Goal: Task Accomplishment & Management: Use online tool/utility

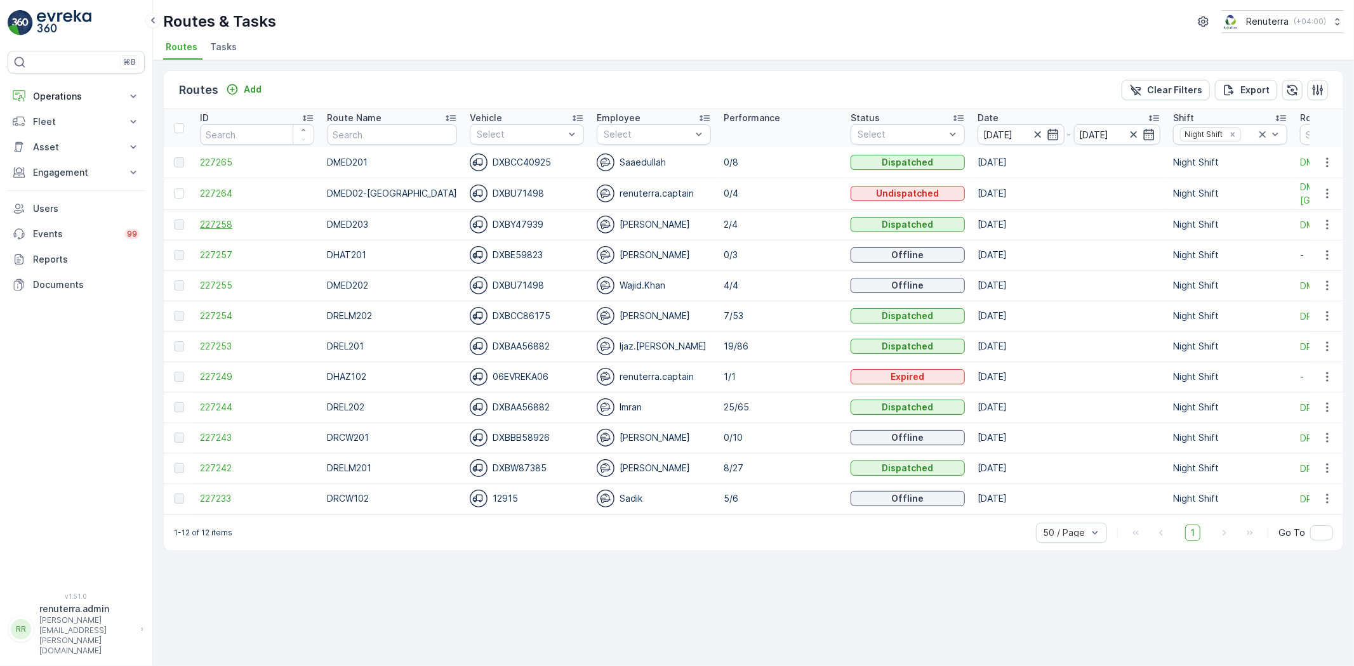
click at [226, 222] on span "227258" at bounding box center [257, 224] width 114 height 13
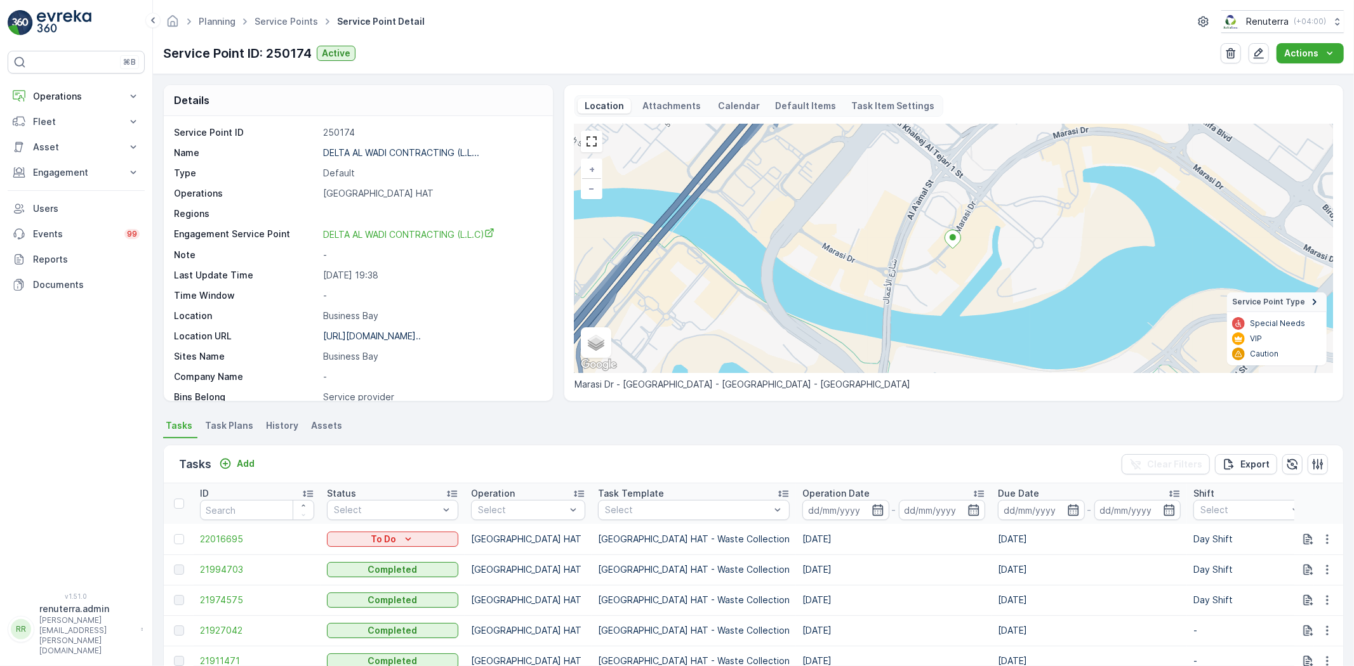
drag, startPoint x: 75, startPoint y: 100, endPoint x: 72, endPoint y: 142, distance: 42.0
click at [76, 99] on p "Operations" at bounding box center [76, 96] width 86 height 13
click at [65, 140] on p "Planning" at bounding box center [50, 135] width 36 height 13
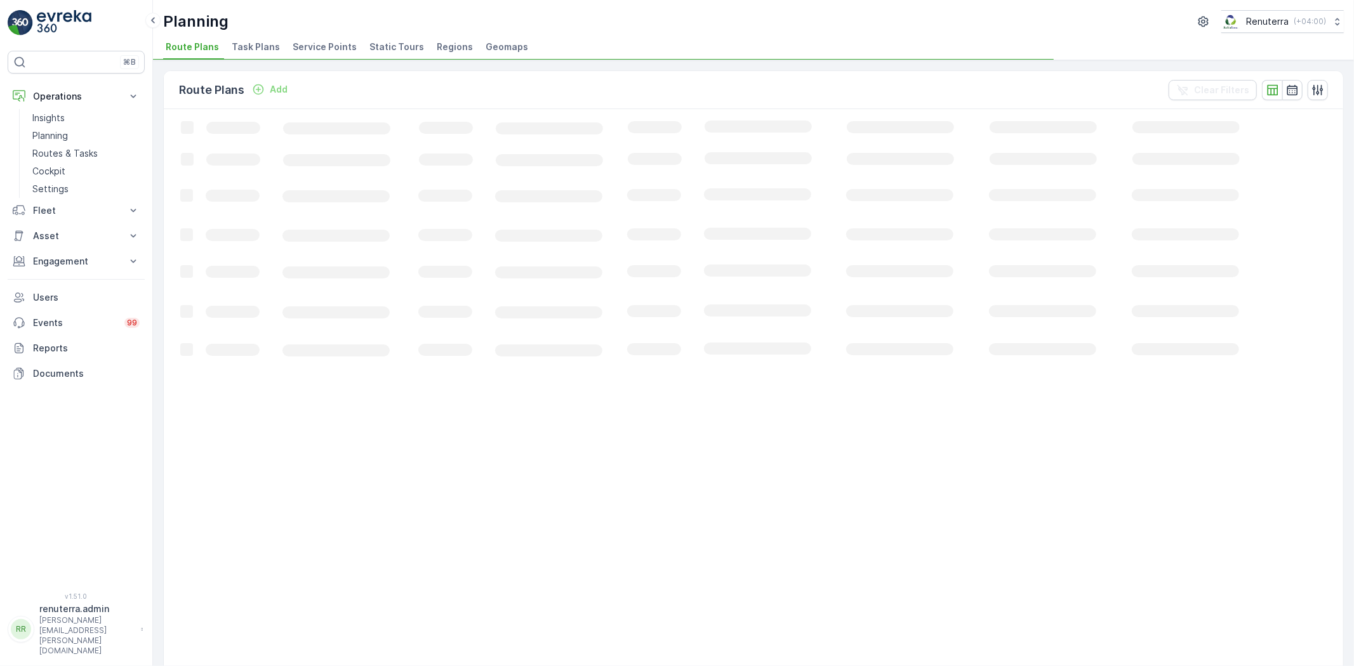
drag, startPoint x: 302, startPoint y: 43, endPoint x: 311, endPoint y: 67, distance: 25.7
click at [303, 44] on span "Service Points" at bounding box center [325, 47] width 64 height 13
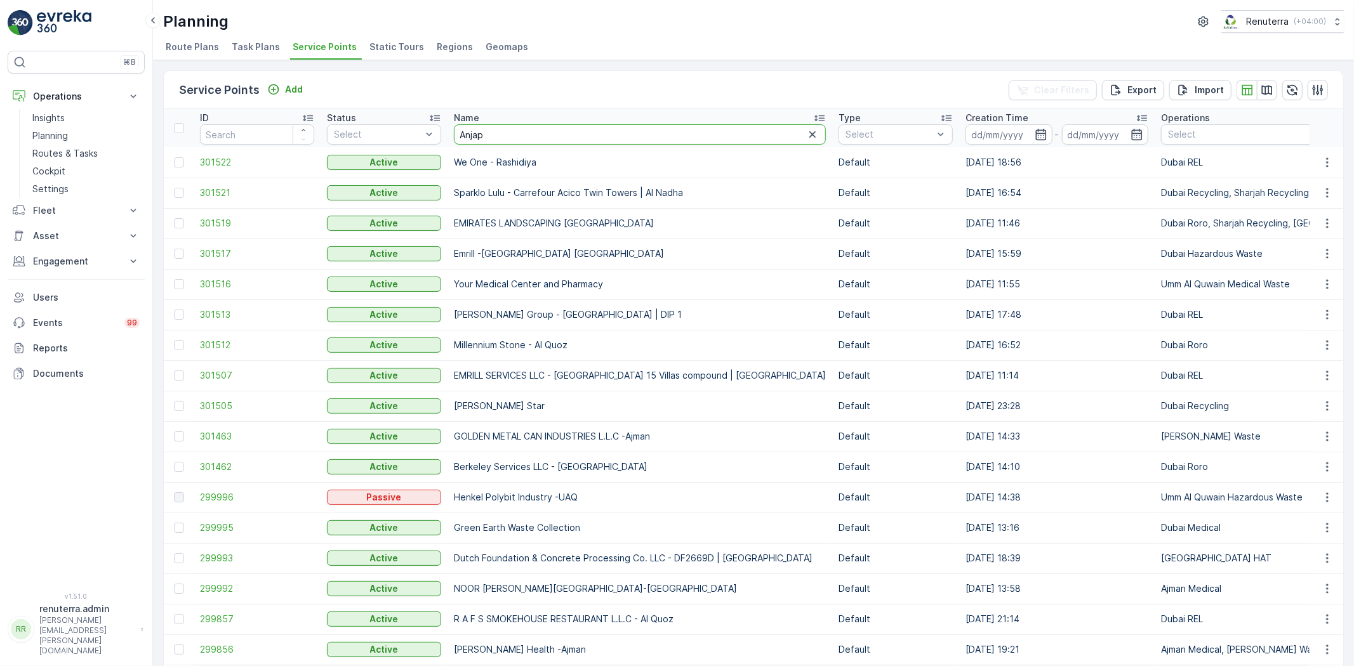
type input "Anjapa"
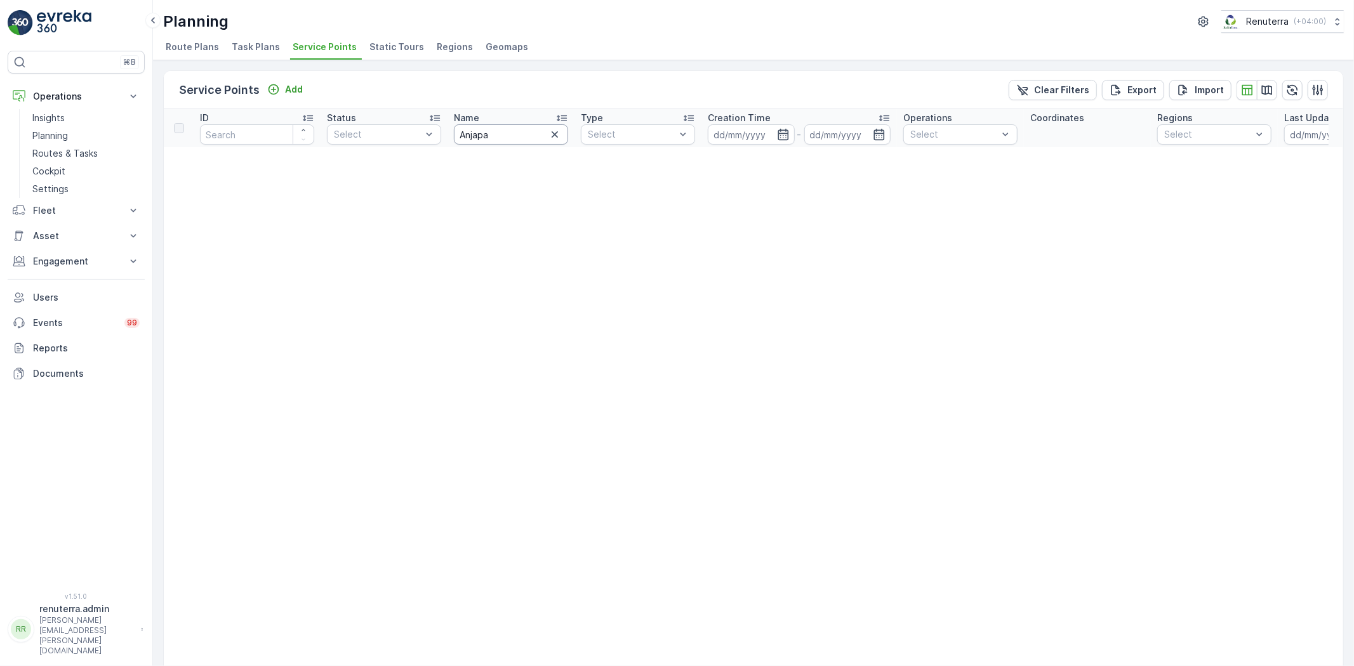
click at [498, 131] on input "Anjapa" at bounding box center [511, 134] width 114 height 20
type input "Anja"
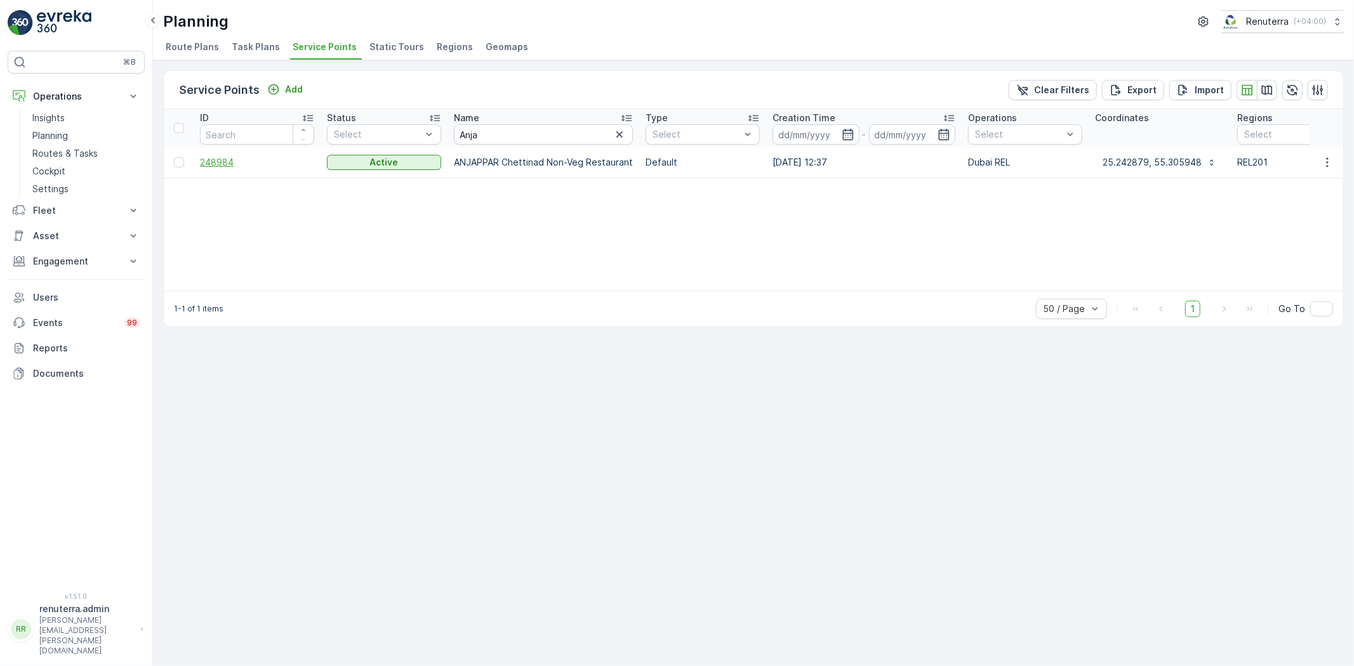
click at [208, 159] on span "248984" at bounding box center [257, 162] width 114 height 13
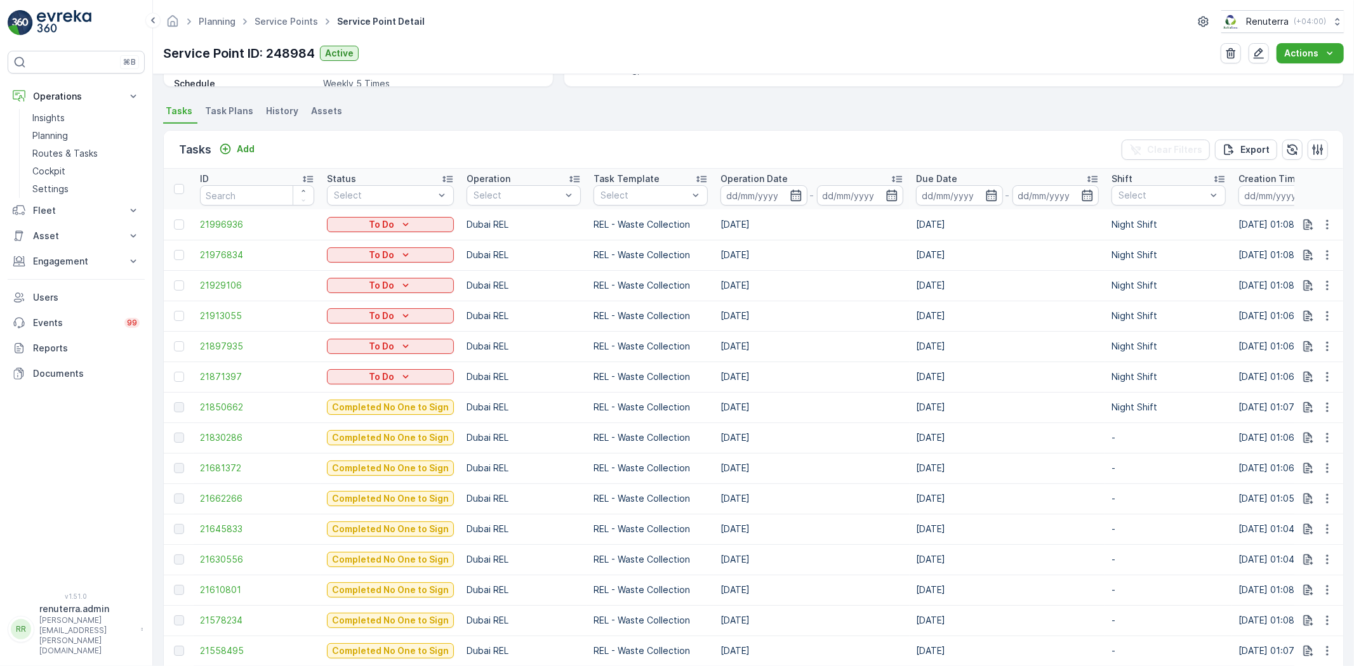
scroll to position [352, 0]
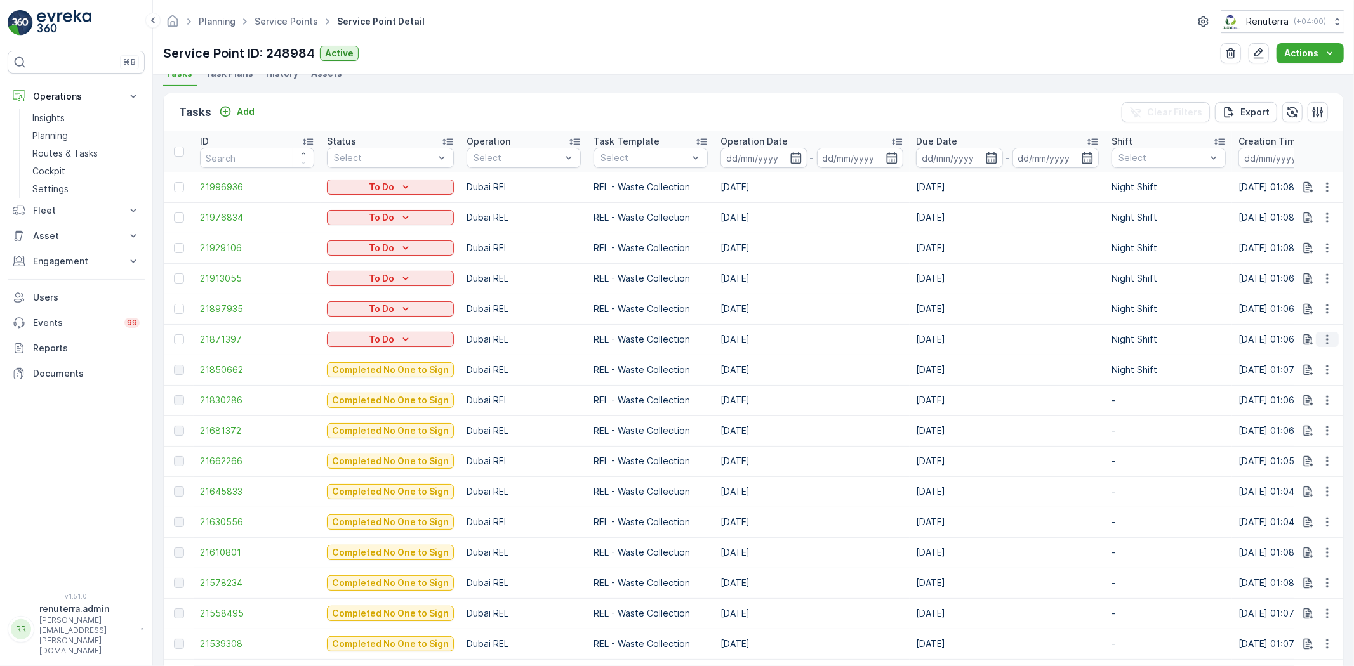
click at [1329, 343] on icon "button" at bounding box center [1327, 339] width 13 height 13
click at [1310, 392] on span "Change Route" at bounding box center [1295, 393] width 62 height 13
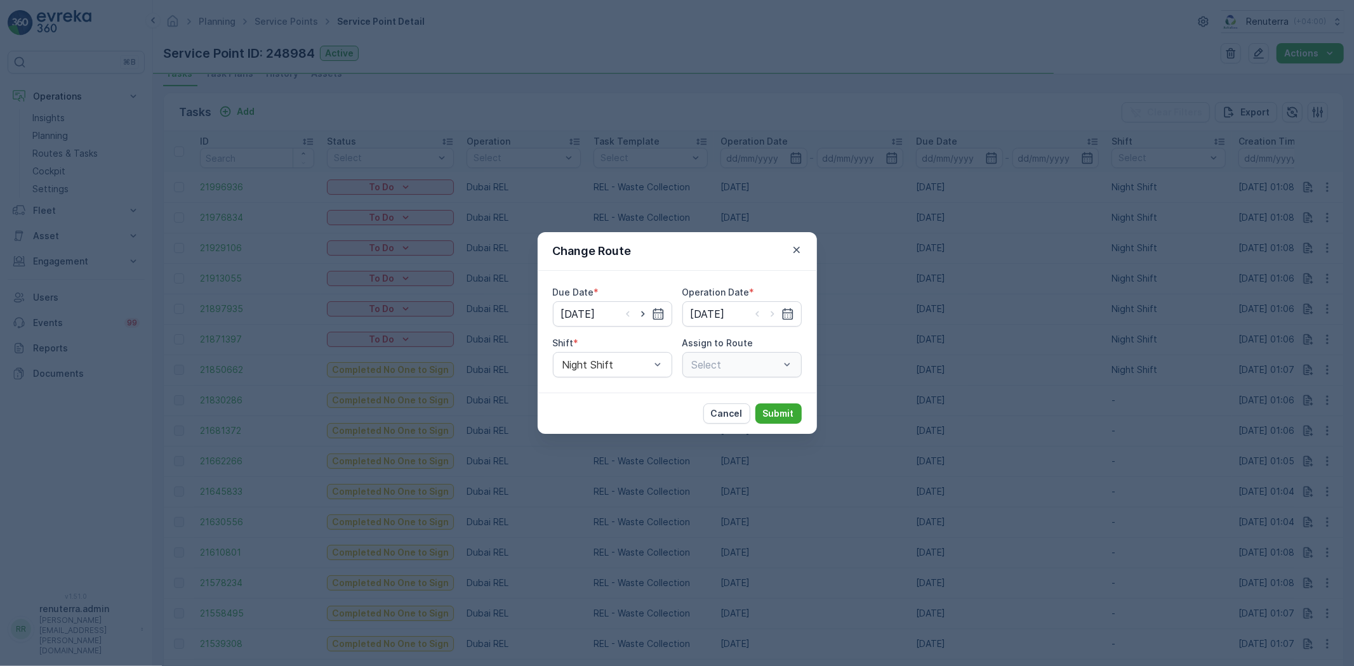
type input "[DATE]"
click at [791, 254] on icon "button" at bounding box center [796, 250] width 13 height 13
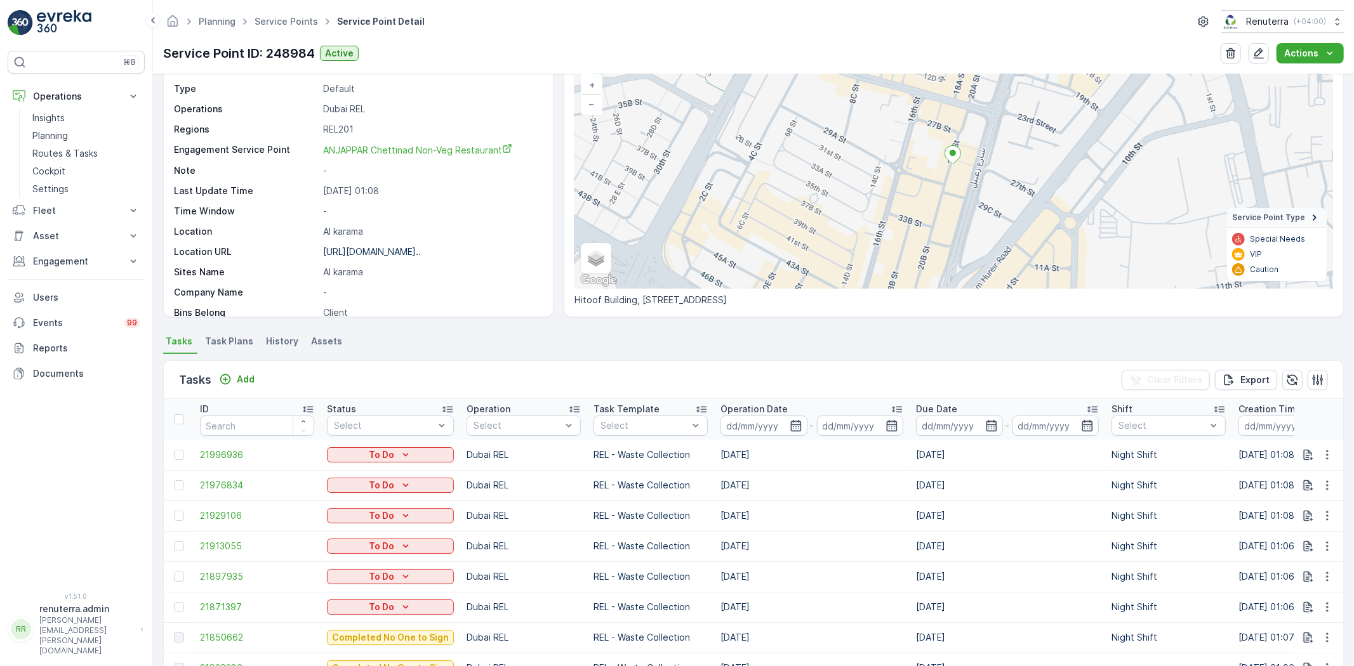
scroll to position [0, 0]
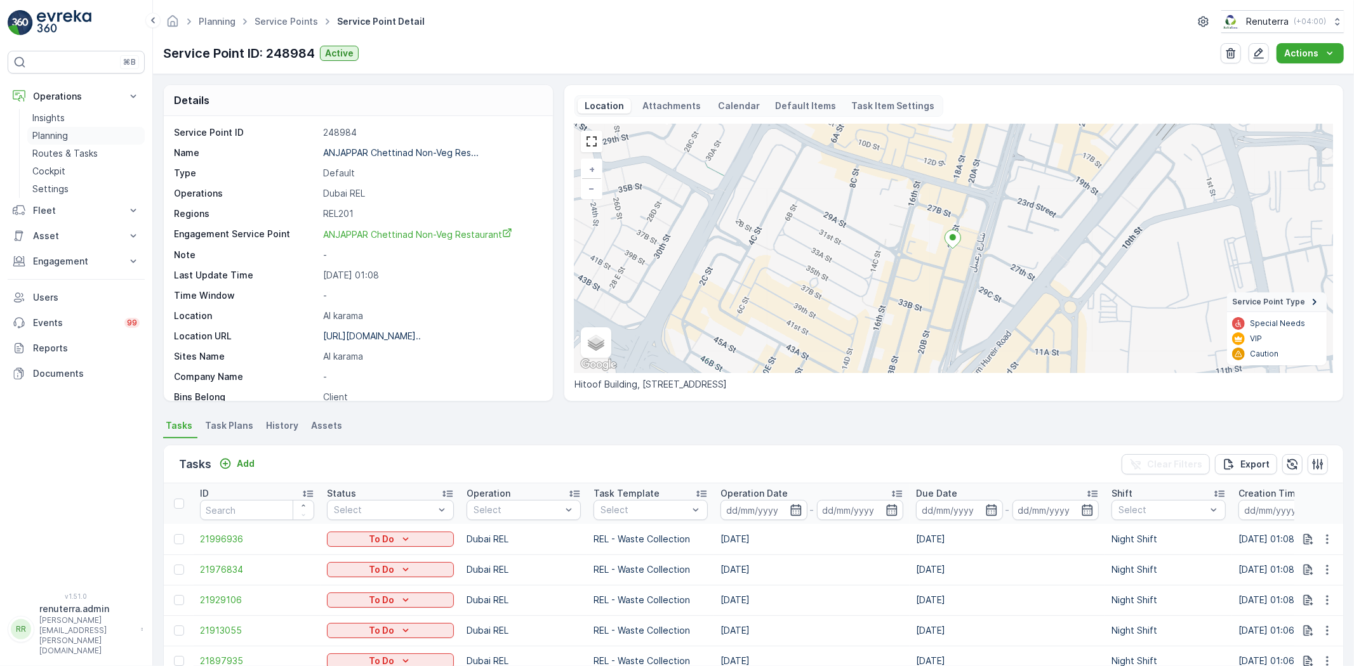
click at [61, 129] on link "Planning" at bounding box center [85, 136] width 117 height 18
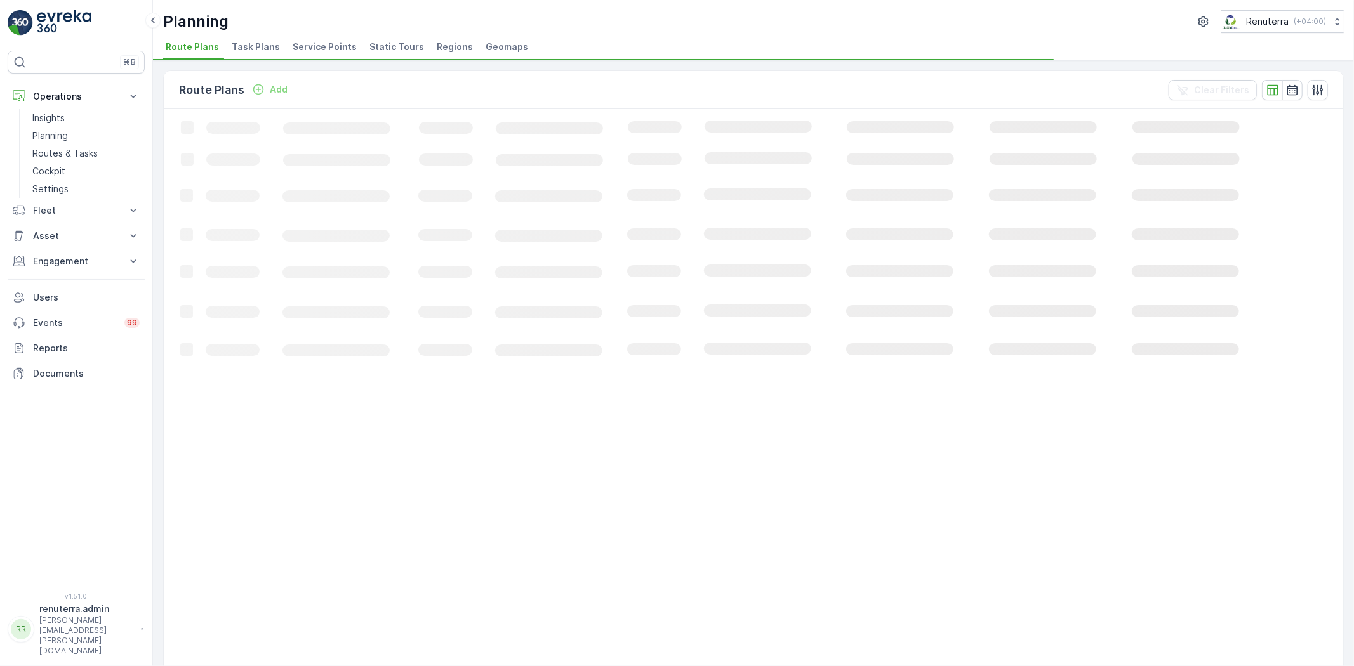
click at [343, 29] on div "Planning Renuterra ( +04:00 )" at bounding box center [753, 21] width 1181 height 23
drag, startPoint x: 333, startPoint y: 35, endPoint x: 322, endPoint y: 41, distance: 12.2
click at [330, 38] on div "Planning Renuterra ( +04:00 ) Route Plans Task Plans Service Points Static Tour…" at bounding box center [753, 30] width 1201 height 60
click at [321, 41] on span "Service Points" at bounding box center [325, 47] width 64 height 13
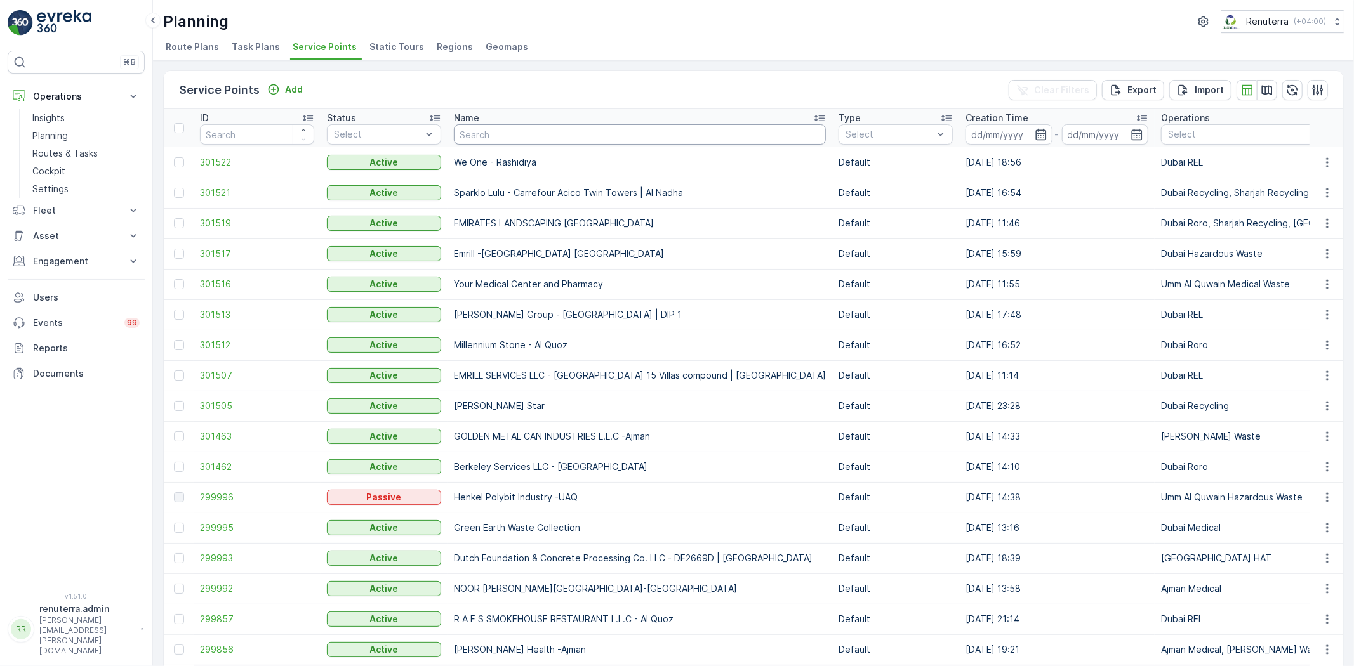
click at [511, 129] on input "text" at bounding box center [640, 134] width 372 height 20
type input "Salam"
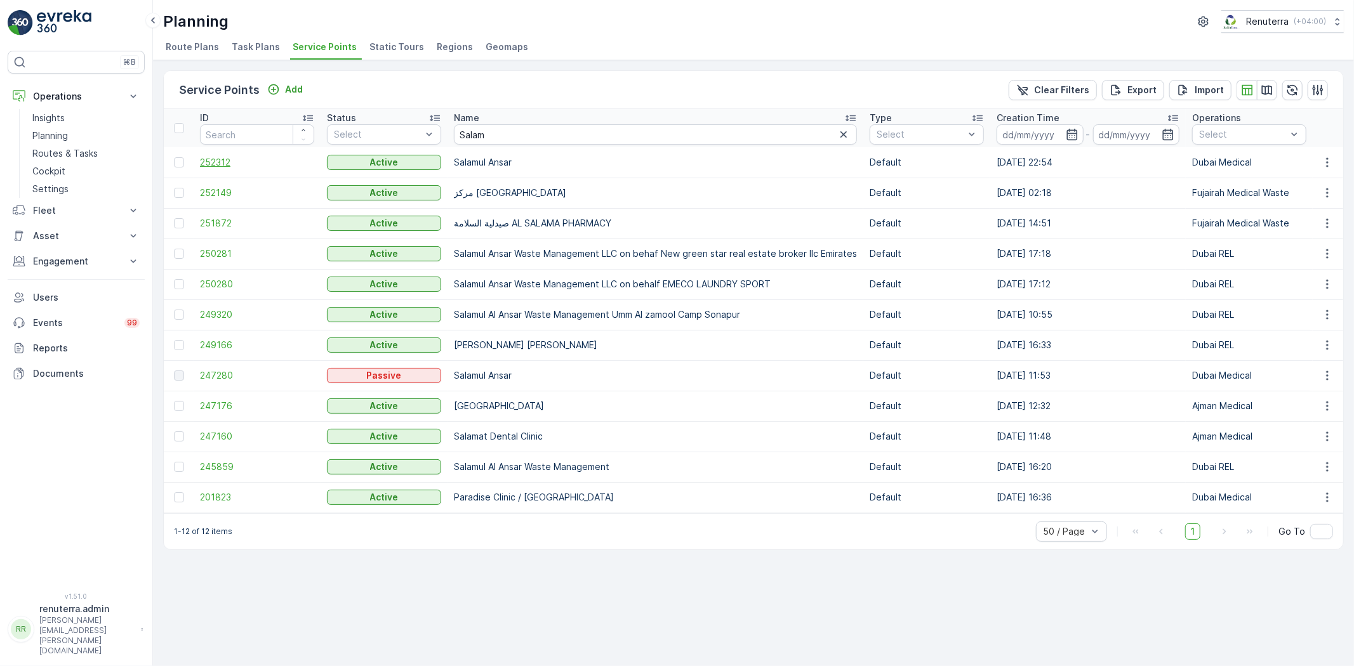
click at [224, 166] on span "252312" at bounding box center [257, 162] width 114 height 13
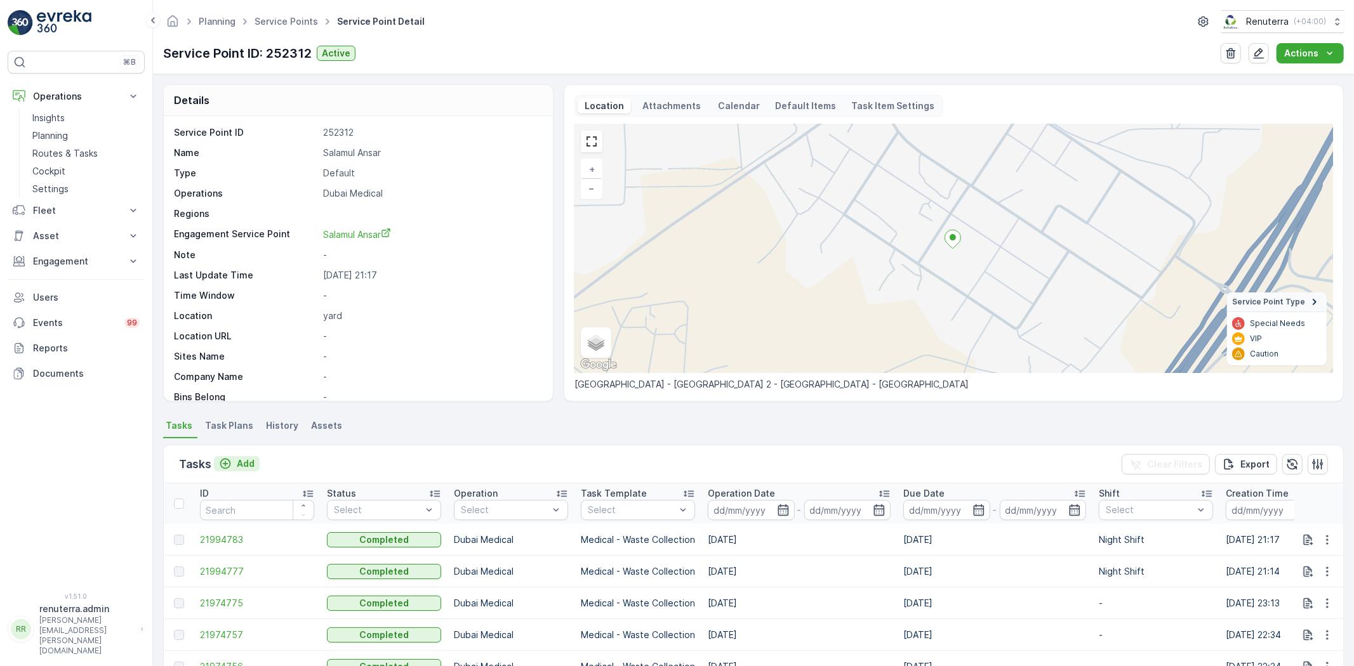
click at [235, 466] on div "Add" at bounding box center [237, 464] width 36 height 13
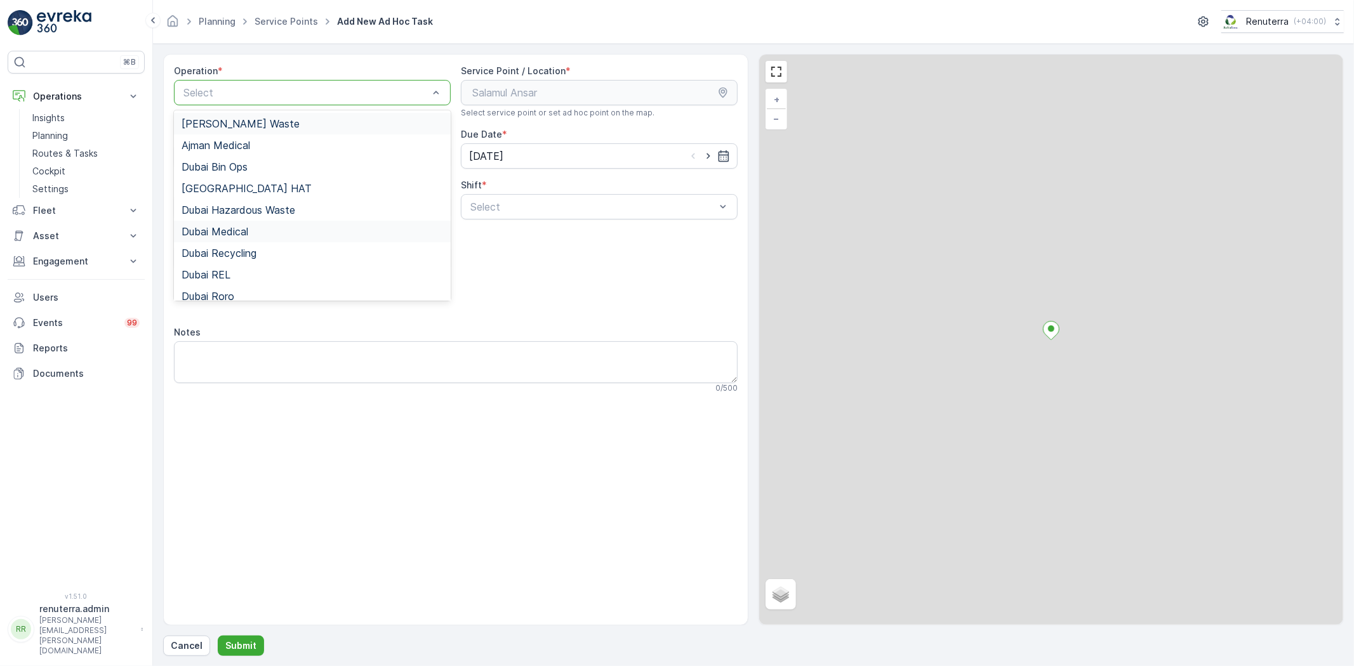
drag, startPoint x: 253, startPoint y: 92, endPoint x: 195, endPoint y: 223, distance: 143.5
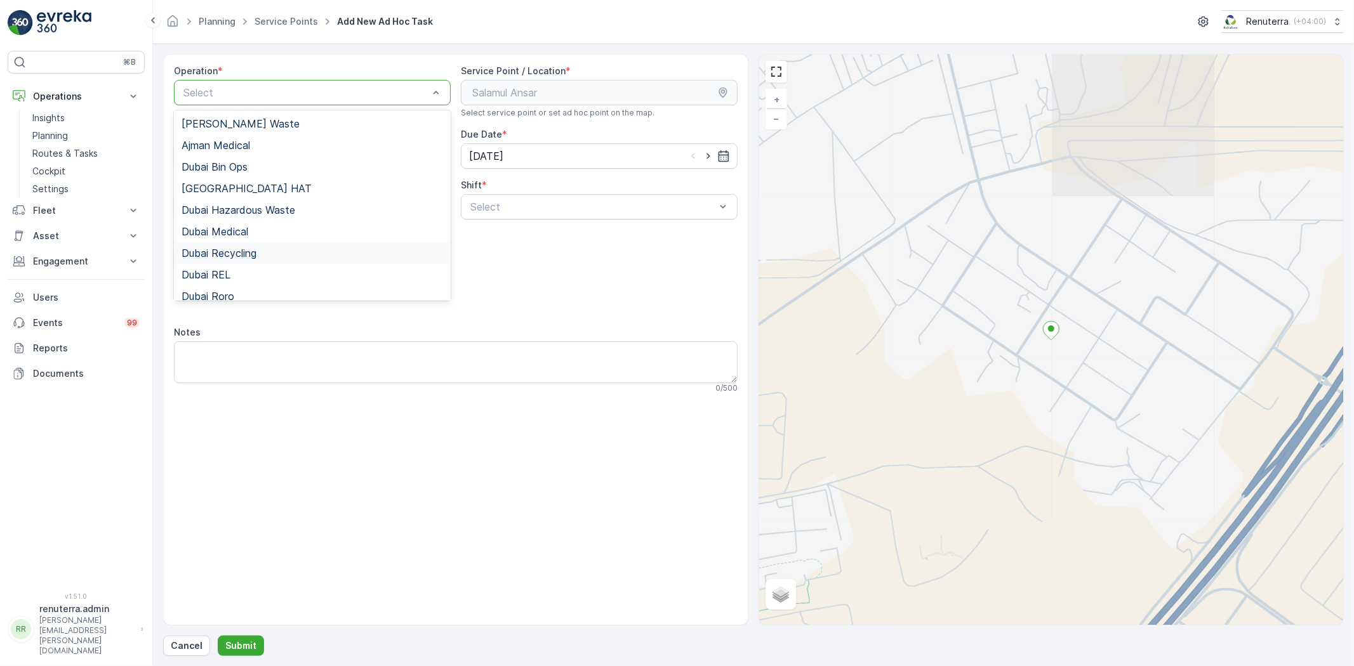
click at [227, 237] on div "Dubai Medical" at bounding box center [312, 232] width 277 height 22
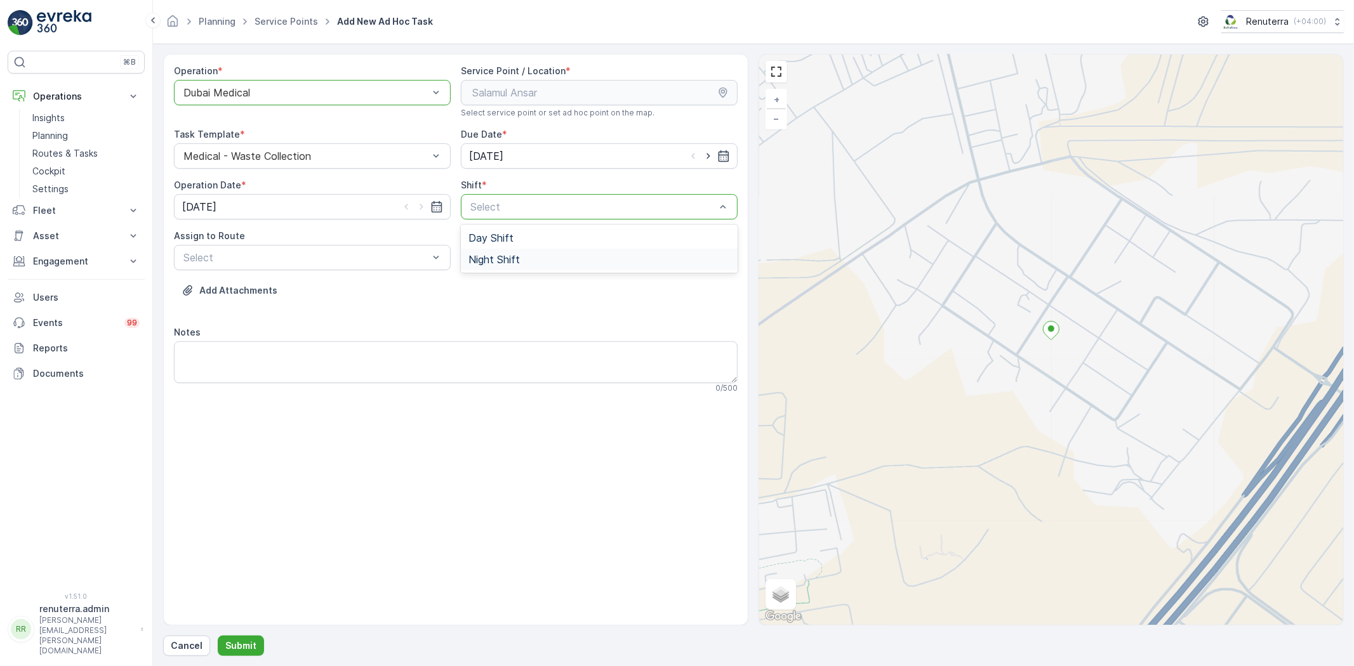
click at [484, 267] on div "Day Shift Night Shift" at bounding box center [599, 249] width 277 height 48
click at [486, 261] on span "Night Shift" at bounding box center [493, 259] width 51 height 11
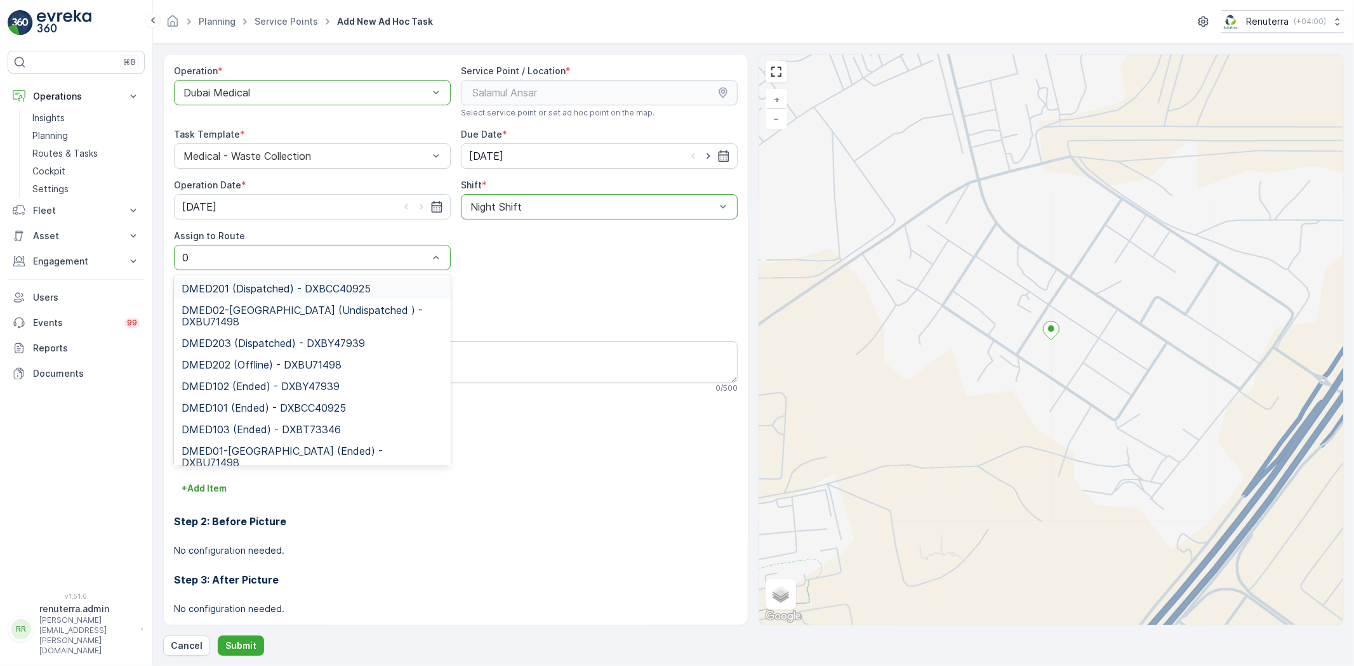
type input "02"
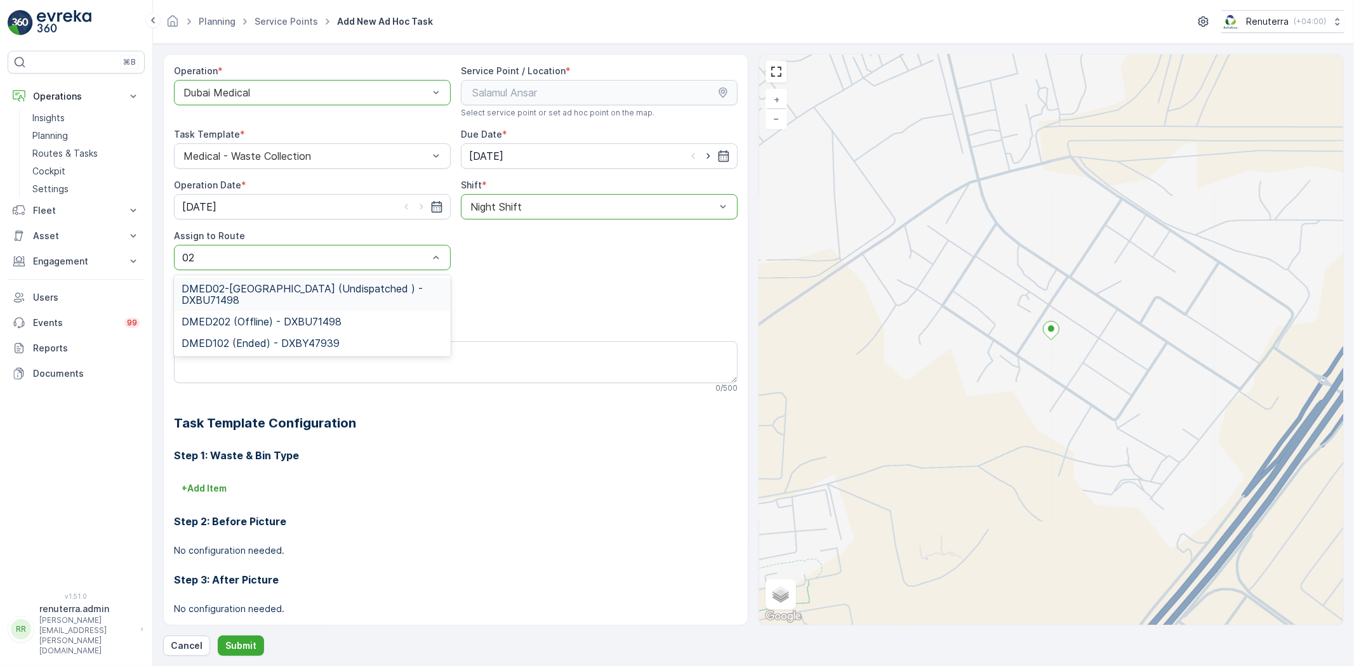
drag, startPoint x: 263, startPoint y: 296, endPoint x: 244, endPoint y: 419, distance: 124.1
click at [263, 296] on span "DMED02-Khawaneej Yard (Undispatched ) - DXBU71498" at bounding box center [313, 294] width 262 height 23
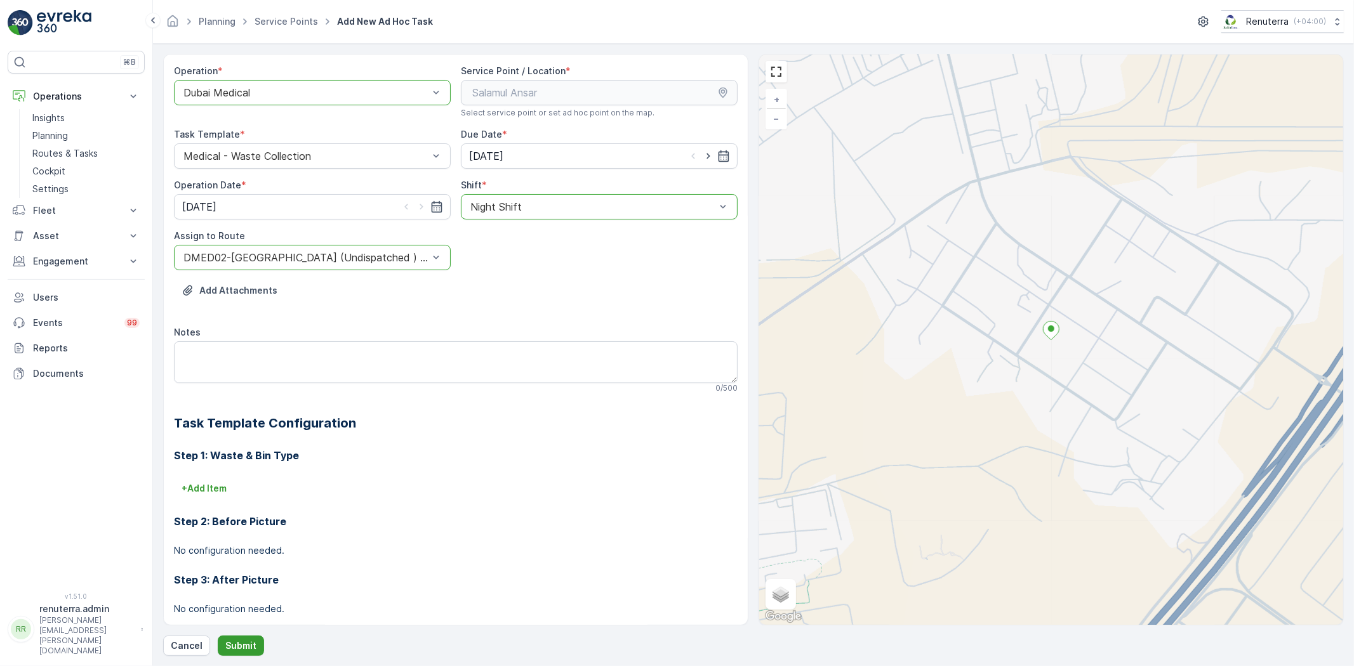
click at [237, 656] on button "Submit" at bounding box center [241, 646] width 46 height 20
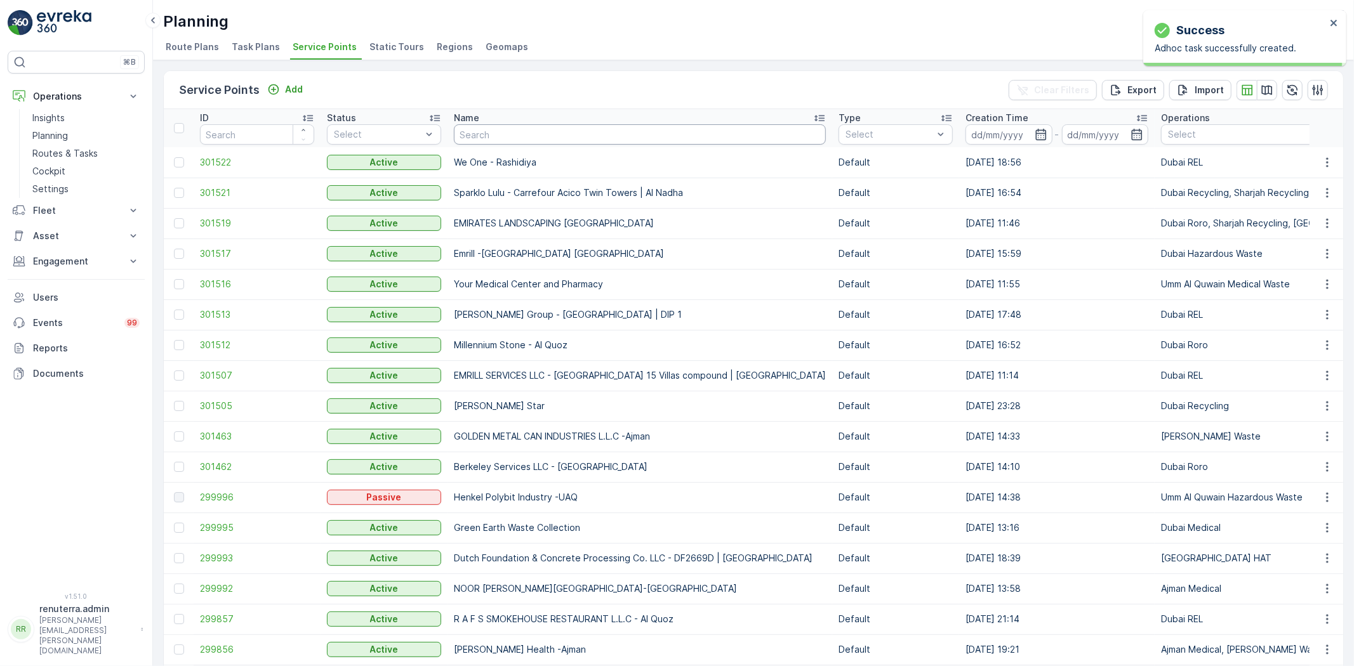
click at [496, 138] on input "text" at bounding box center [640, 134] width 372 height 20
type input "salam"
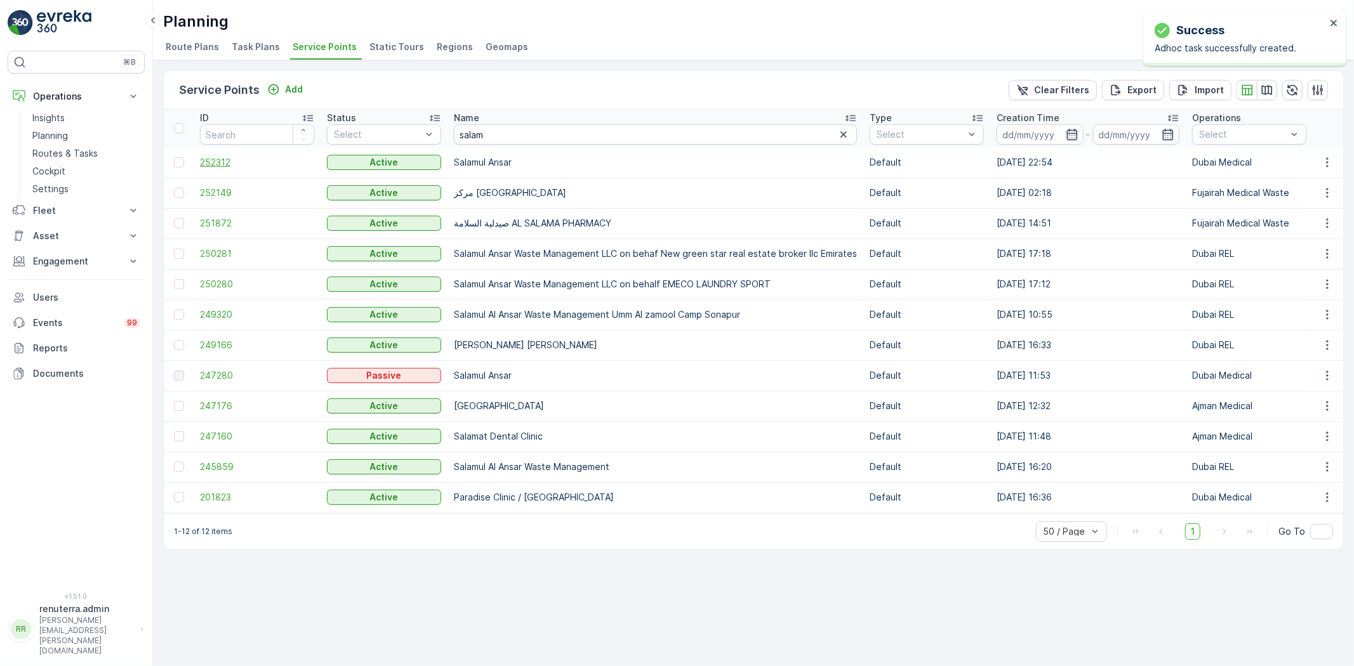
click at [219, 162] on span "252312" at bounding box center [257, 162] width 114 height 13
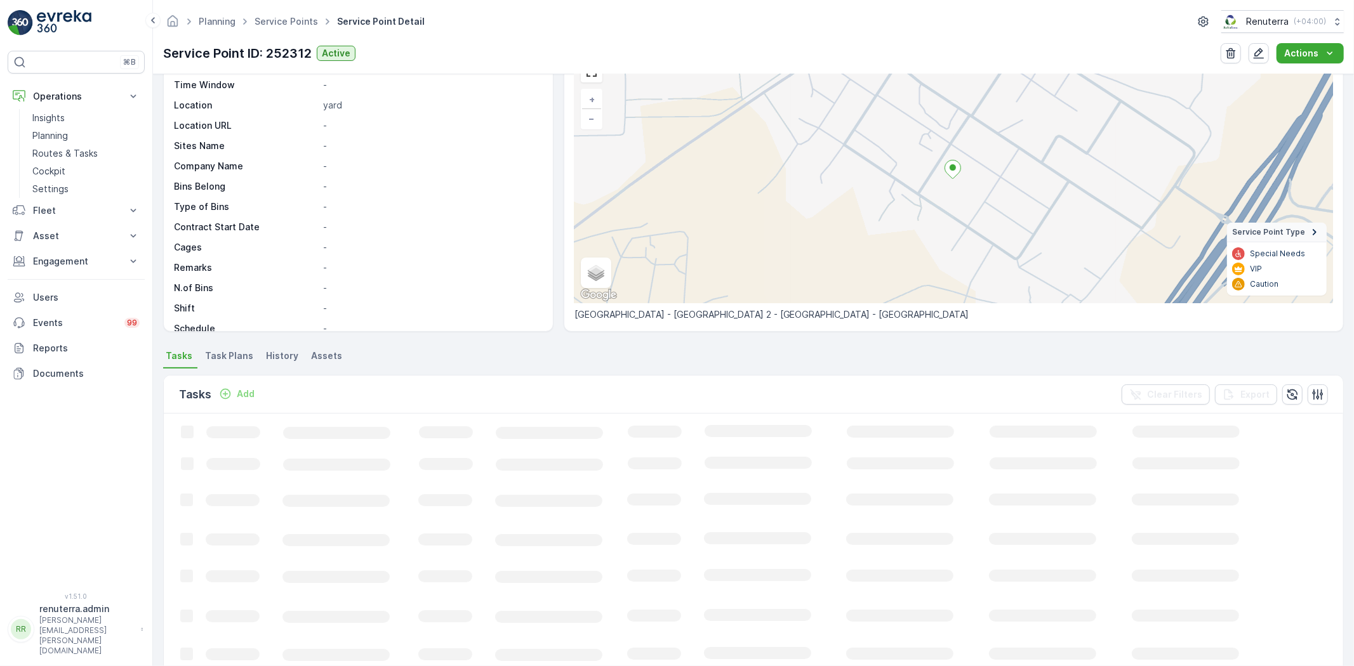
scroll to position [70, 0]
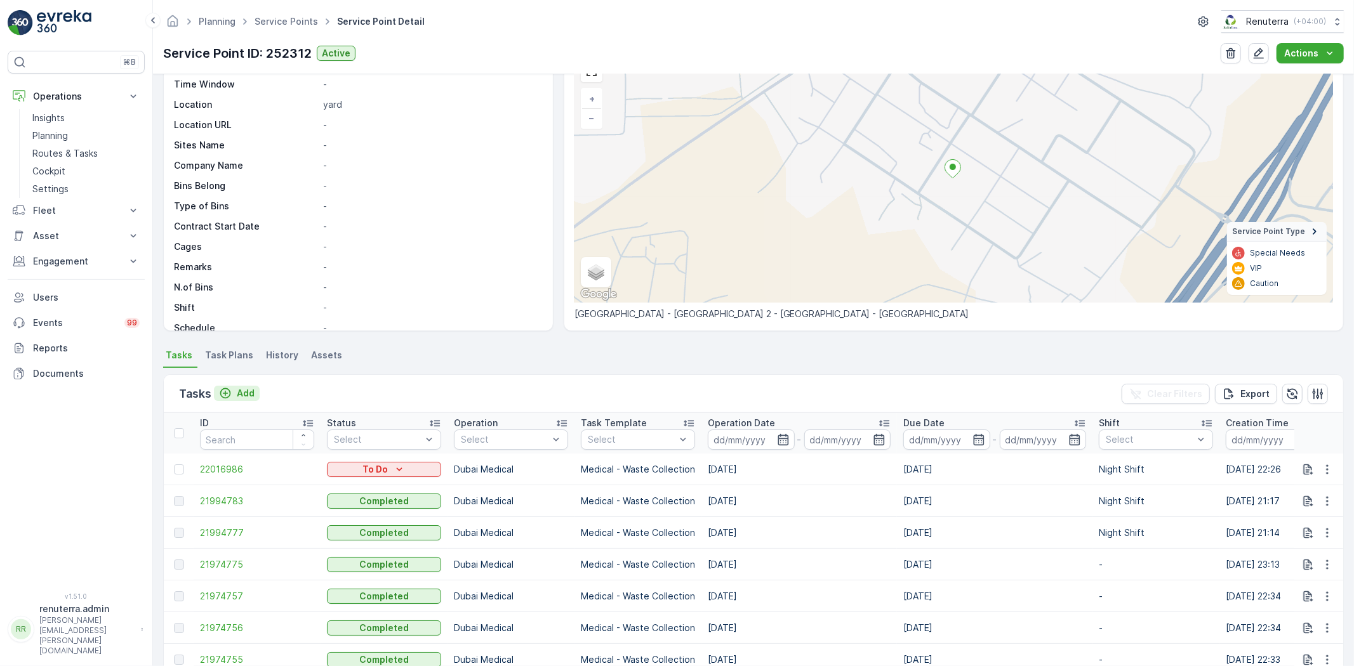
click at [246, 398] on p "Add" at bounding box center [246, 393] width 18 height 13
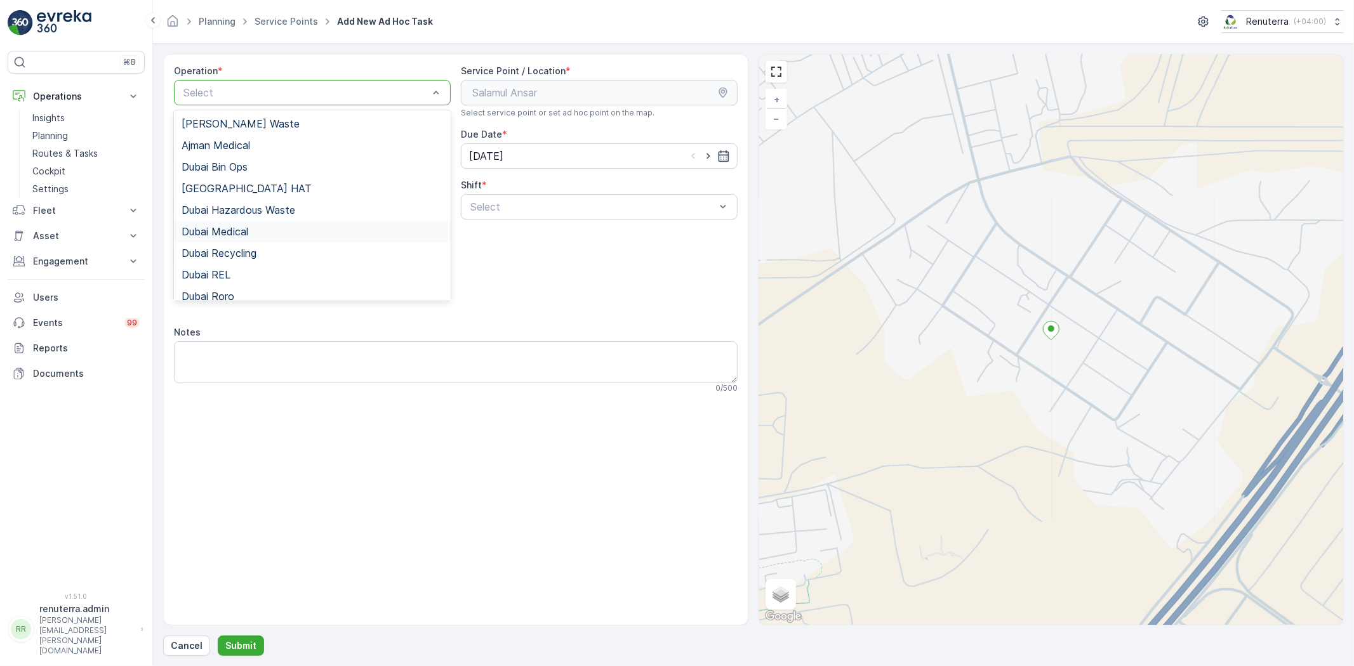
drag, startPoint x: 238, startPoint y: 237, endPoint x: 356, endPoint y: 223, distance: 119.0
click at [239, 237] on div "Dubai Medical" at bounding box center [312, 232] width 277 height 22
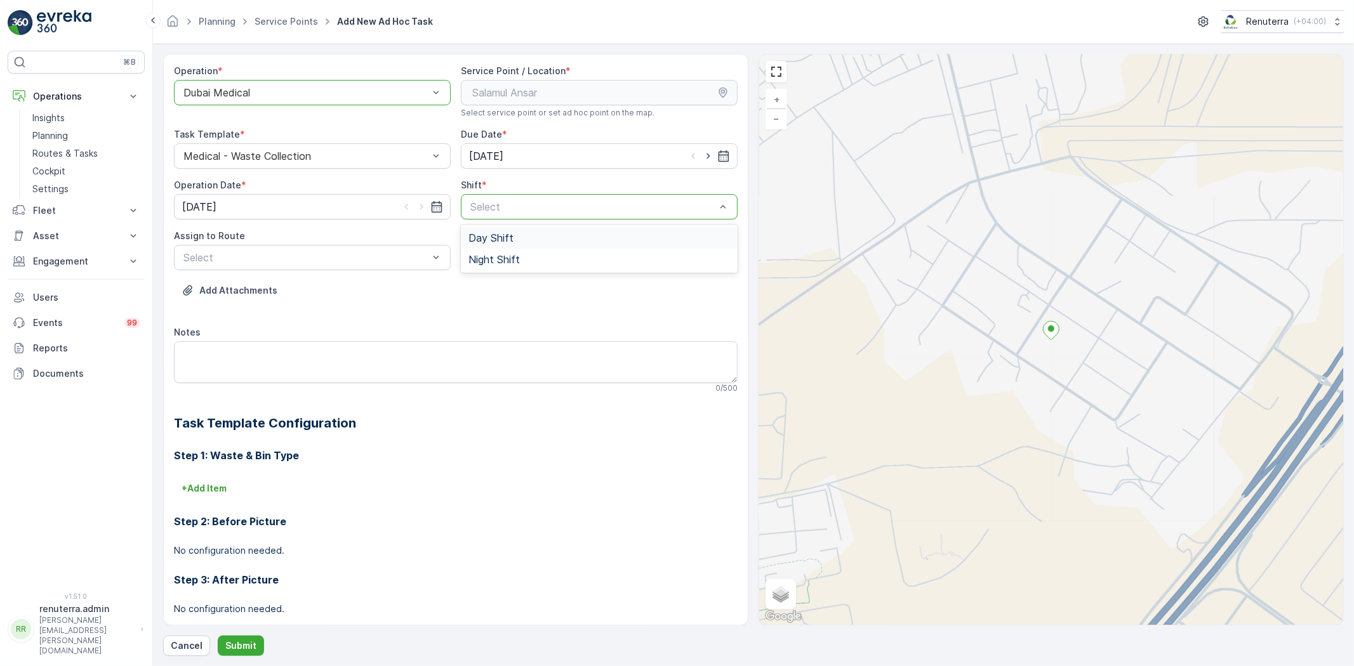
drag, startPoint x: 538, startPoint y: 201, endPoint x: 507, endPoint y: 227, distance: 41.0
click at [487, 259] on span "Night Shift" at bounding box center [493, 259] width 51 height 11
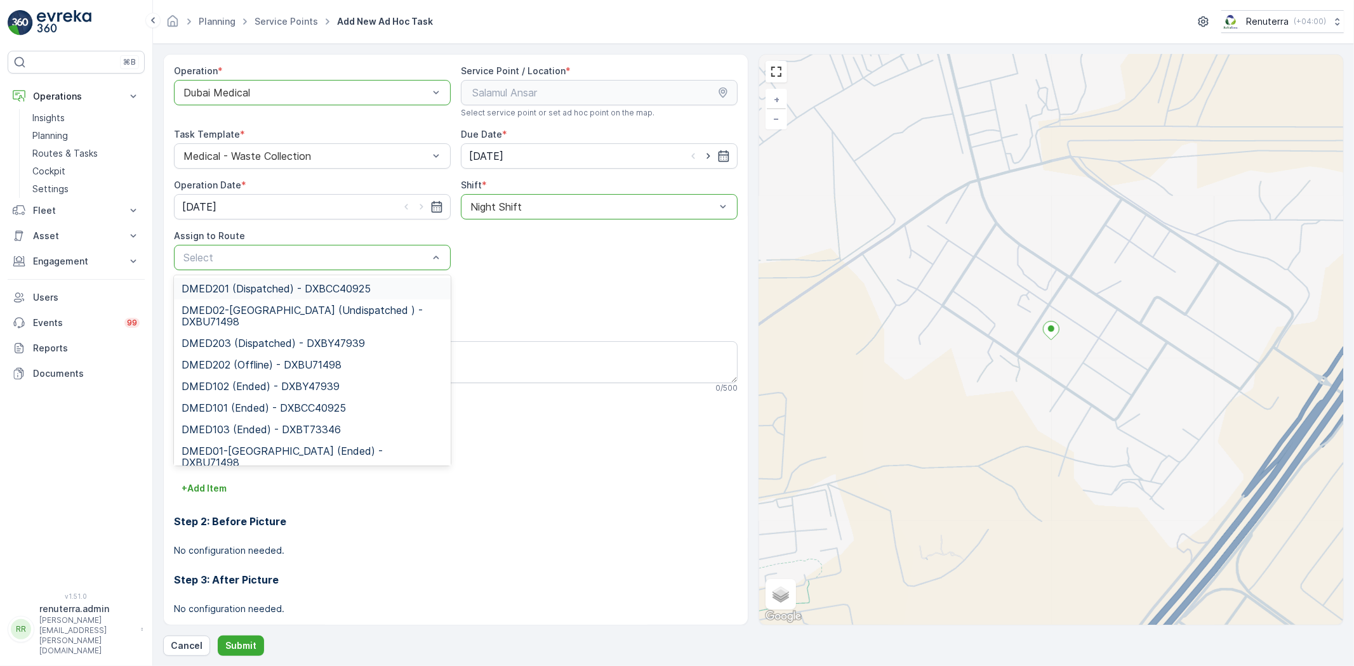
click at [288, 267] on div "Select" at bounding box center [312, 257] width 277 height 25
type input "02"
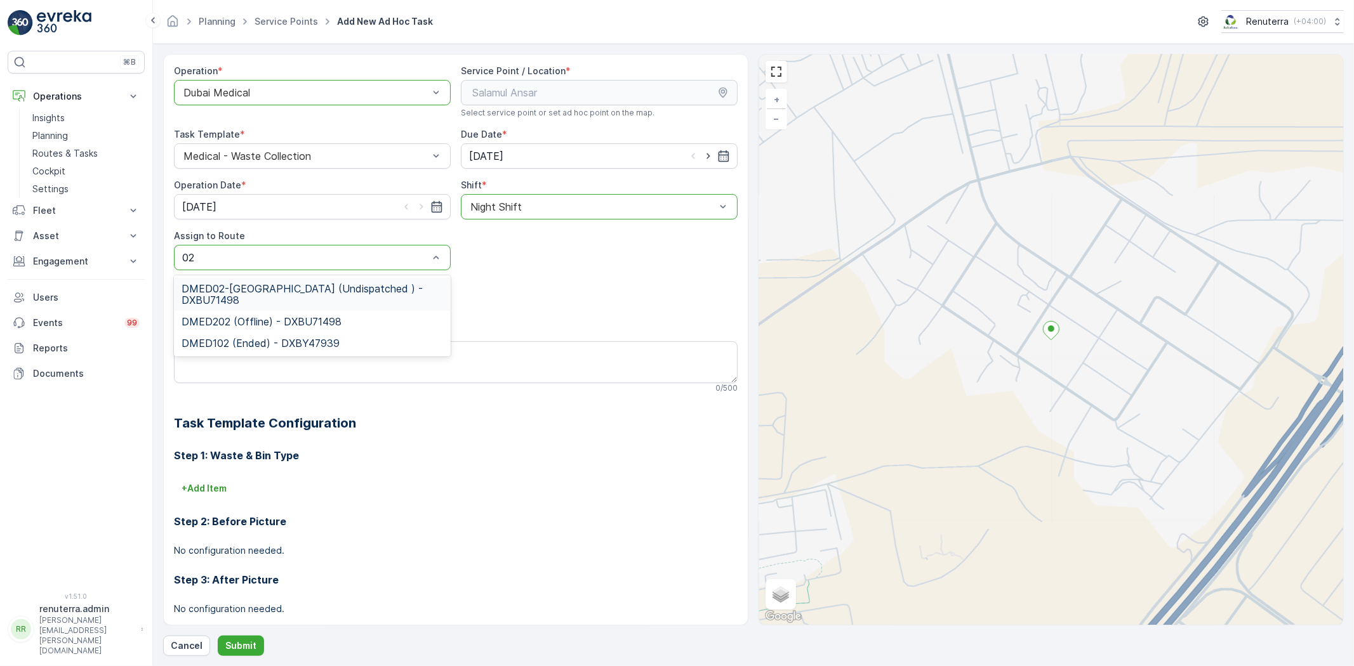
click at [249, 295] on span "DMED02-Khawaneej Yard (Undispatched ) - DXBU71498" at bounding box center [313, 294] width 262 height 23
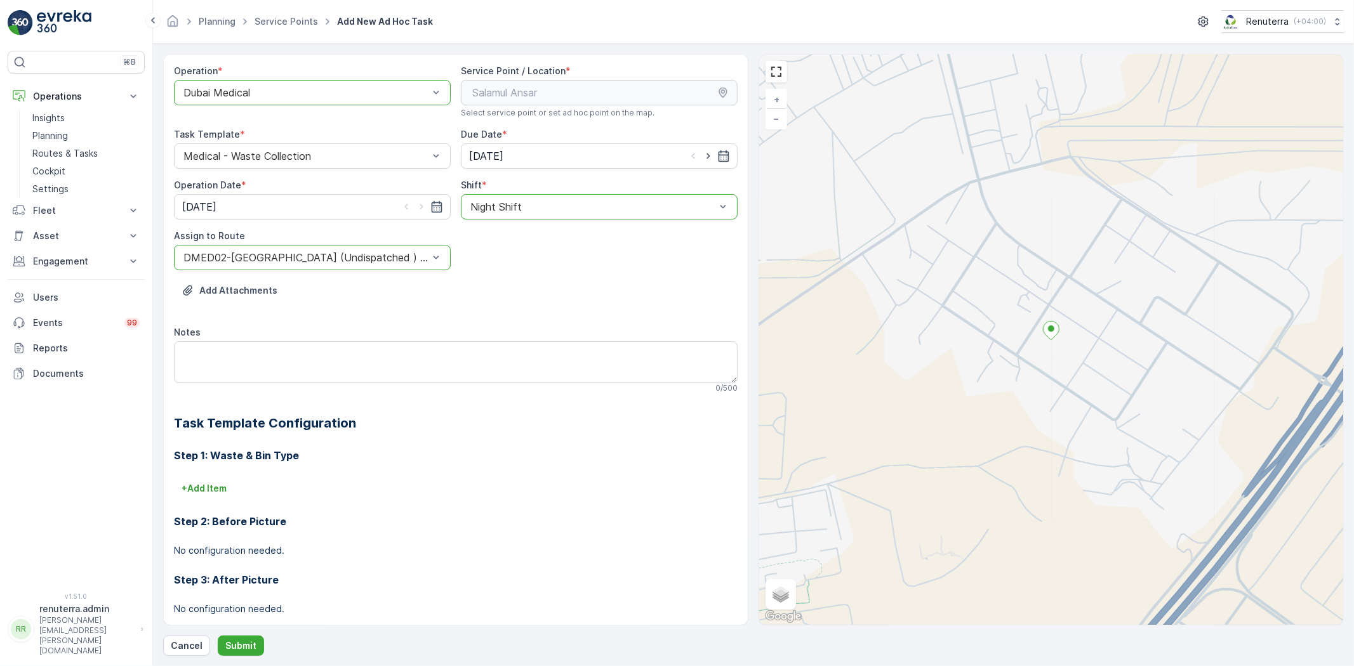
click at [246, 657] on form "Operation * option Dubai Medical, selected. Dubai Medical Service Point / Locat…" at bounding box center [753, 355] width 1201 height 623
click at [246, 648] on p "Submit" at bounding box center [240, 646] width 31 height 13
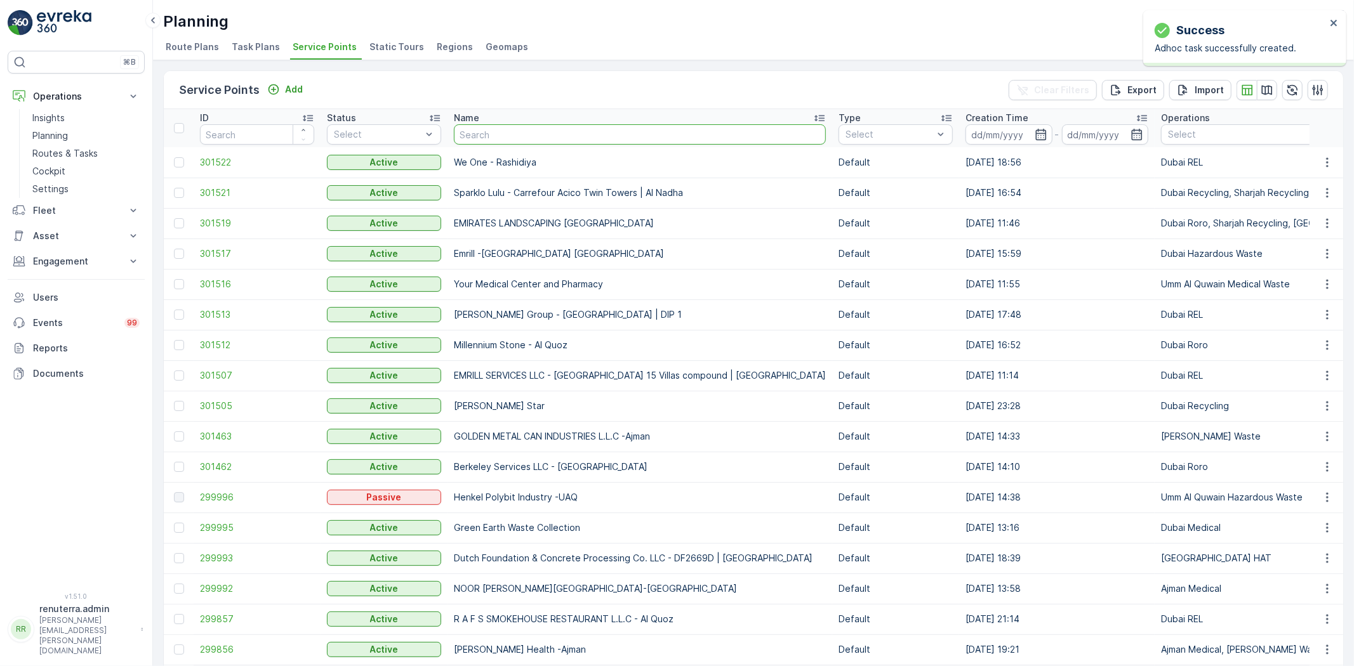
click at [490, 130] on input "text" at bounding box center [640, 134] width 372 height 20
type input "m"
type input "salam"
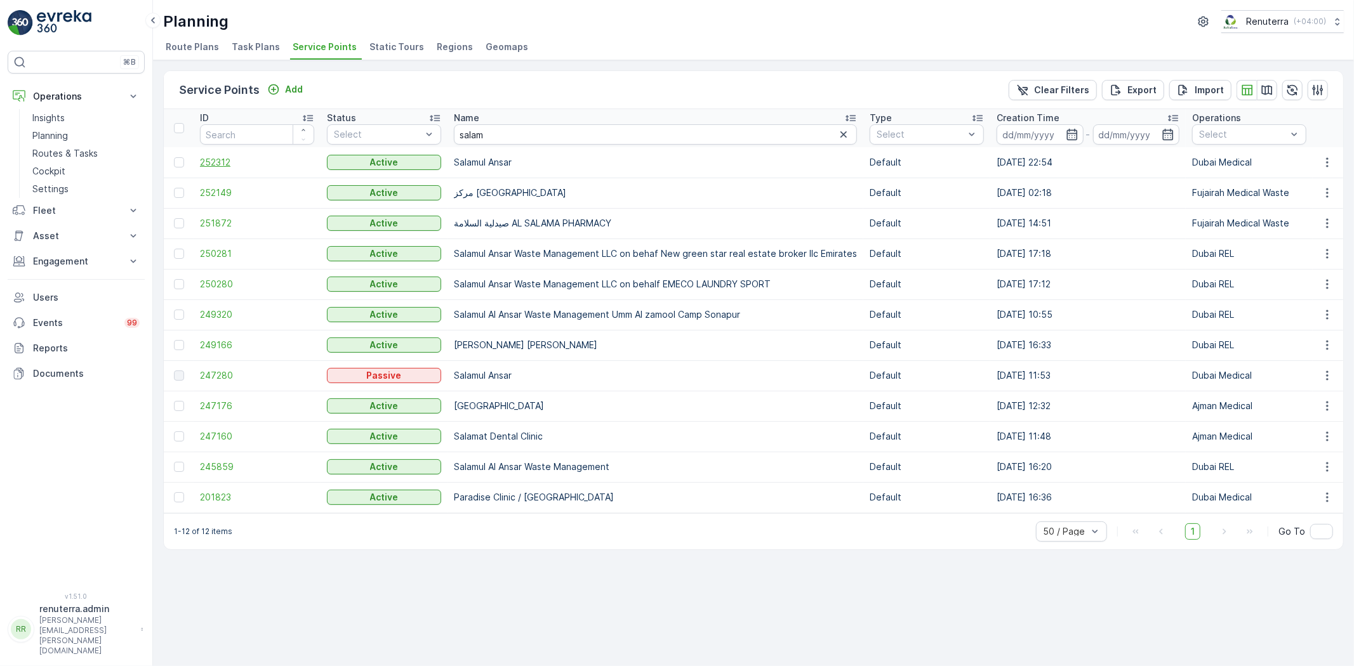
click at [218, 161] on span "252312" at bounding box center [257, 162] width 114 height 13
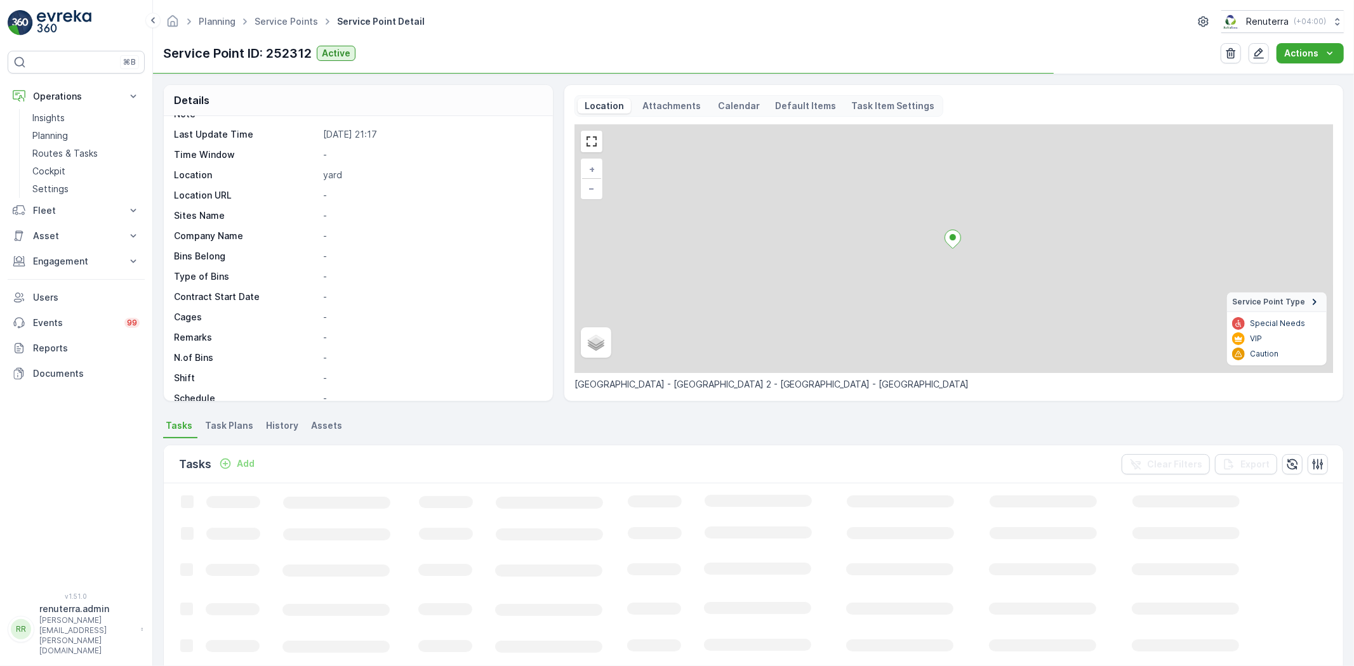
scroll to position [70, 0]
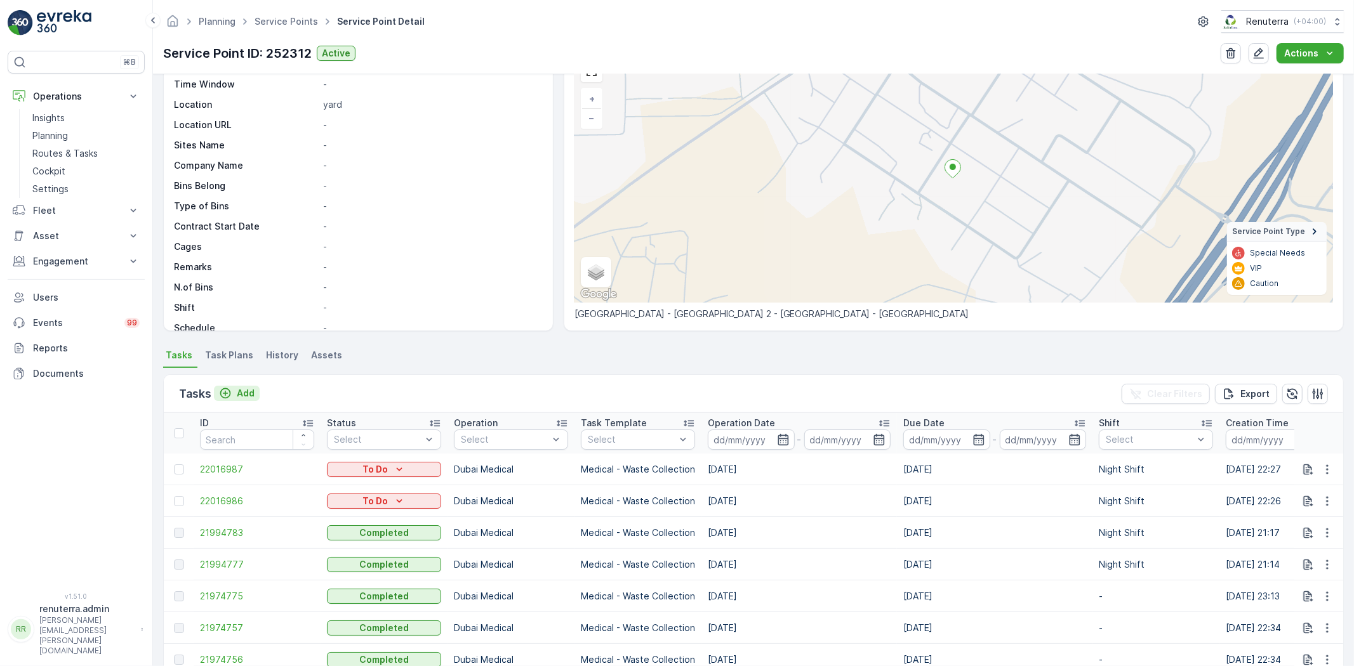
click at [255, 395] on button "Add" at bounding box center [237, 393] width 46 height 15
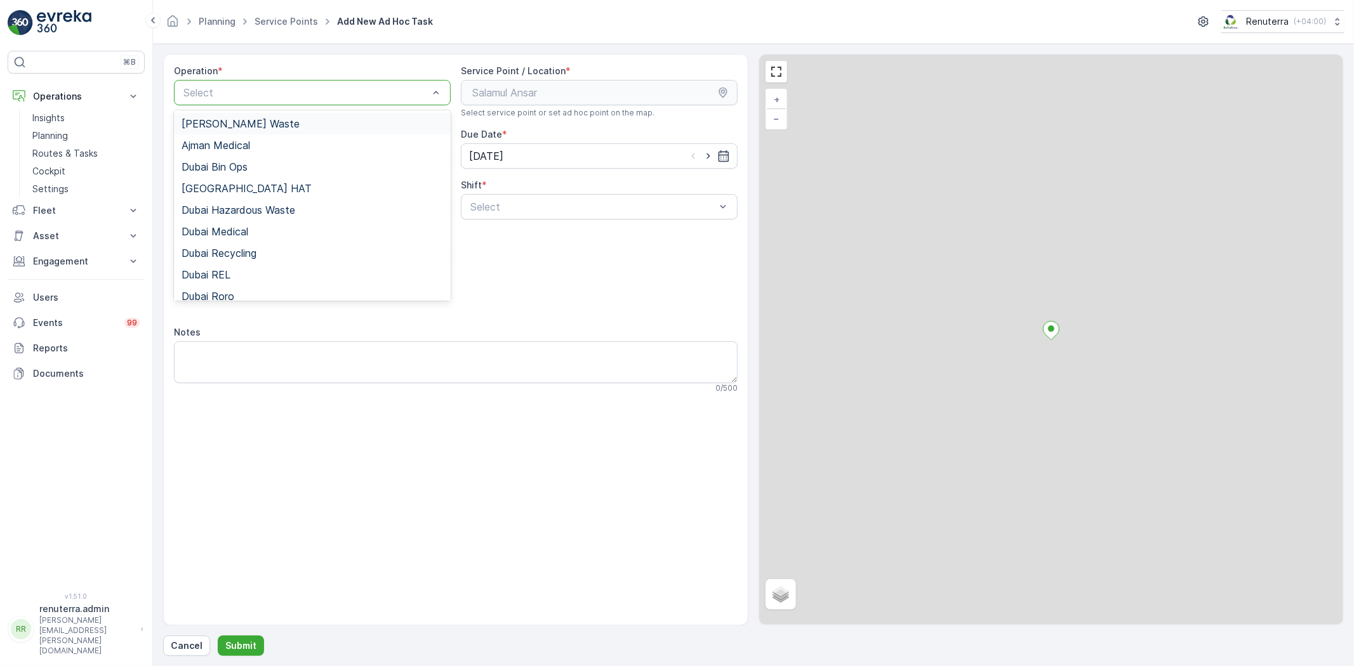
drag, startPoint x: 278, startPoint y: 91, endPoint x: 257, endPoint y: 224, distance: 134.9
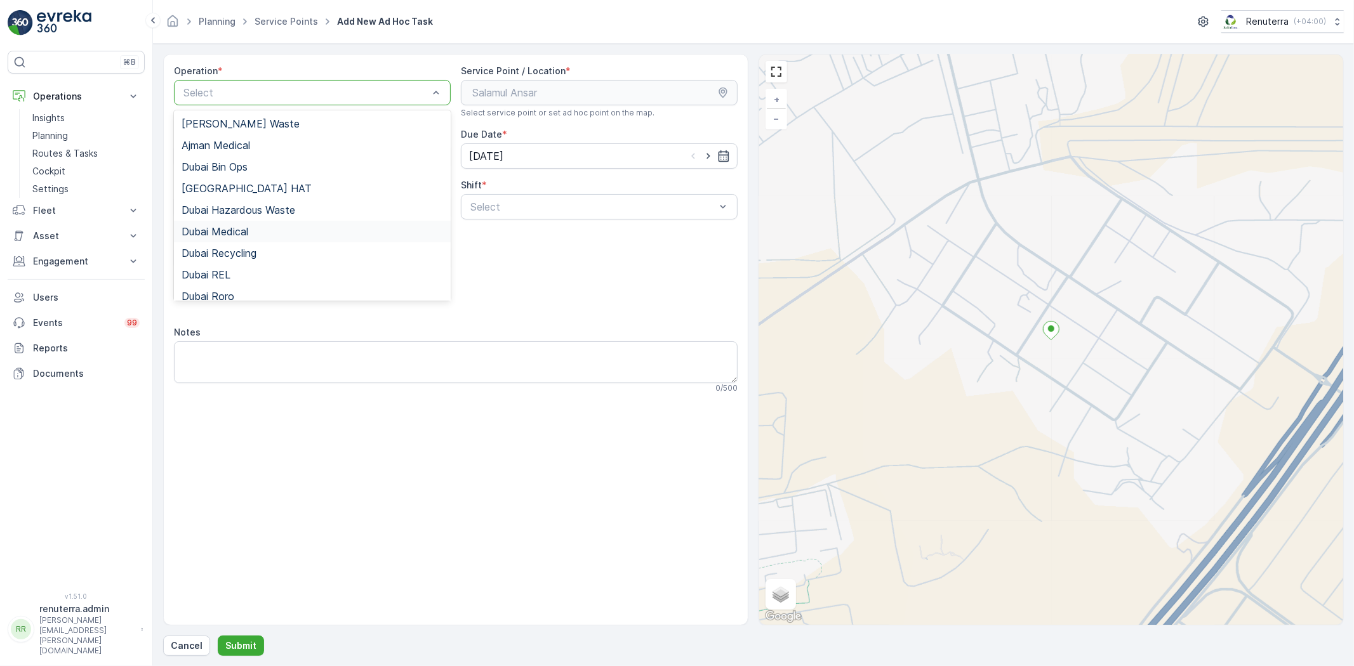
click at [261, 237] on div "Dubai Medical" at bounding box center [312, 232] width 277 height 22
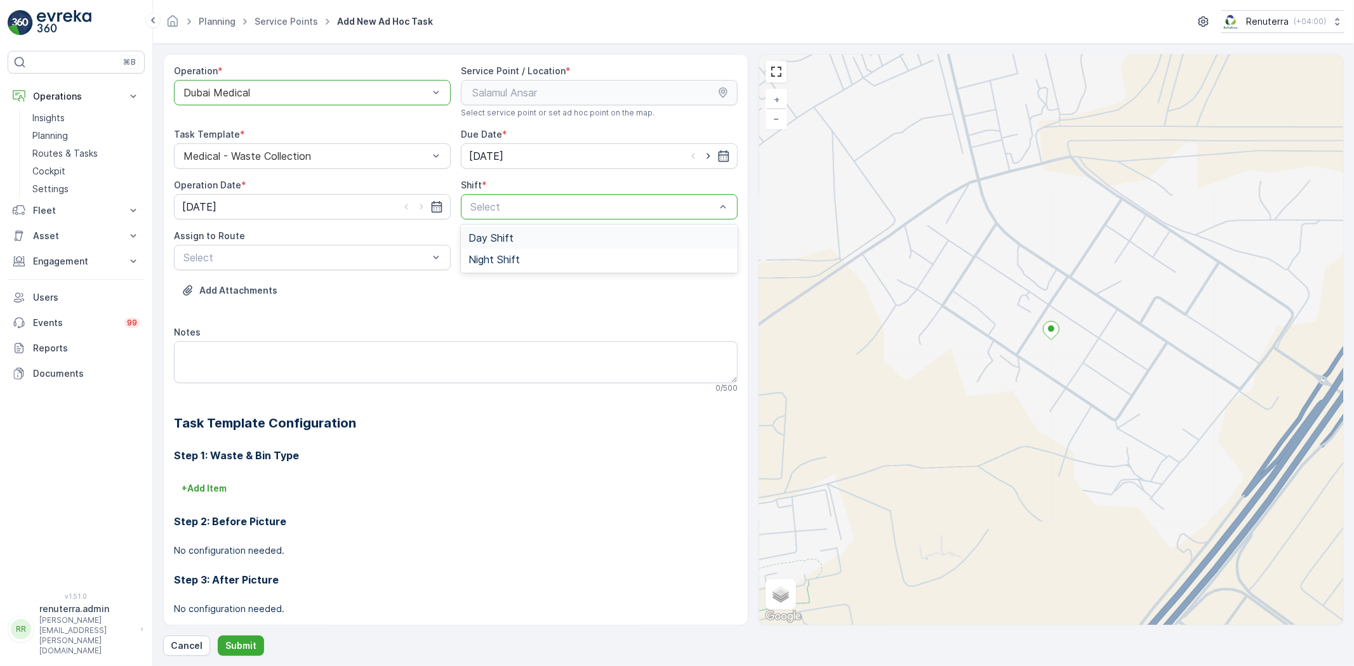
drag, startPoint x: 595, startPoint y: 199, endPoint x: 522, endPoint y: 245, distance: 86.5
click at [501, 260] on span "Night Shift" at bounding box center [493, 259] width 51 height 11
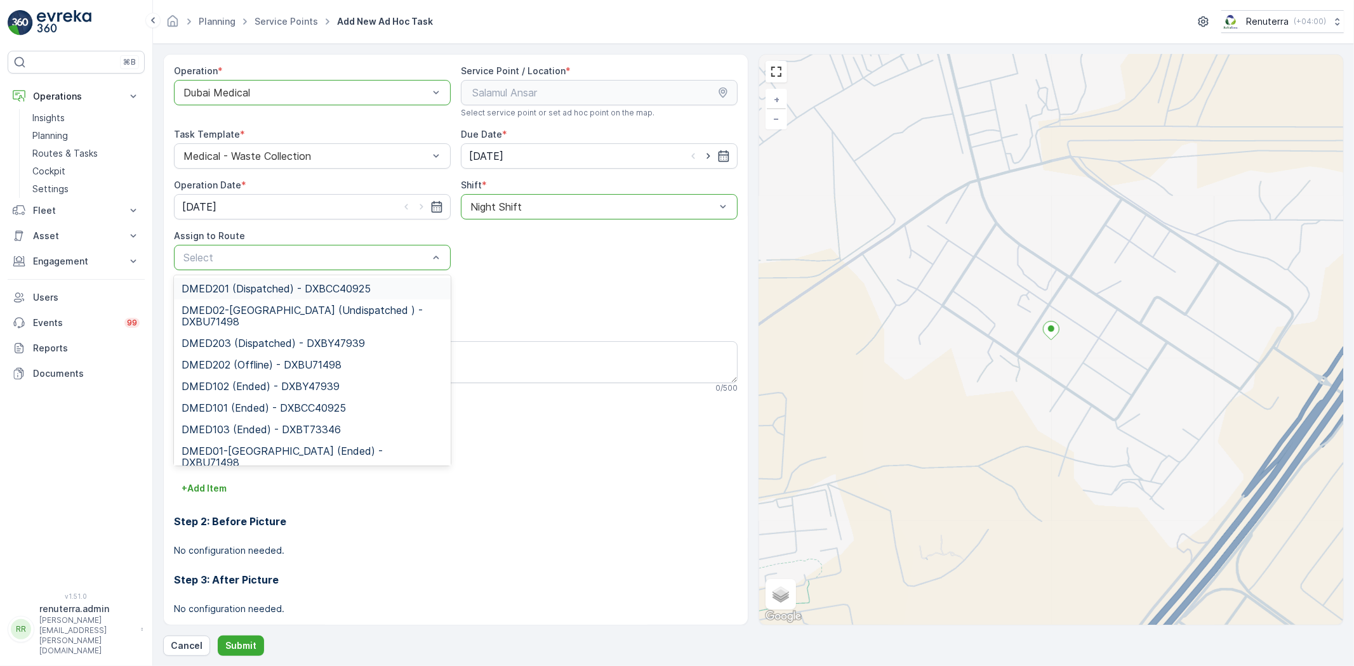
click at [324, 267] on div "Select" at bounding box center [312, 257] width 277 height 25
type input "02"
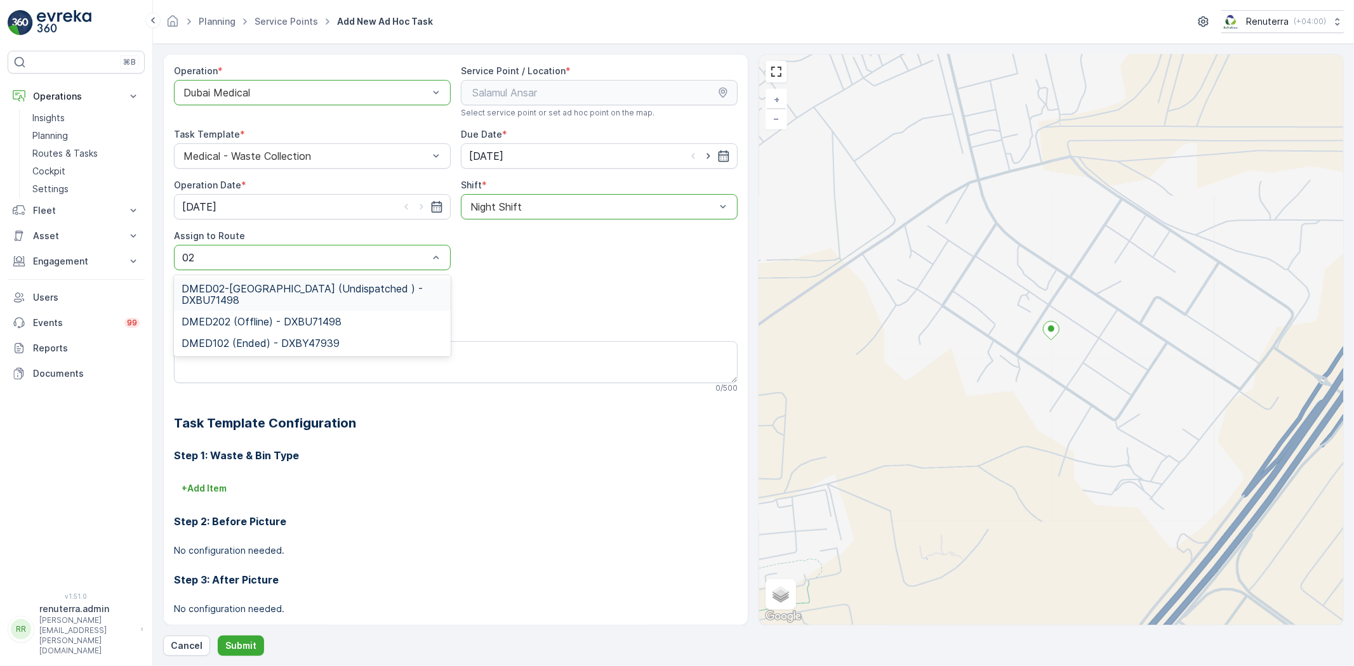
drag, startPoint x: 309, startPoint y: 290, endPoint x: 305, endPoint y: 306, distance: 16.5
click at [308, 293] on span "DMED02-Khawaneej Yard (Undispatched ) - DXBU71498" at bounding box center [313, 294] width 262 height 23
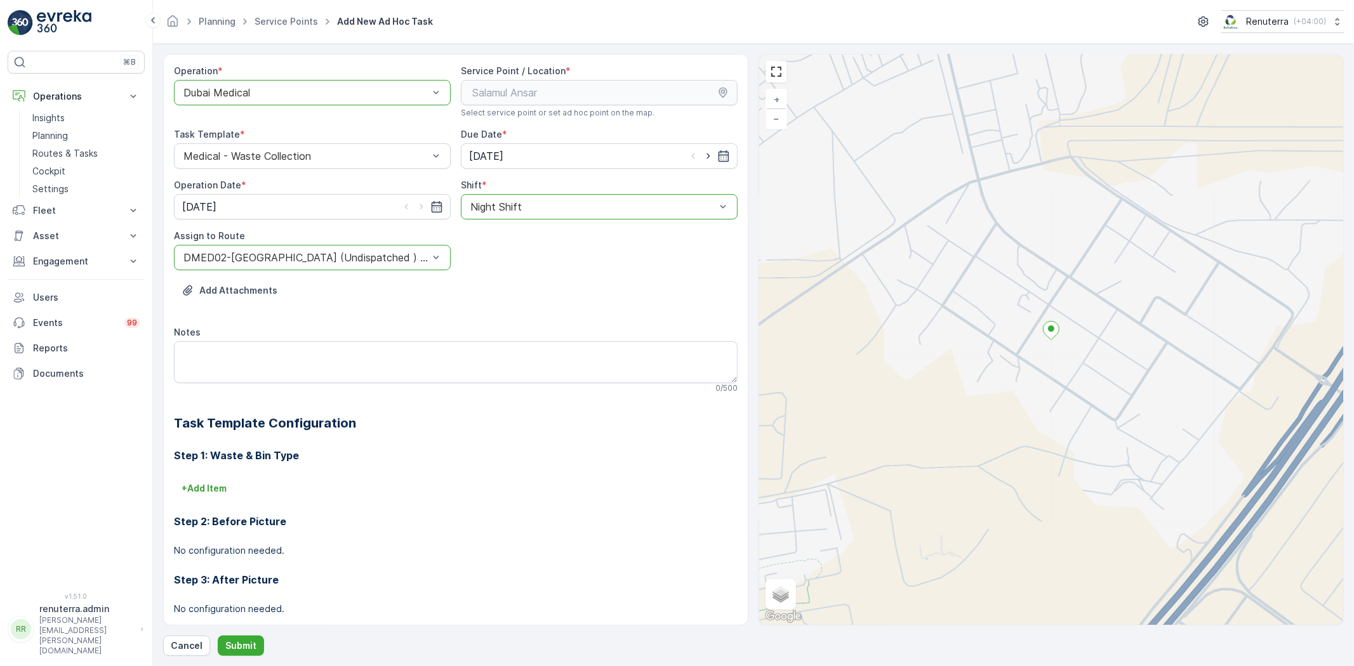
click at [232, 632] on div "Operation * option Dubai Medical, selected. Dubai Medical Service Point / Locat…" at bounding box center [753, 355] width 1181 height 602
click at [233, 633] on div "Operation * option Dubai Medical, selected. Dubai Medical Service Point / Locat…" at bounding box center [753, 355] width 1181 height 602
click at [233, 640] on p "Submit" at bounding box center [240, 646] width 31 height 13
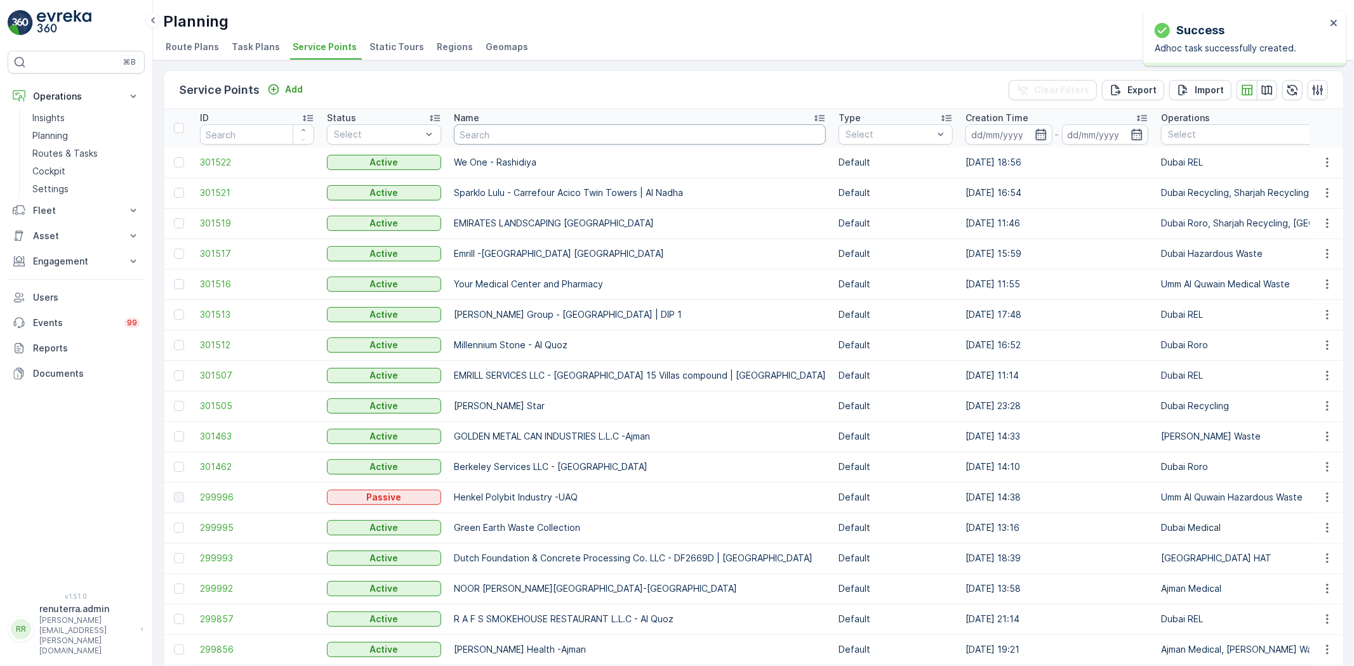
click at [483, 136] on input "text" at bounding box center [640, 134] width 372 height 20
type input "nep"
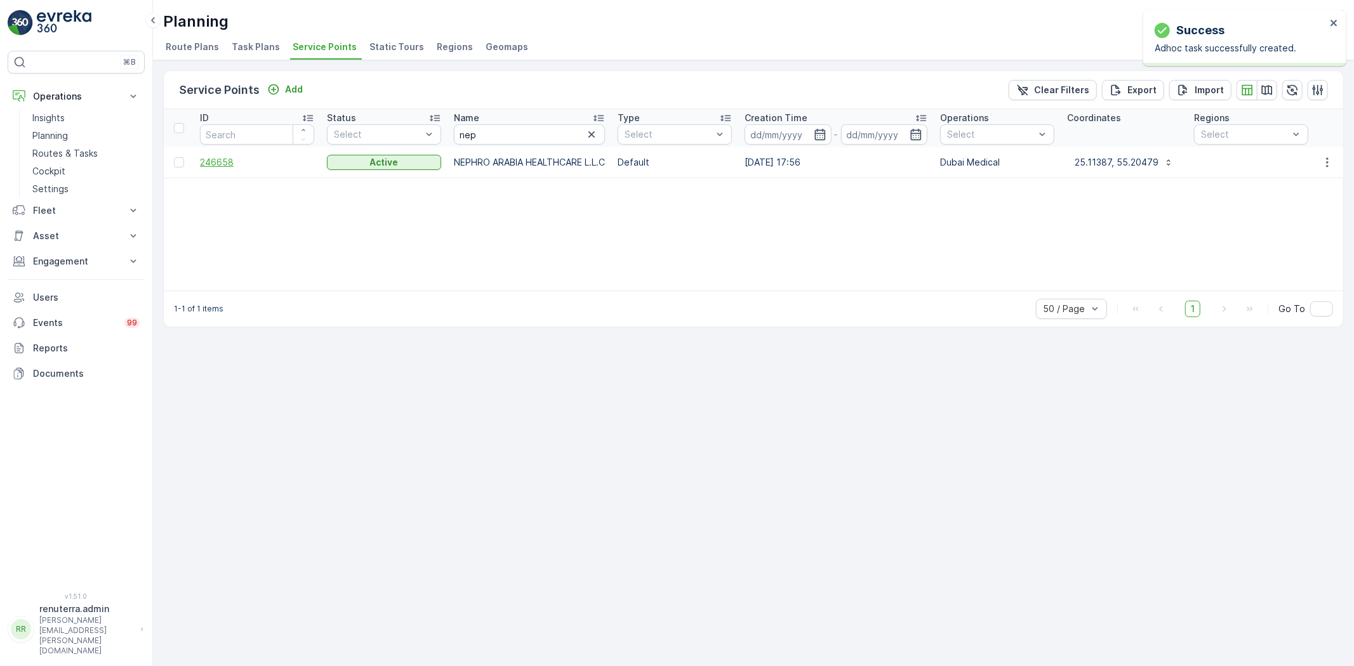
click at [204, 161] on span "246658" at bounding box center [257, 162] width 114 height 13
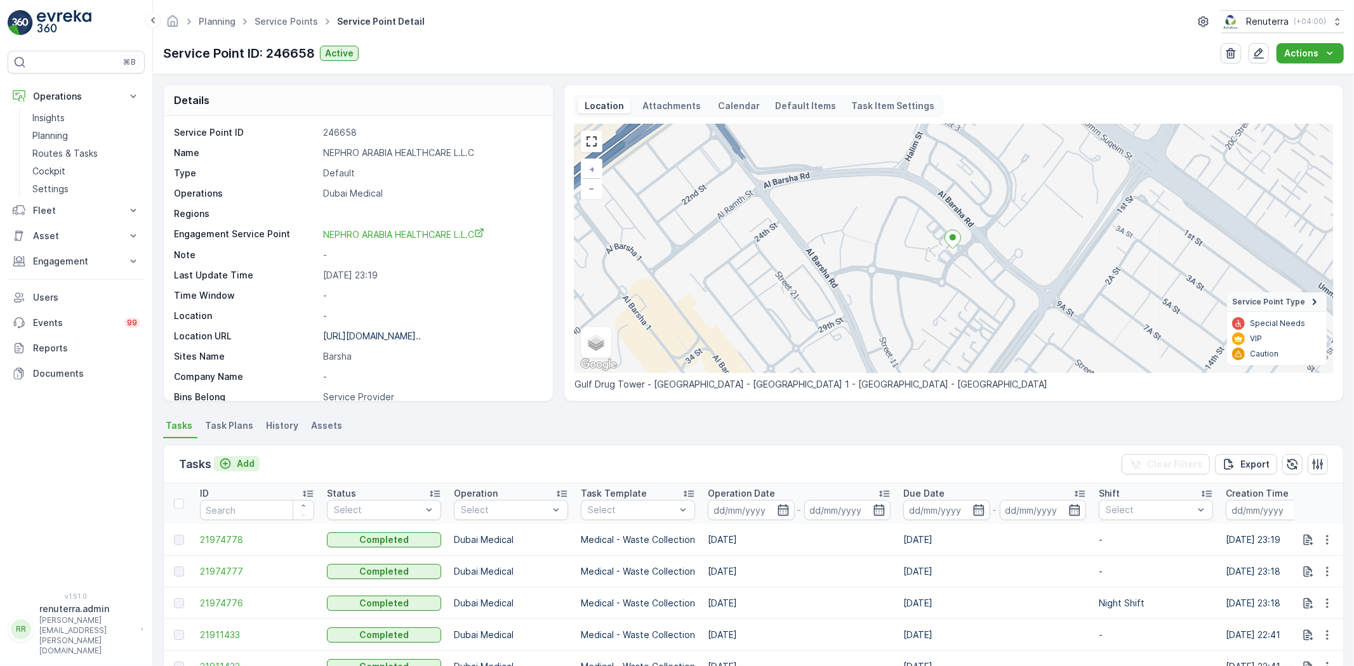
click at [246, 468] on p "Add" at bounding box center [246, 464] width 18 height 13
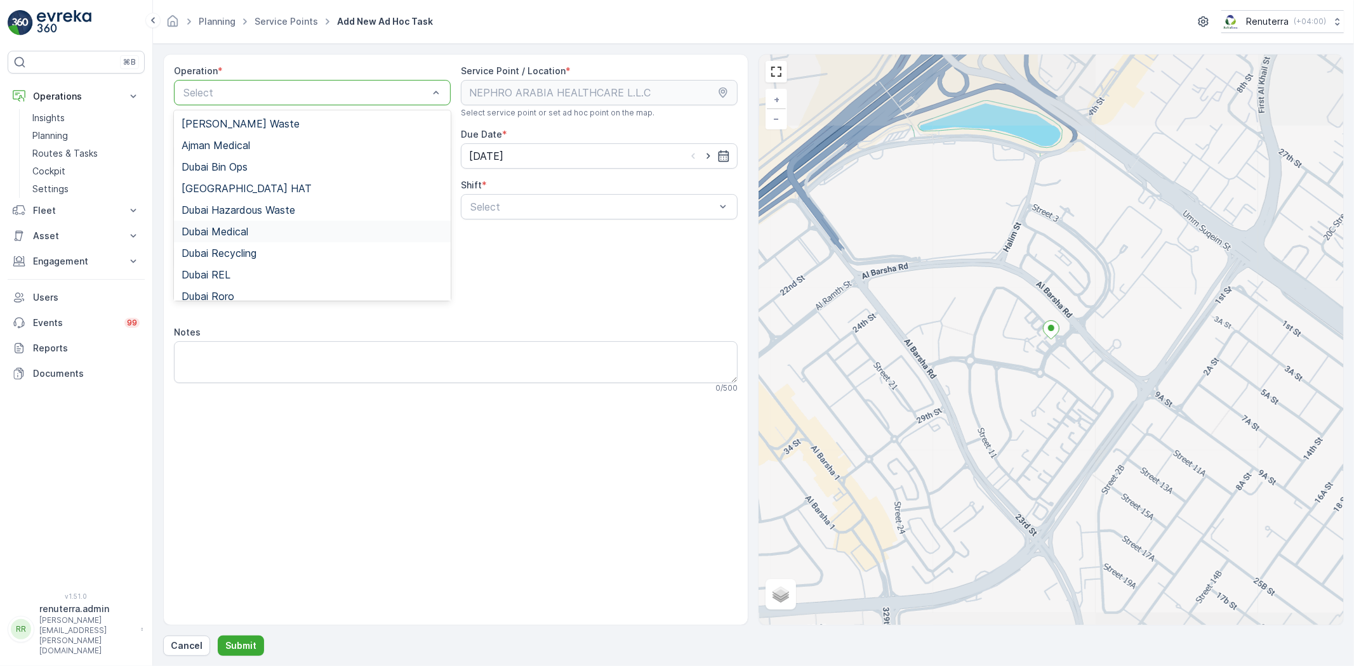
click at [241, 232] on span "Dubai Medical" at bounding box center [215, 231] width 67 height 11
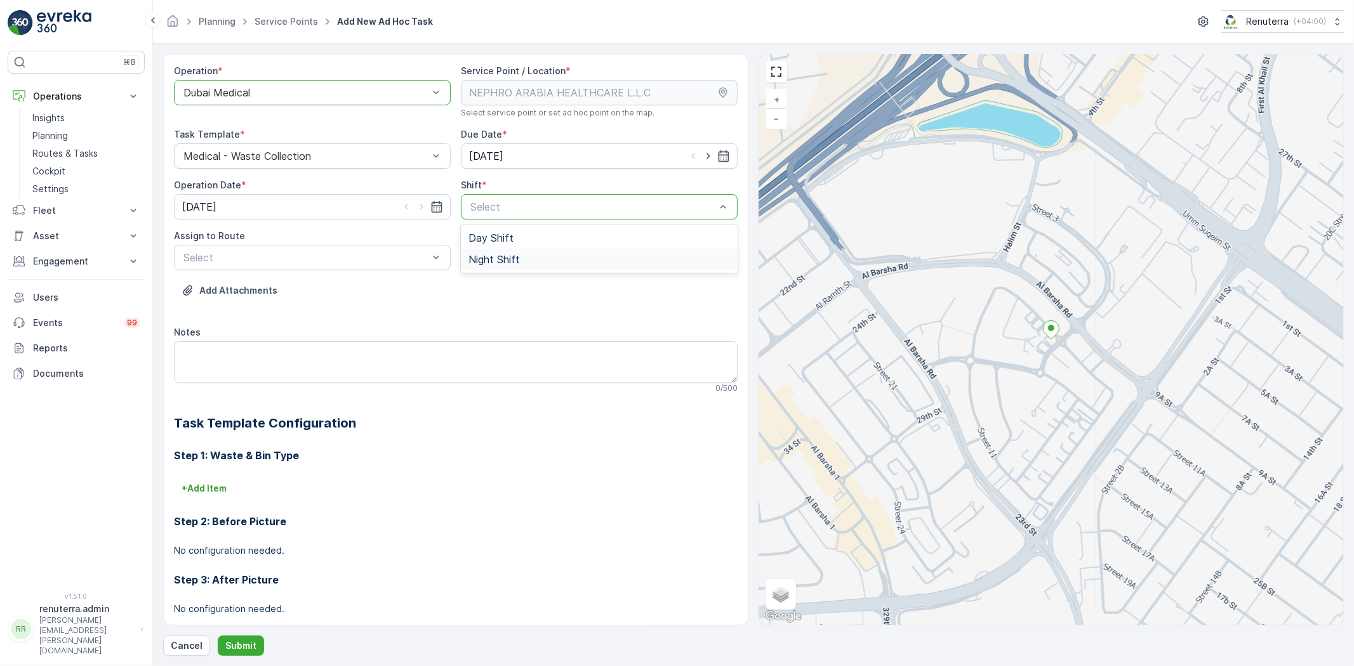
click at [493, 268] on div "Night Shift" at bounding box center [599, 260] width 277 height 22
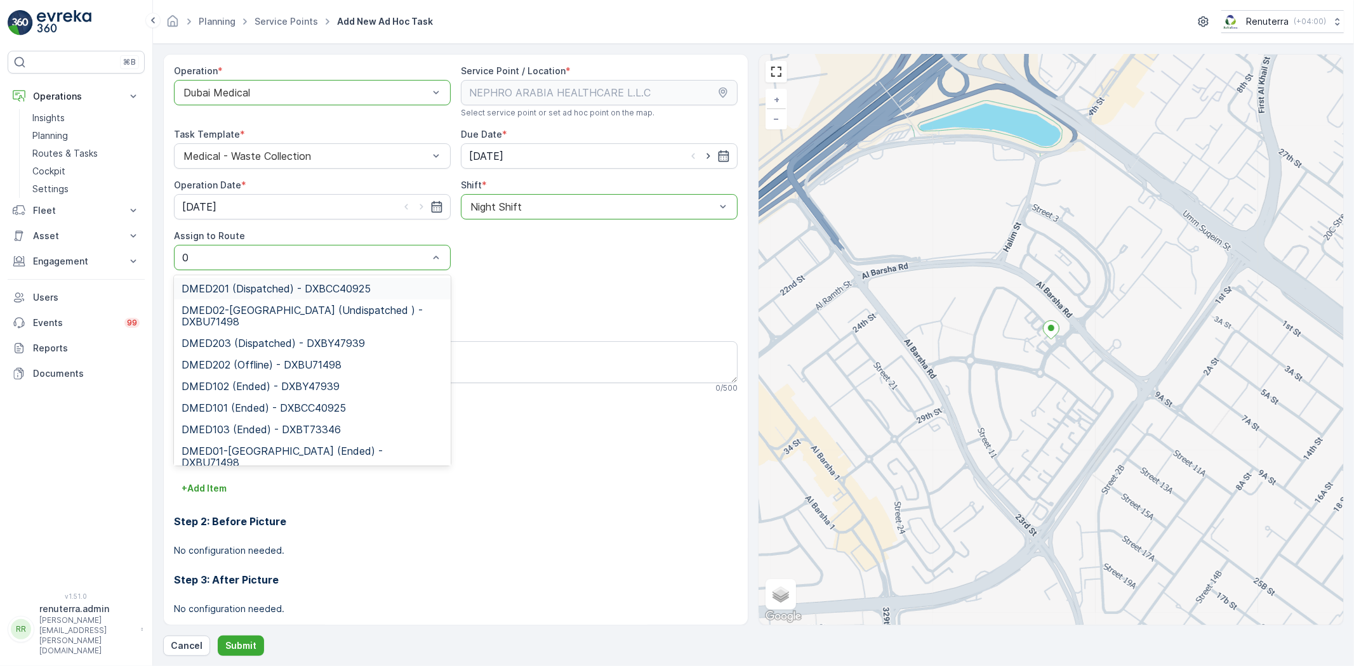
type input "02"
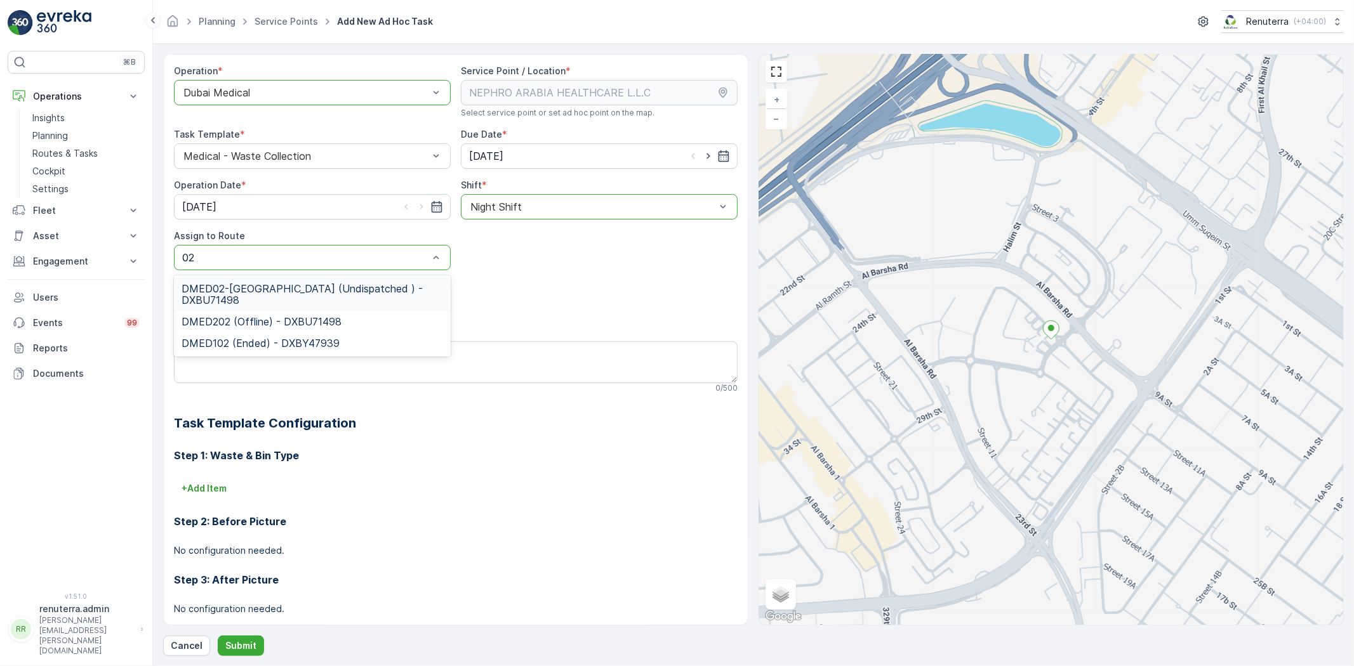
click at [238, 288] on span "DMED02-Khawaneej Yard (Undispatched ) - DXBU71498" at bounding box center [313, 294] width 262 height 23
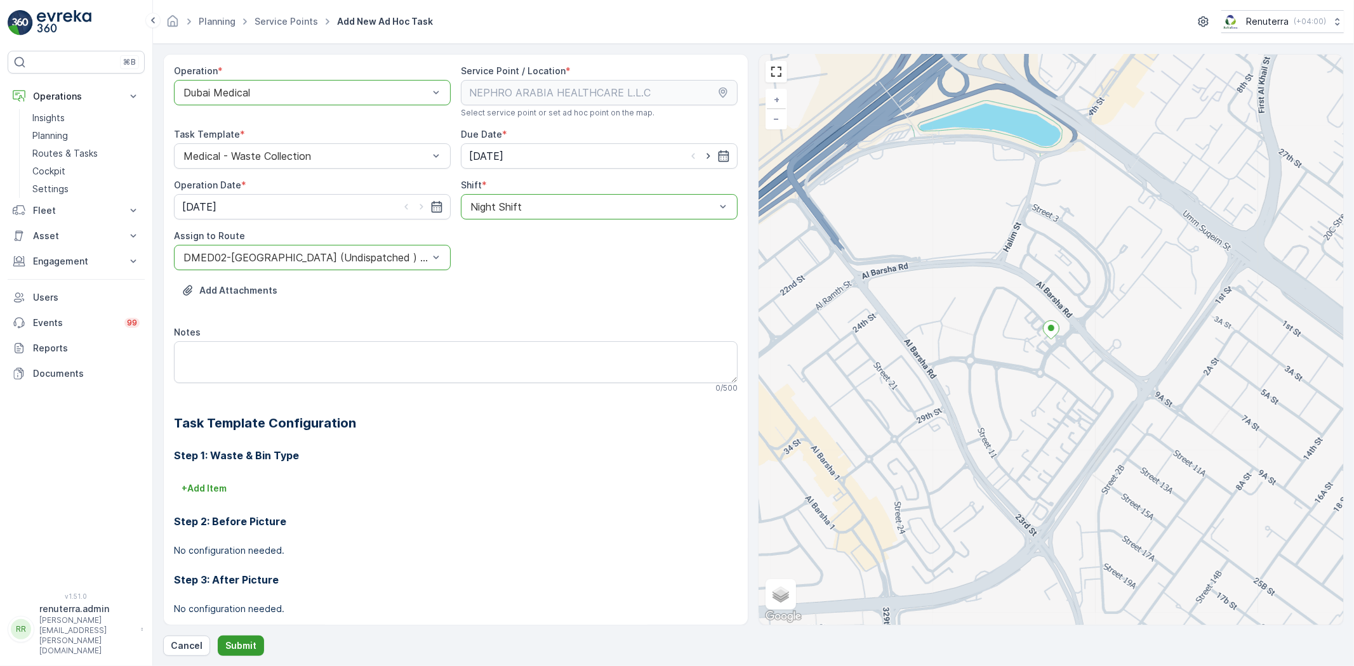
click at [231, 637] on button "Submit" at bounding box center [241, 646] width 46 height 20
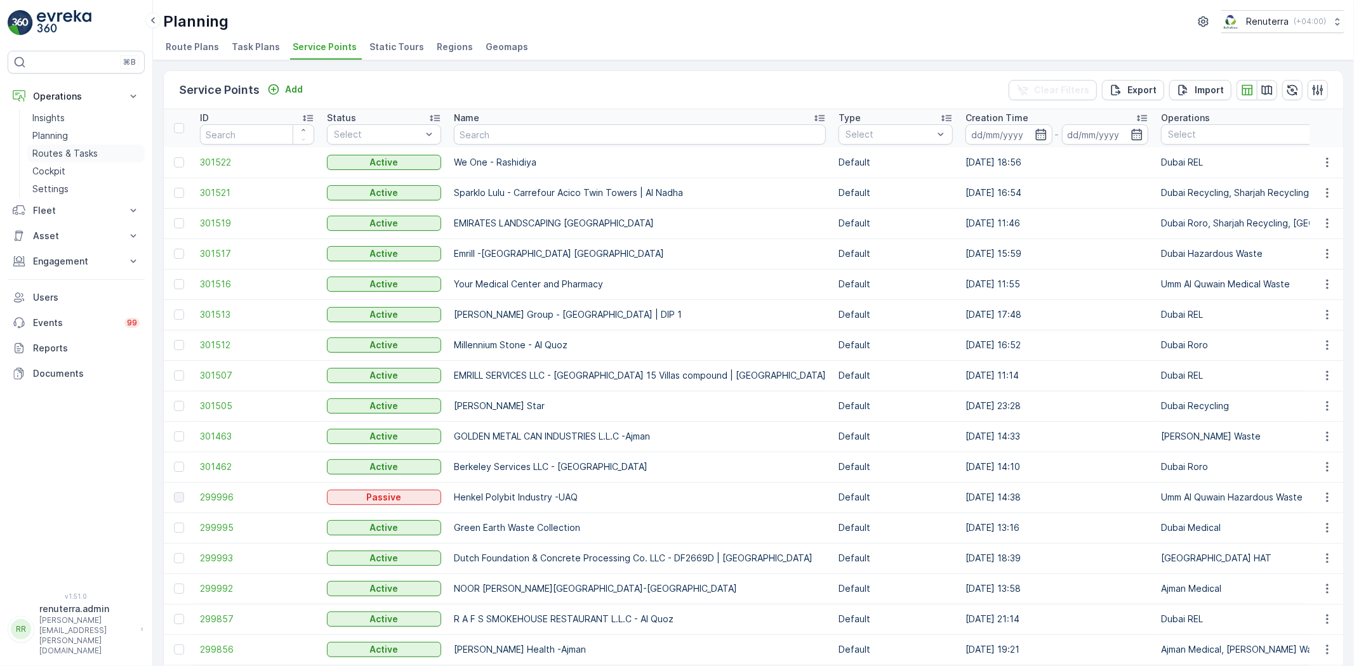
click at [85, 154] on p "Routes & Tasks" at bounding box center [64, 153] width 65 height 13
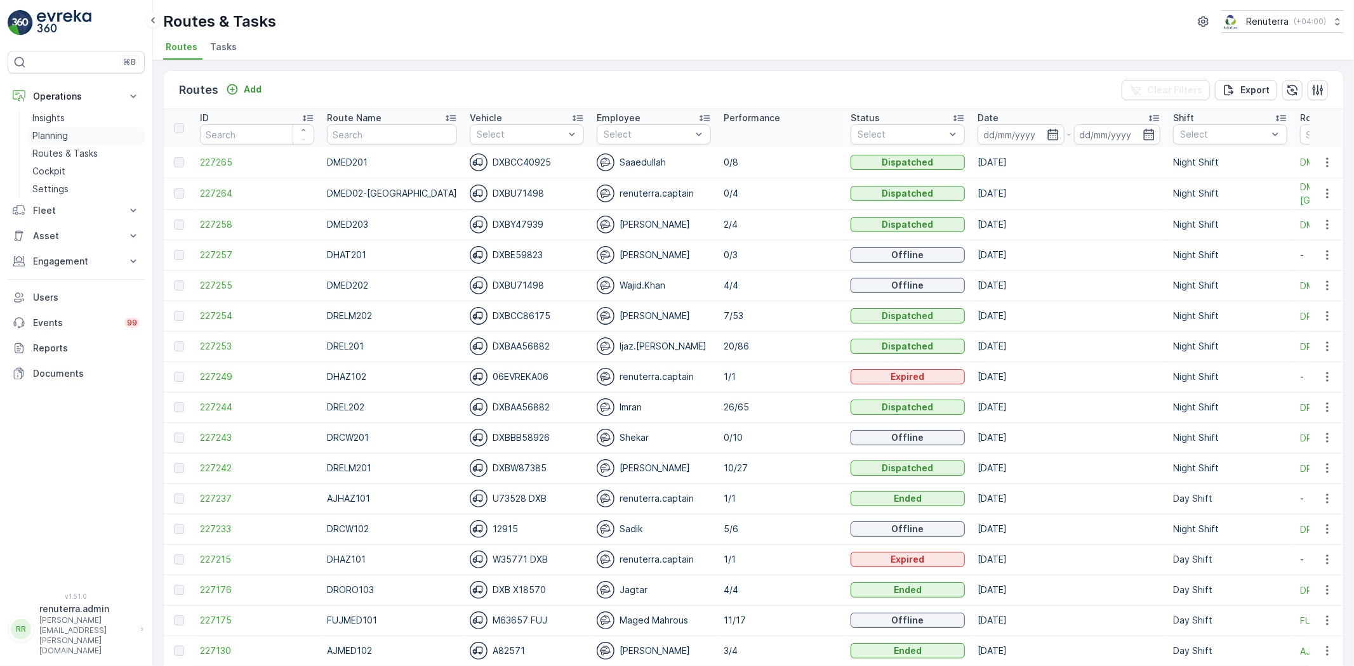
click at [77, 135] on link "Planning" at bounding box center [85, 136] width 117 height 18
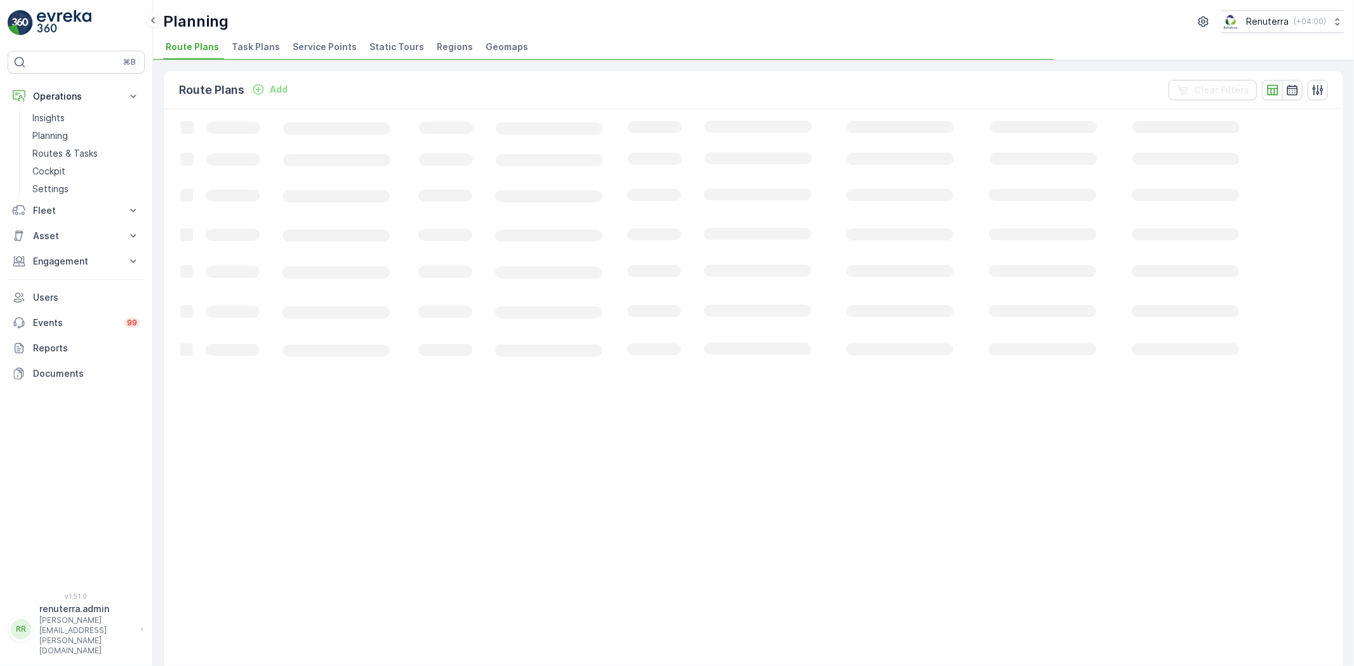
click at [330, 53] on span "Service Points" at bounding box center [325, 47] width 64 height 13
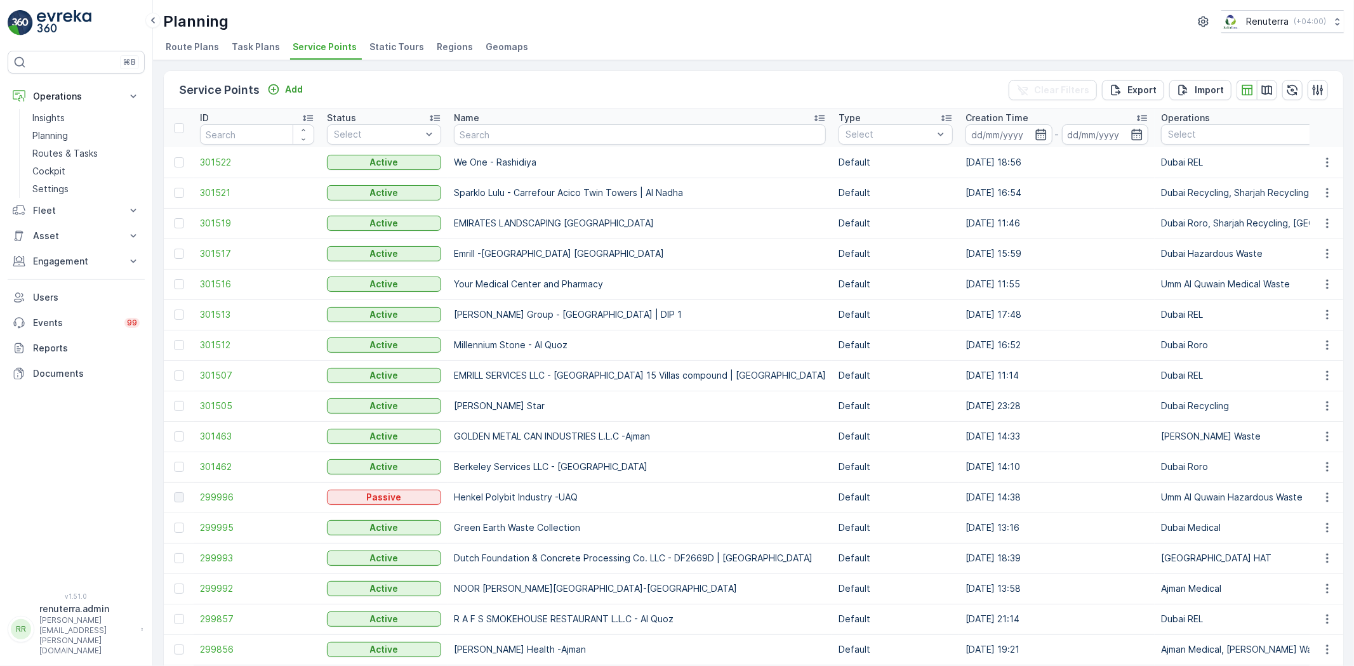
click at [502, 133] on input "text" at bounding box center [640, 134] width 372 height 20
type input "zahr"
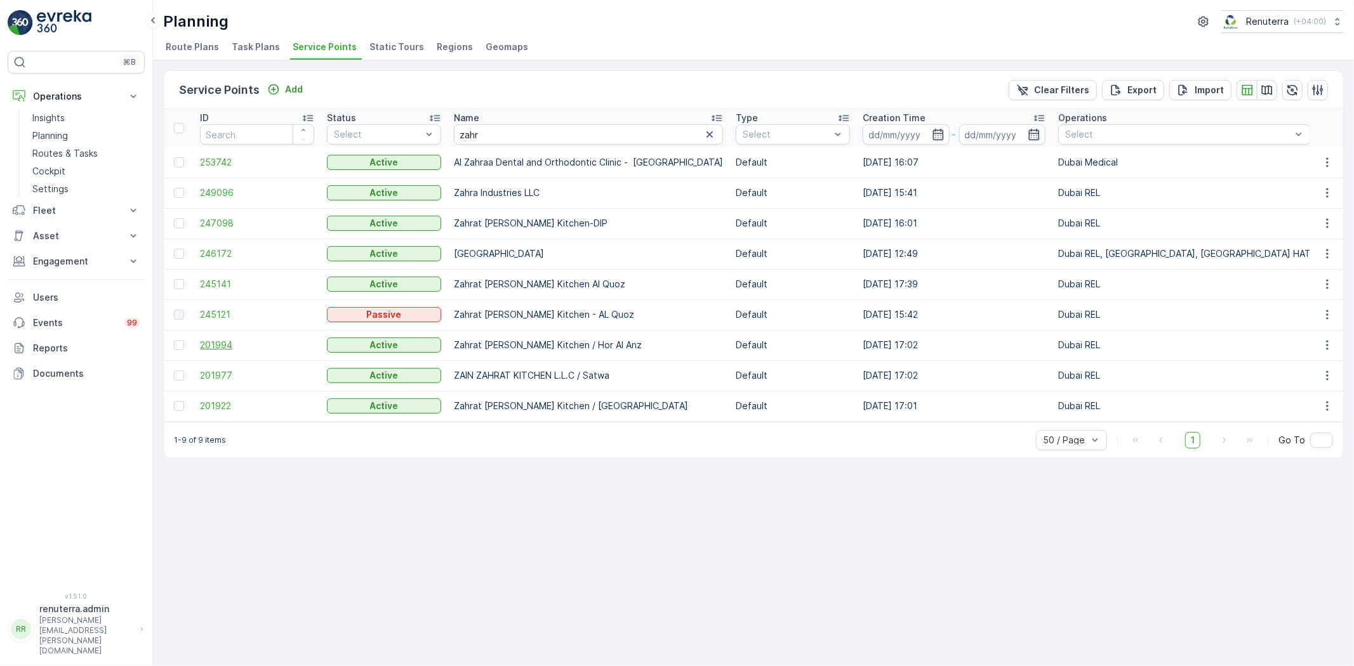
click at [213, 345] on span "201994" at bounding box center [257, 345] width 114 height 13
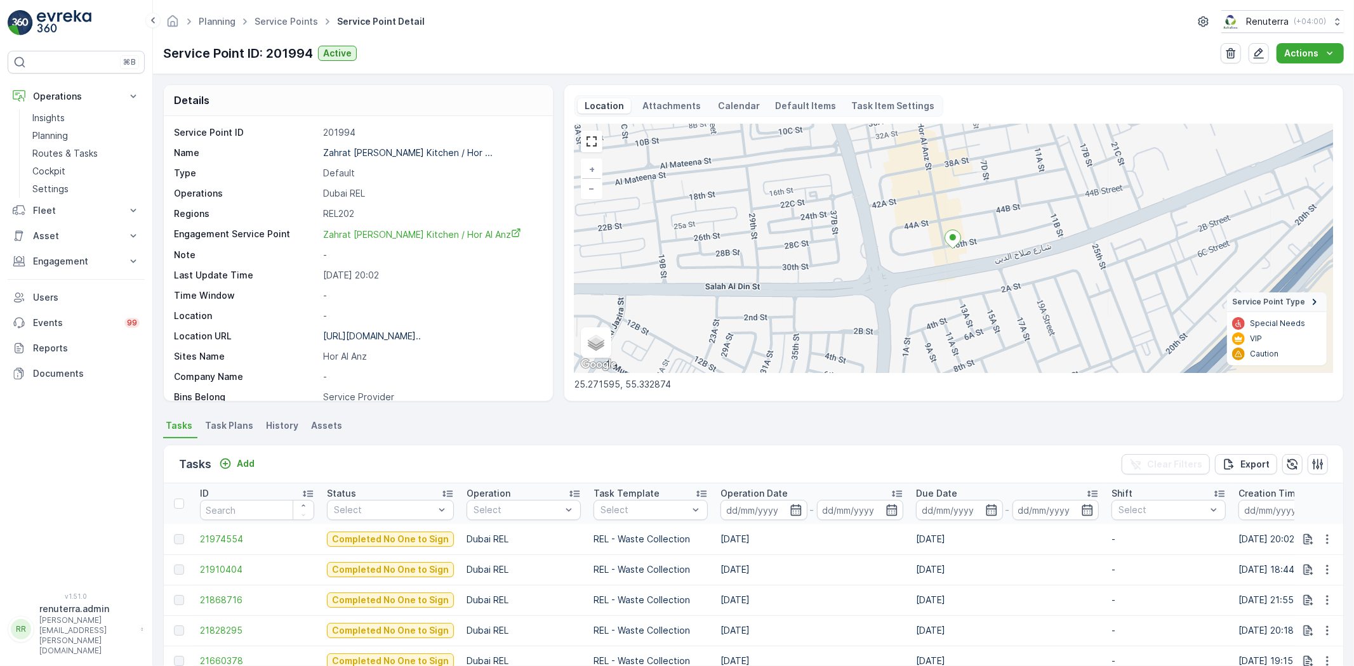
scroll to position [70, 0]
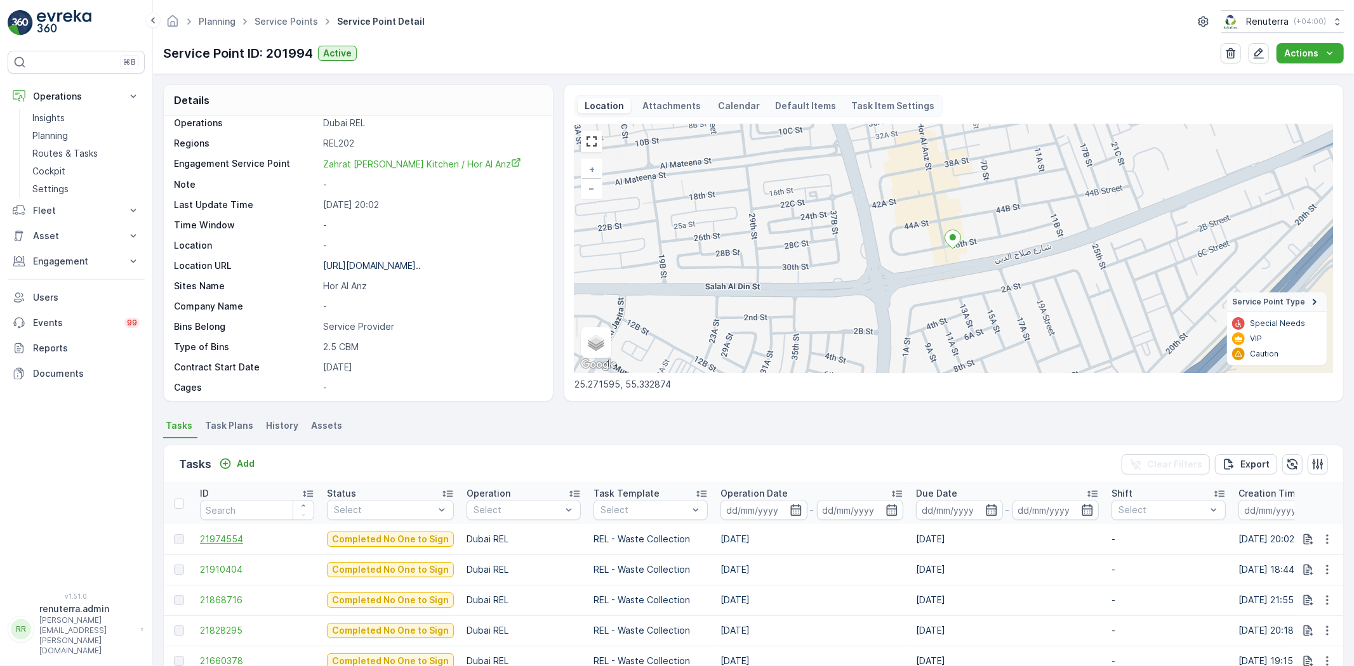
click at [224, 538] on span "21974554" at bounding box center [257, 539] width 114 height 13
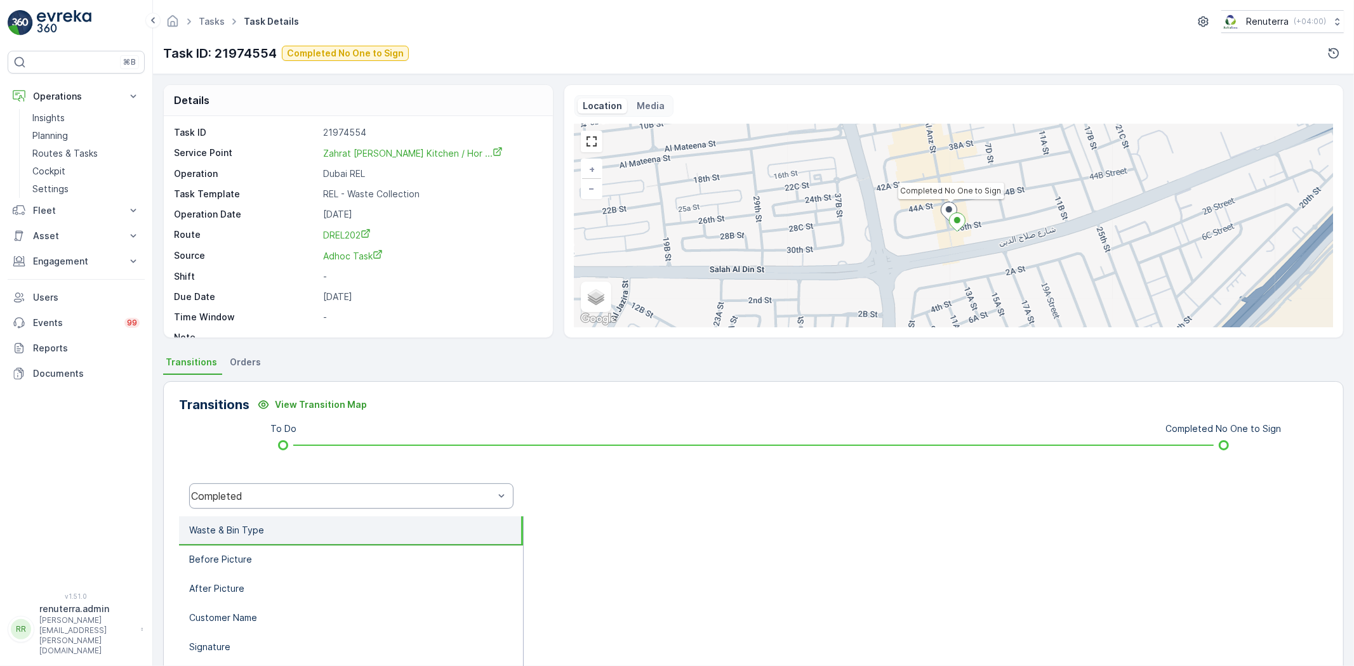
click at [299, 506] on div "Completed" at bounding box center [351, 496] width 324 height 25
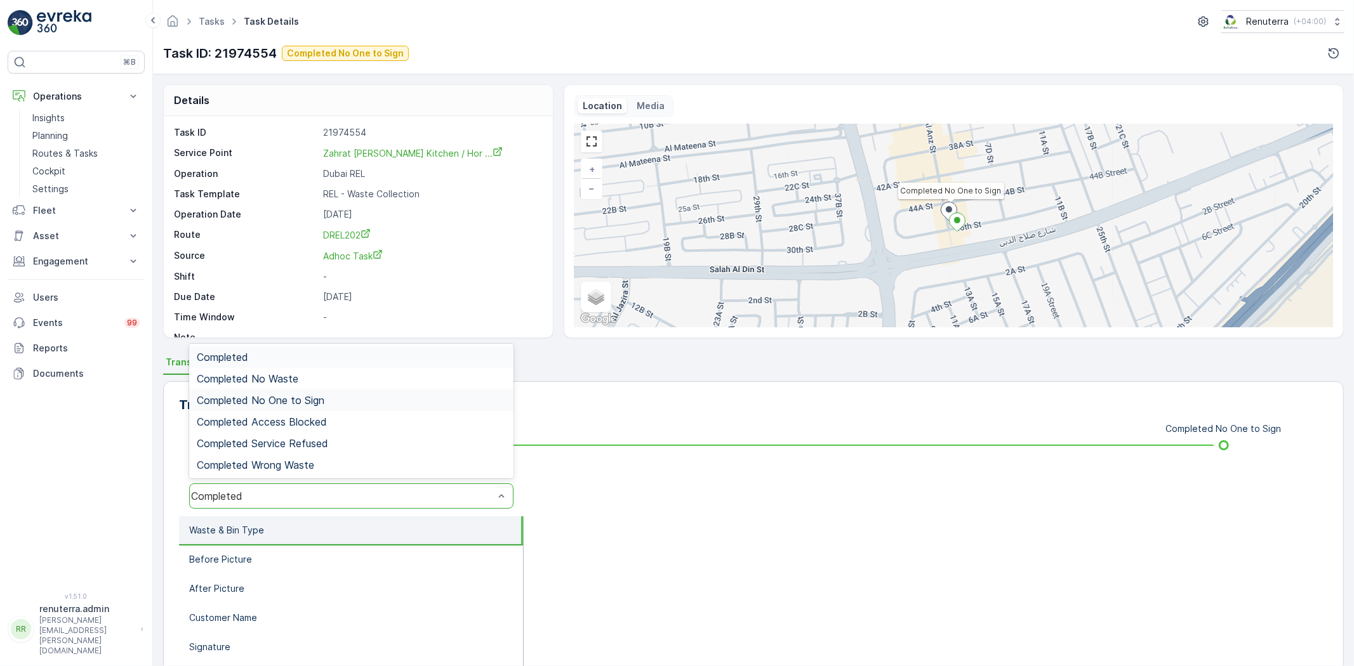
click at [280, 402] on span "Completed No One to Sign" at bounding box center [261, 400] width 128 height 11
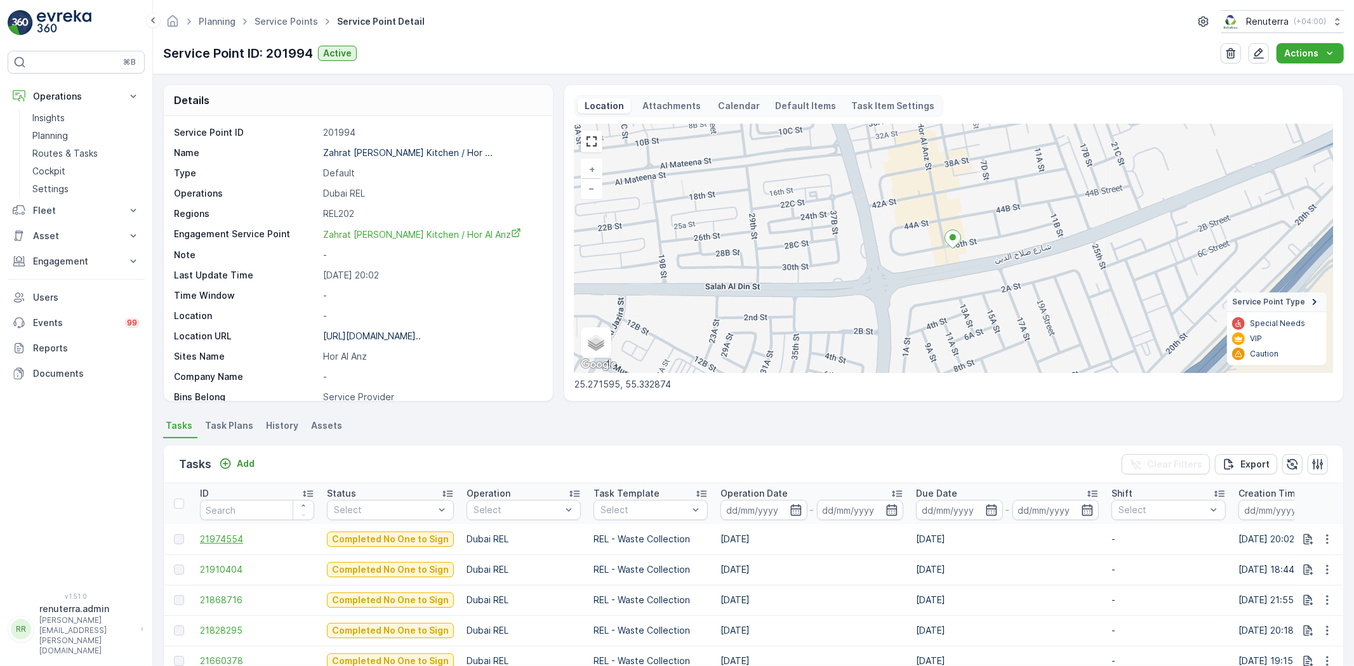
click at [230, 540] on span "21974554" at bounding box center [257, 539] width 114 height 13
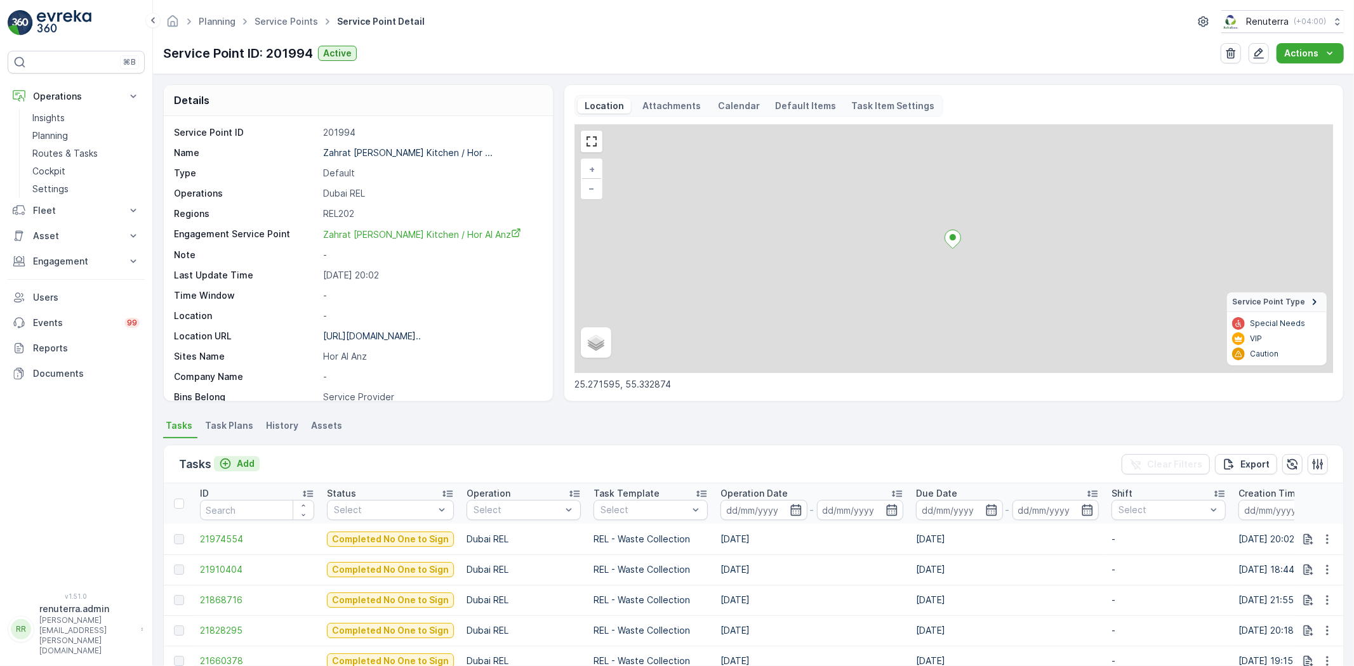
click at [242, 458] on p "Add" at bounding box center [246, 464] width 18 height 13
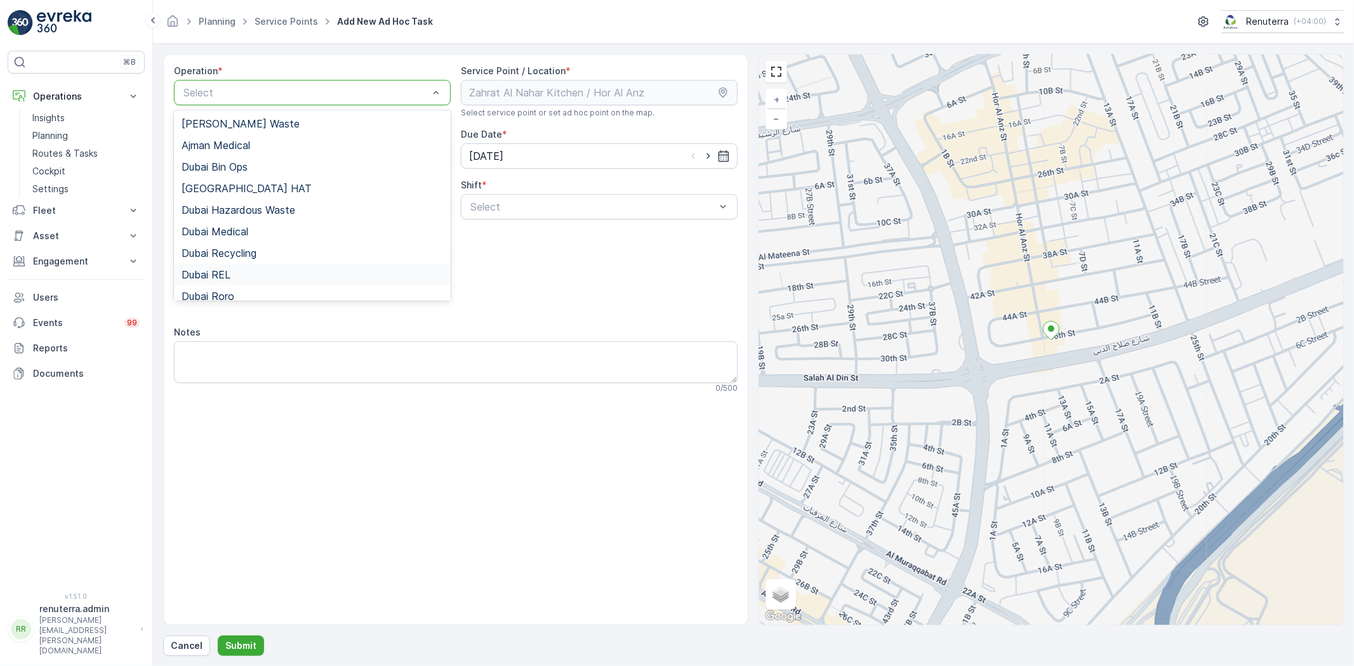
click at [238, 265] on div "Dubai REL" at bounding box center [312, 275] width 277 height 22
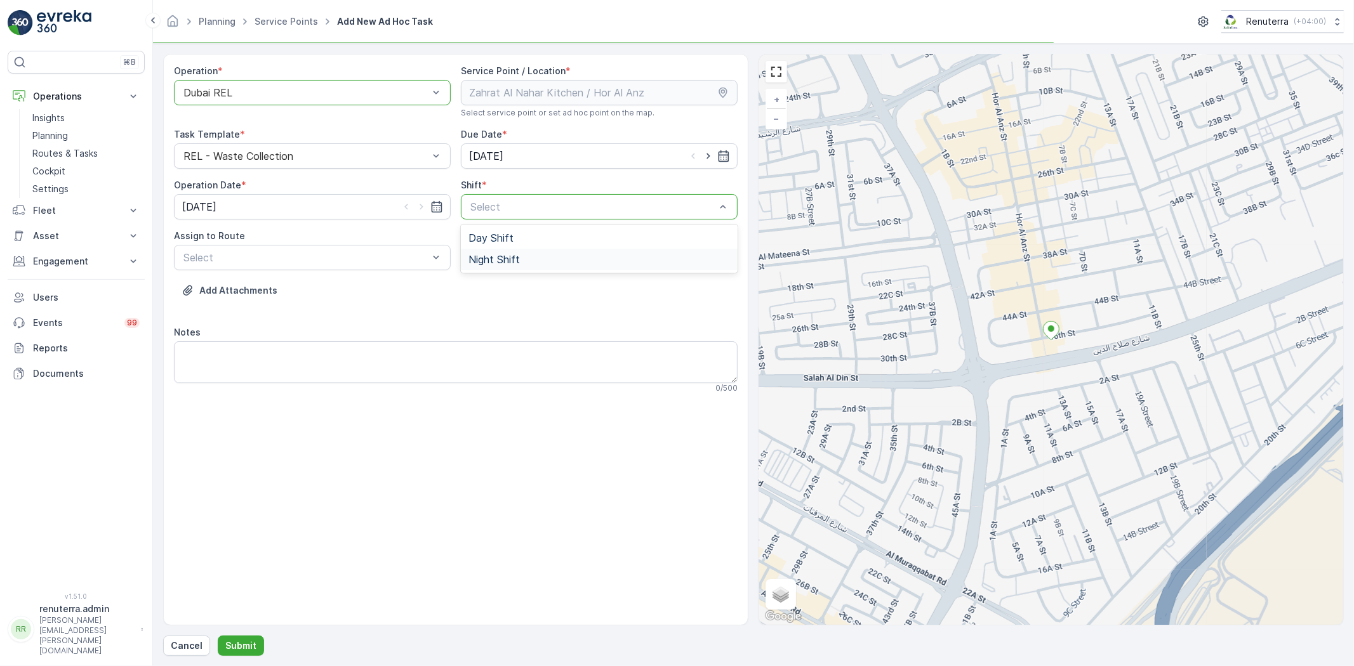
drag, startPoint x: 491, startPoint y: 204, endPoint x: 495, endPoint y: 265, distance: 61.1
click at [498, 262] on span "Night Shift" at bounding box center [493, 259] width 51 height 11
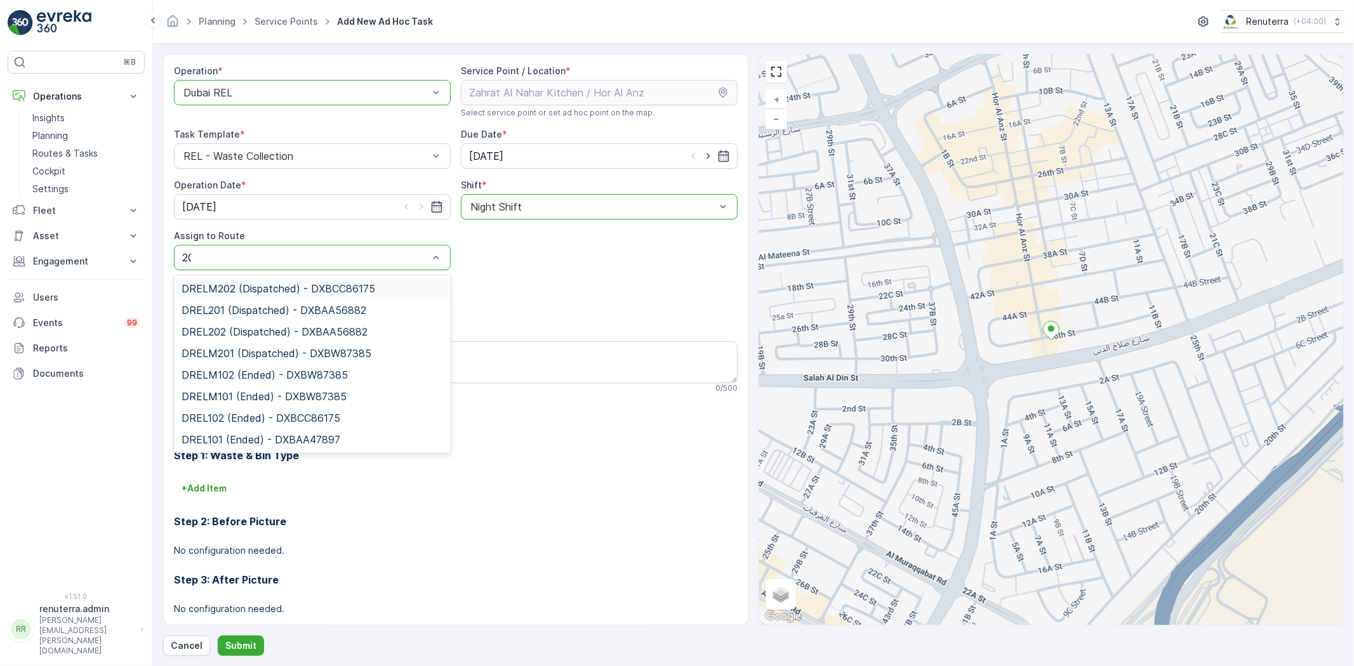
type input "202"
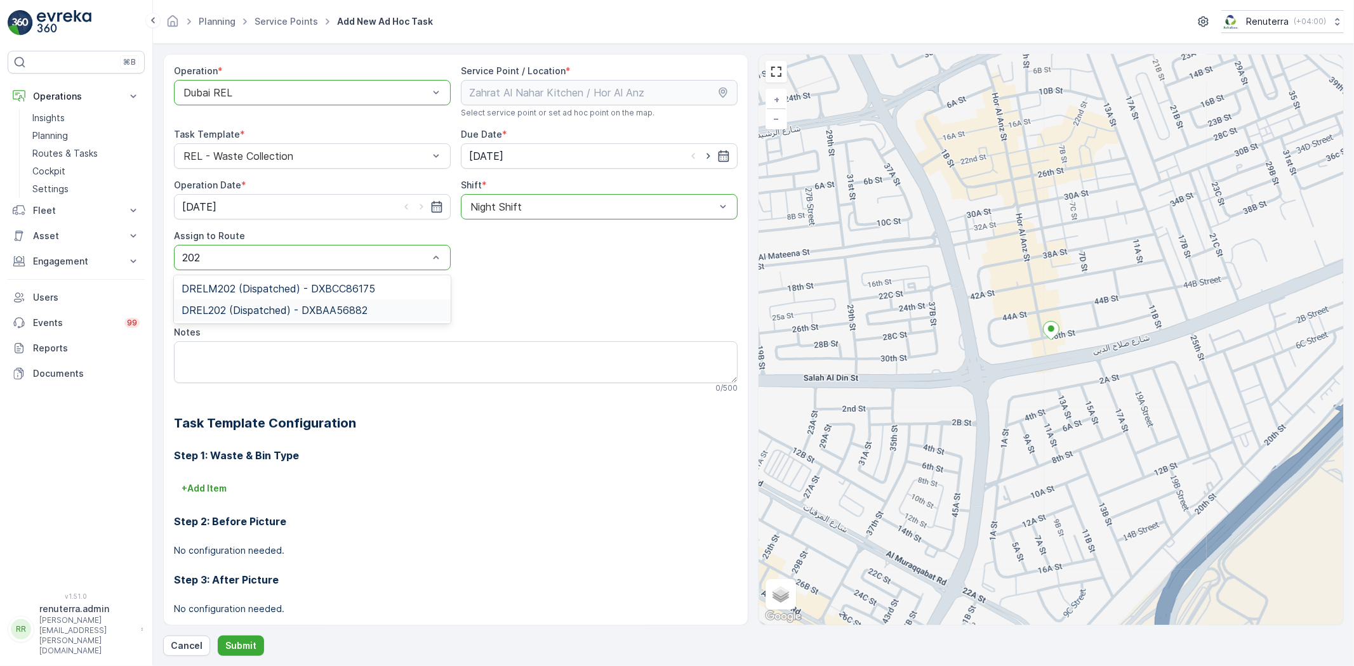
drag, startPoint x: 245, startPoint y: 303, endPoint x: 237, endPoint y: 307, distance: 8.3
click at [244, 305] on span "DREL202 (Dispatched) - DXBAA56882" at bounding box center [275, 310] width 186 height 11
click at [246, 646] on p "Submit" at bounding box center [240, 646] width 31 height 13
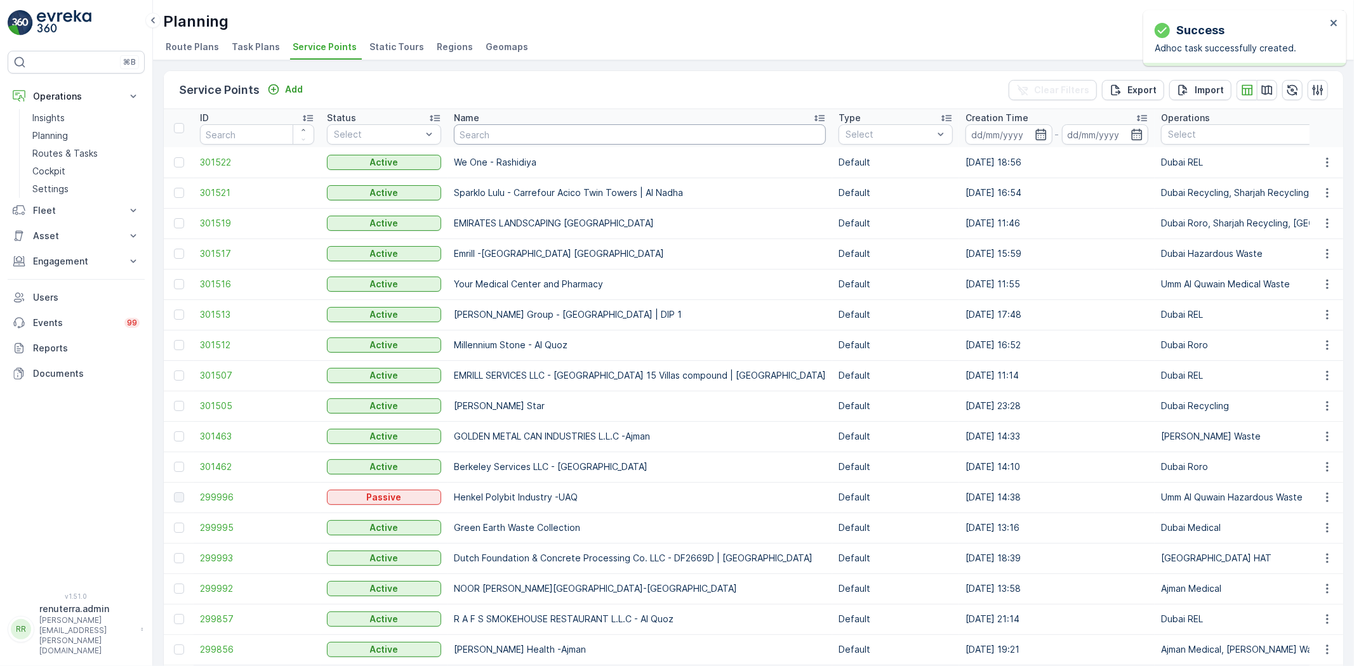
click at [505, 136] on input "text" at bounding box center [640, 134] width 372 height 20
type input "zah"
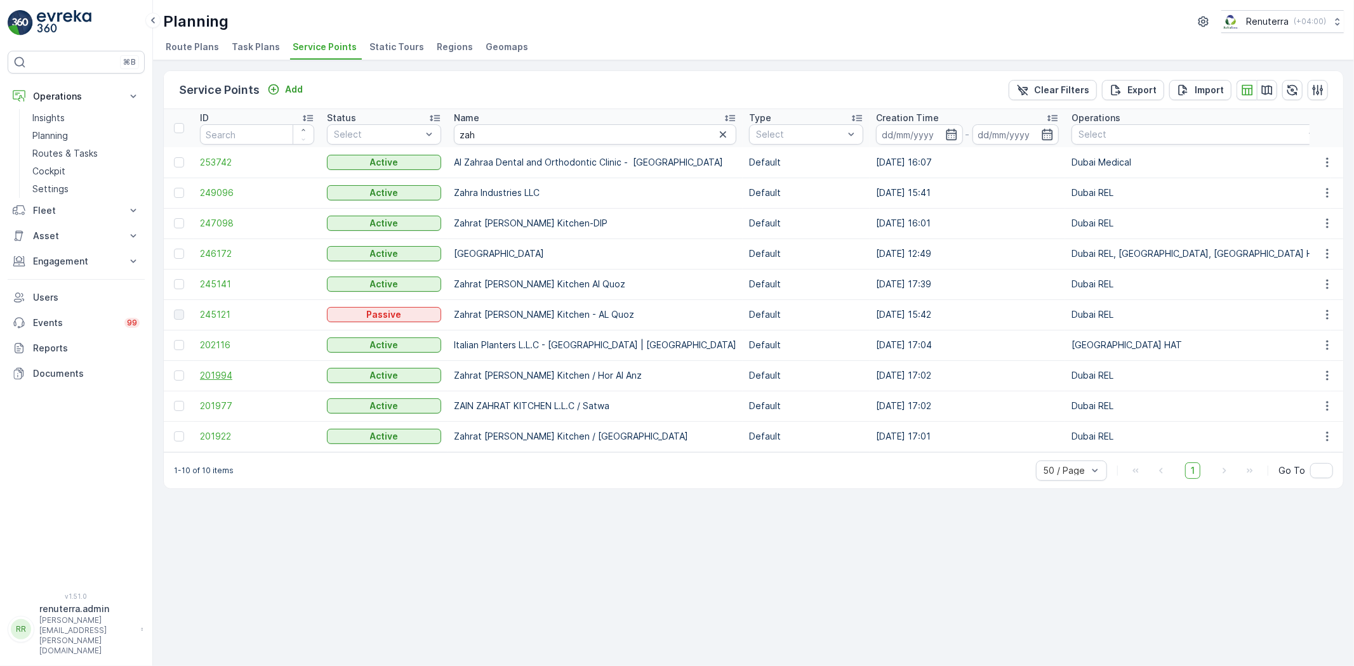
click at [212, 371] on span "201994" at bounding box center [257, 375] width 114 height 13
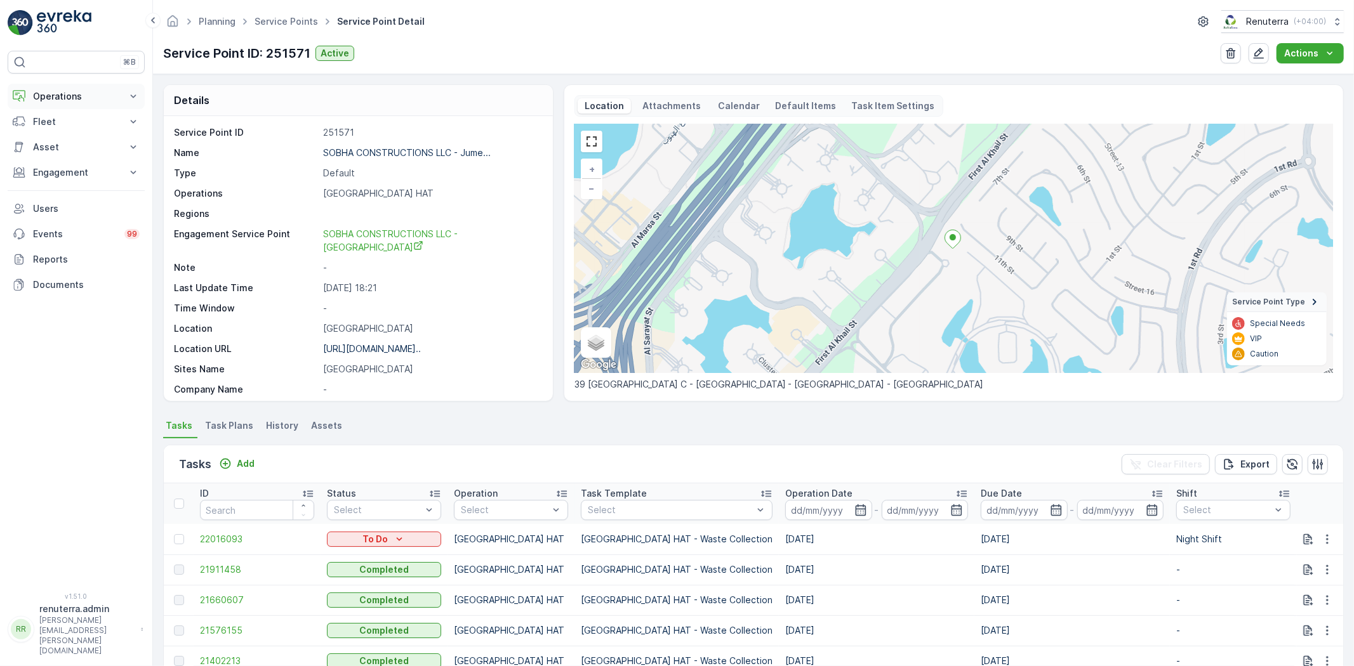
click at [81, 100] on p "Operations" at bounding box center [76, 96] width 86 height 13
click at [89, 150] on p "Routes & Tasks" at bounding box center [64, 153] width 65 height 13
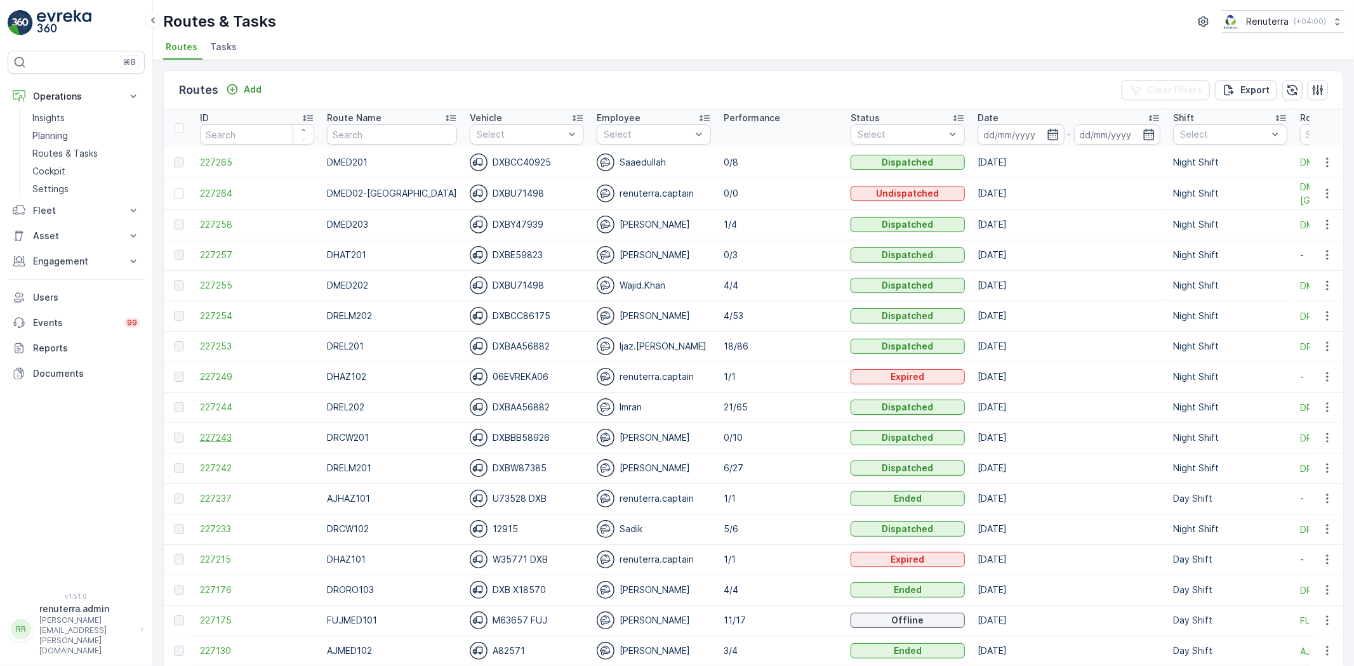
click at [227, 438] on span "227243" at bounding box center [257, 438] width 114 height 13
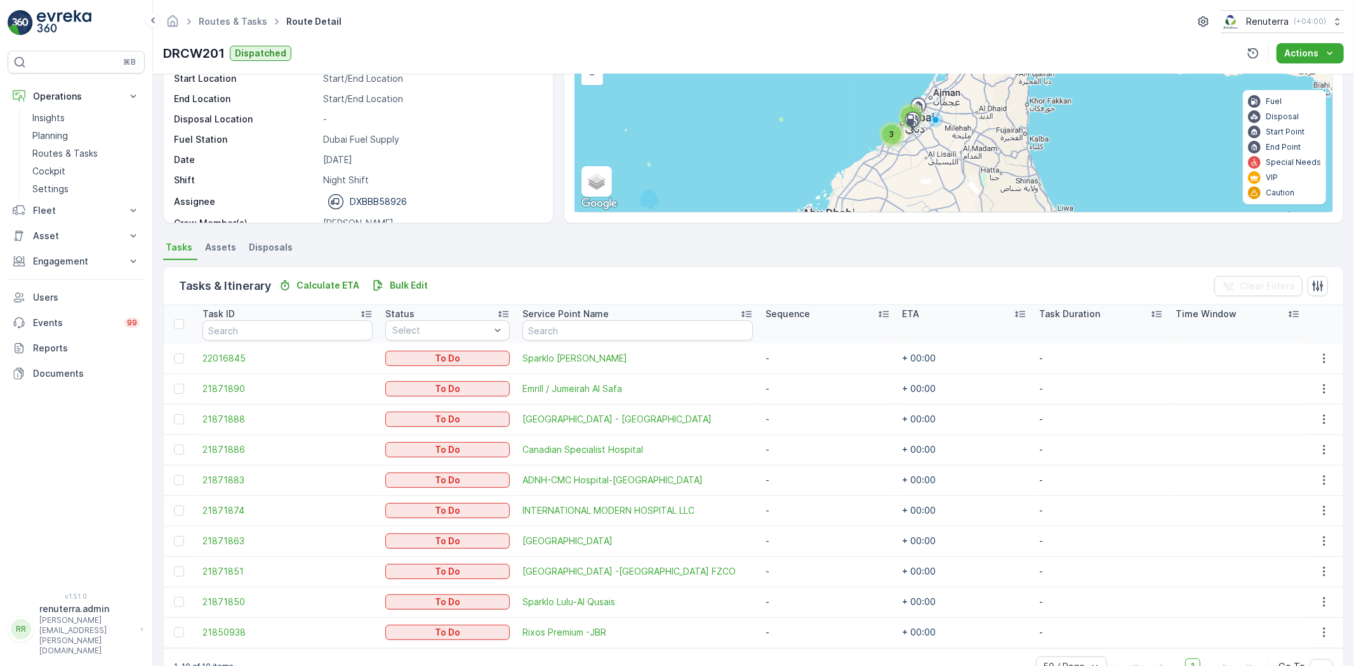
scroll to position [149, 0]
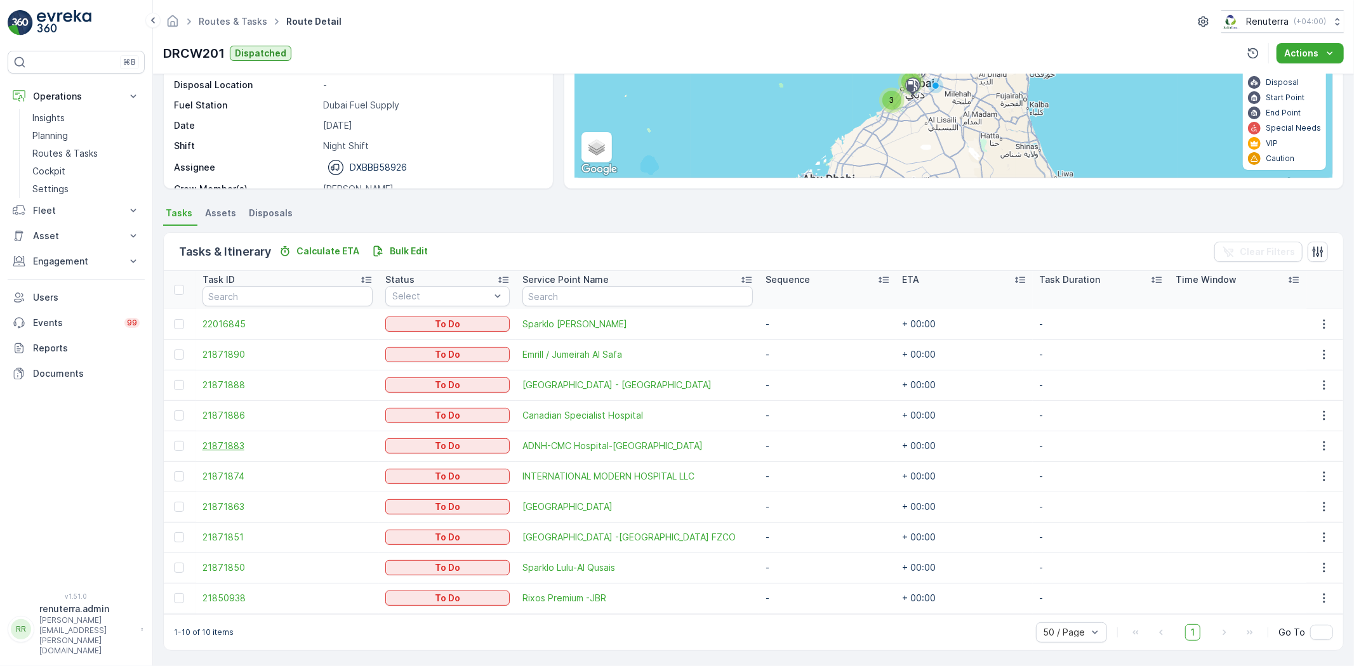
click at [239, 448] on span "21871883" at bounding box center [287, 446] width 171 height 13
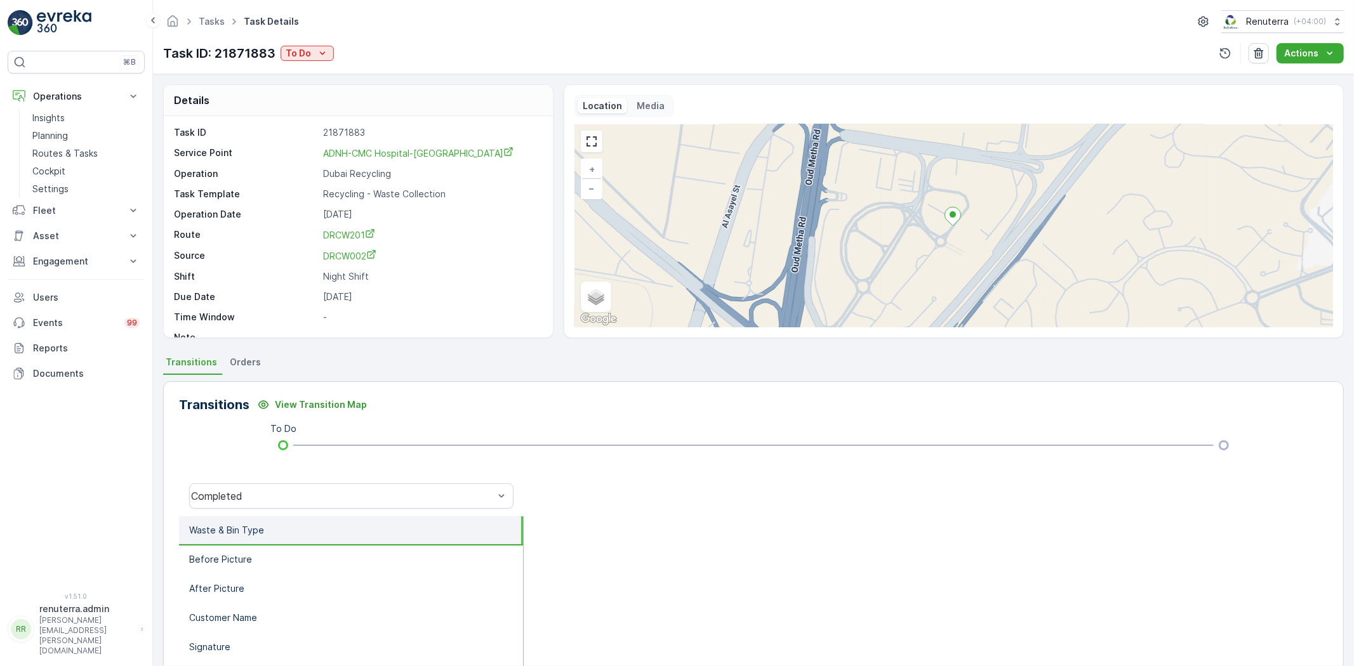
drag, startPoint x: 337, startPoint y: 155, endPoint x: 467, endPoint y: 117, distance: 134.8
click at [498, 112] on div "Details" at bounding box center [358, 100] width 389 height 31
drag, startPoint x: 318, startPoint y: 149, endPoint x: 396, endPoint y: 153, distance: 78.2
click at [458, 153] on div "Service Point ADNH-CMC Hospital-Jadaf" at bounding box center [357, 153] width 366 height 13
copy div "ADNH-CMC Hospital-[GEOGRAPHIC_DATA]"
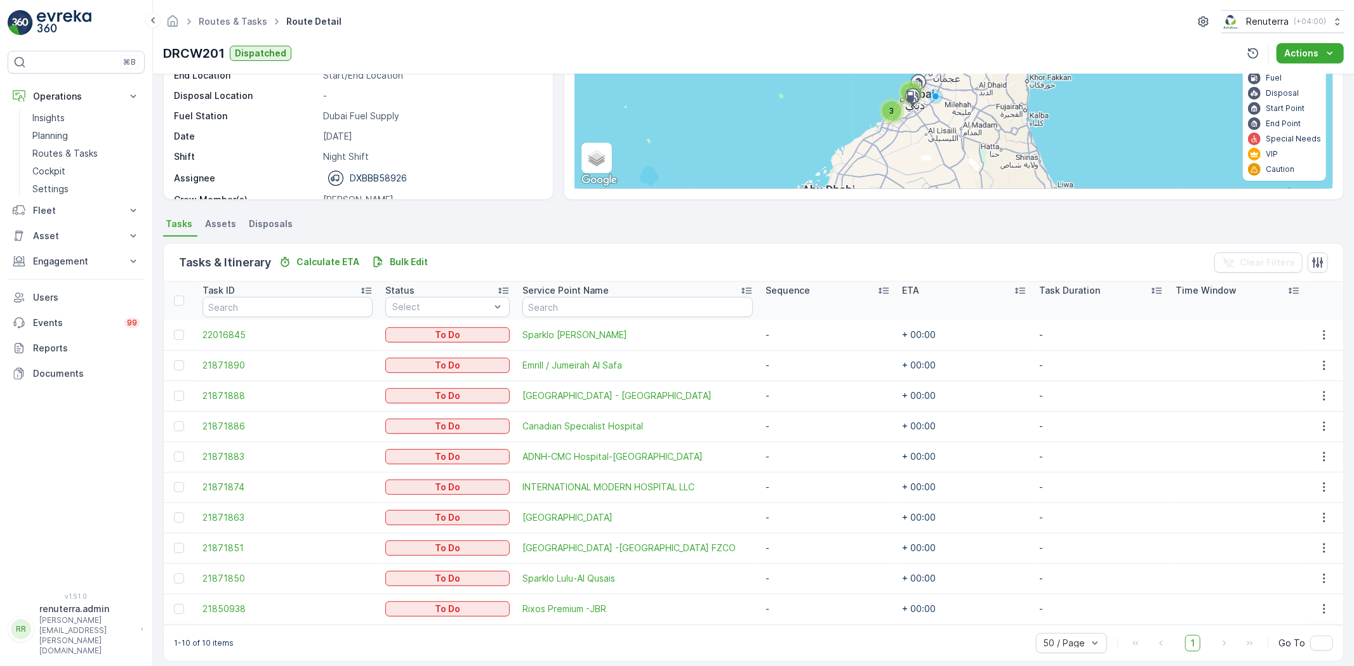
scroll to position [141, 0]
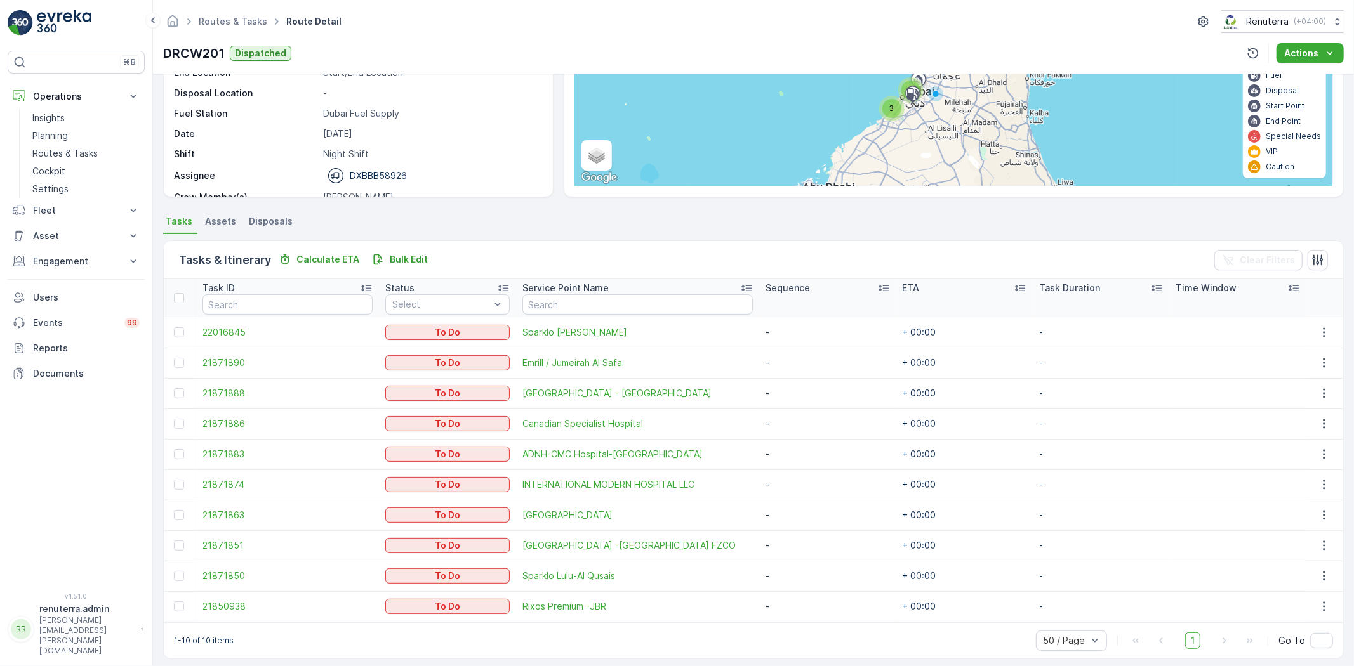
drag, startPoint x: 510, startPoint y: 335, endPoint x: 668, endPoint y: 341, distance: 158.8
click at [668, 341] on tr "22016845 To Do Sparklo Lulu-Rashidiya - + 00:00 -" at bounding box center [753, 332] width 1179 height 30
drag, startPoint x: 510, startPoint y: 548, endPoint x: 688, endPoint y: 546, distance: 178.4
click at [703, 544] on tr "21871851 To Do Centara Mirage Beach Resort -Dubai FZCO - + 00:00 -" at bounding box center [753, 546] width 1179 height 30
copy tr "Centara Mirage Beach Resort -Dubai FZCO"
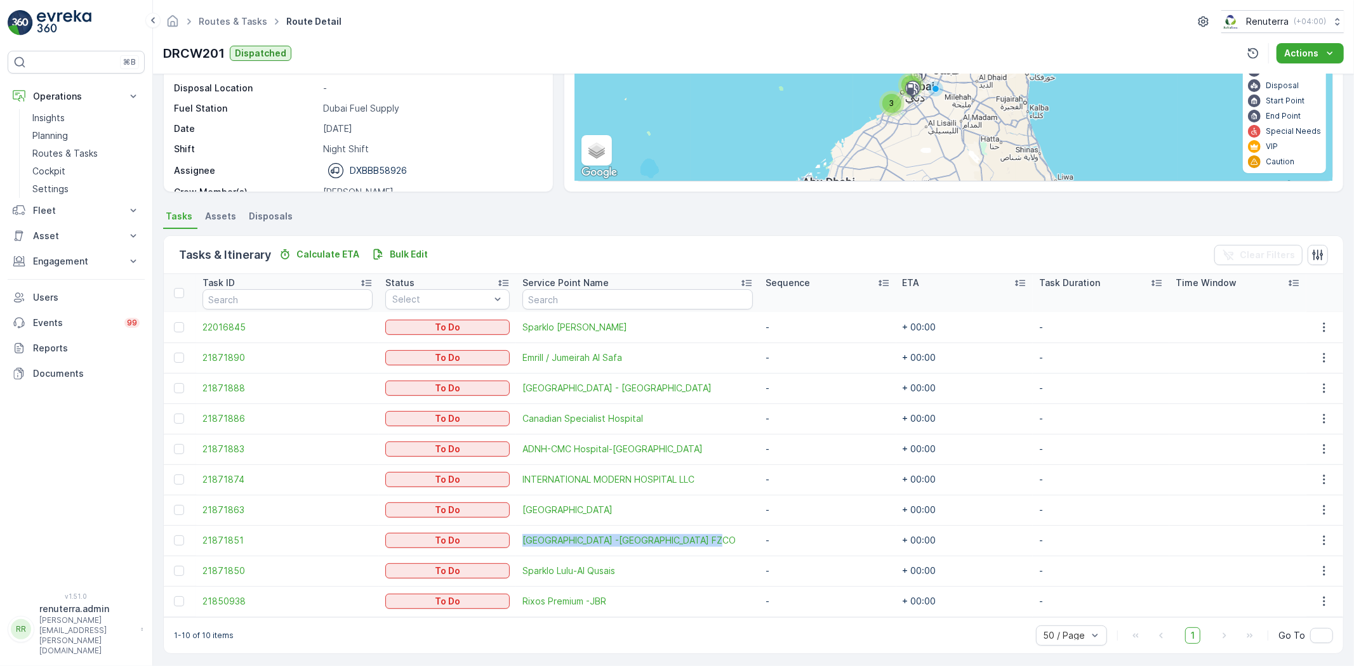
scroll to position [149, 0]
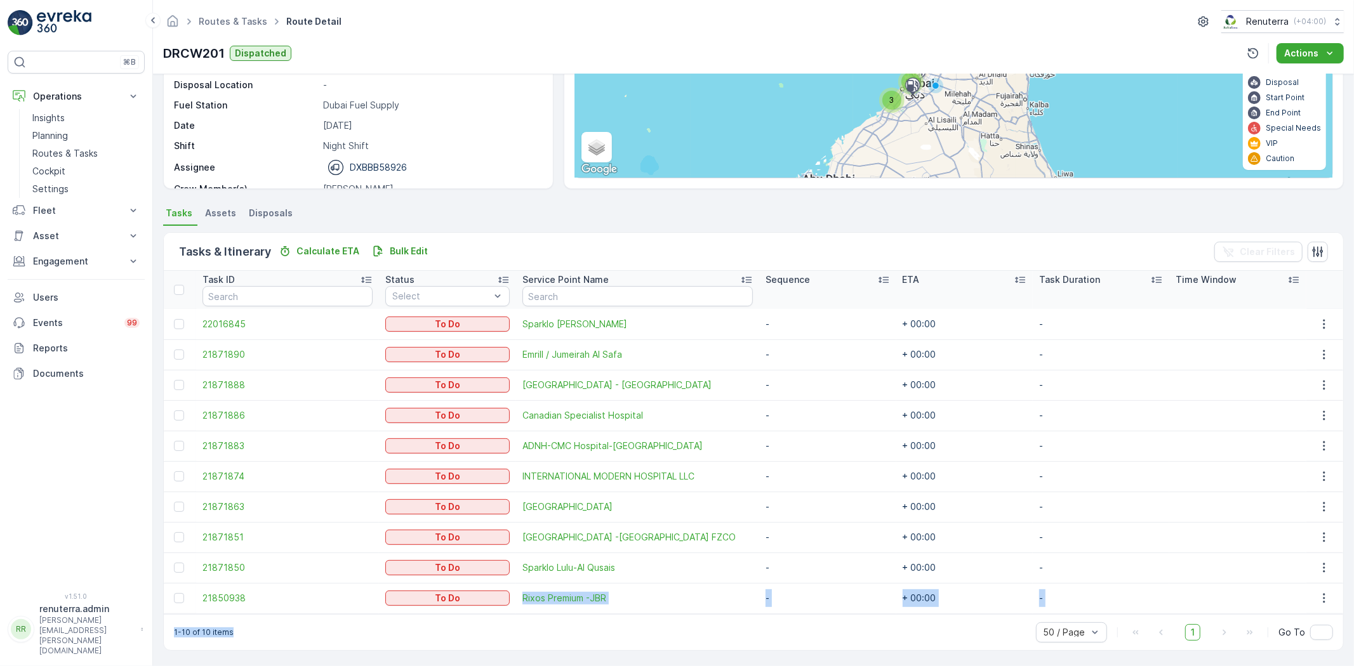
drag, startPoint x: 510, startPoint y: 607, endPoint x: 592, endPoint y: 607, distance: 82.5
click at [637, 613] on div "Tasks & Itinerary Calculate ETA Bulk Edit Clear Filters Task ID Status Select S…" at bounding box center [753, 441] width 1181 height 419
drag, startPoint x: 562, startPoint y: 626, endPoint x: 548, endPoint y: 624, distance: 13.5
click at [560, 626] on div "1-10 of 10 items 50 / Page 1 Go To" at bounding box center [753, 632] width 1179 height 36
click at [602, 649] on div "1-10 of 10 items 50 / Page 1 Go To" at bounding box center [753, 632] width 1179 height 36
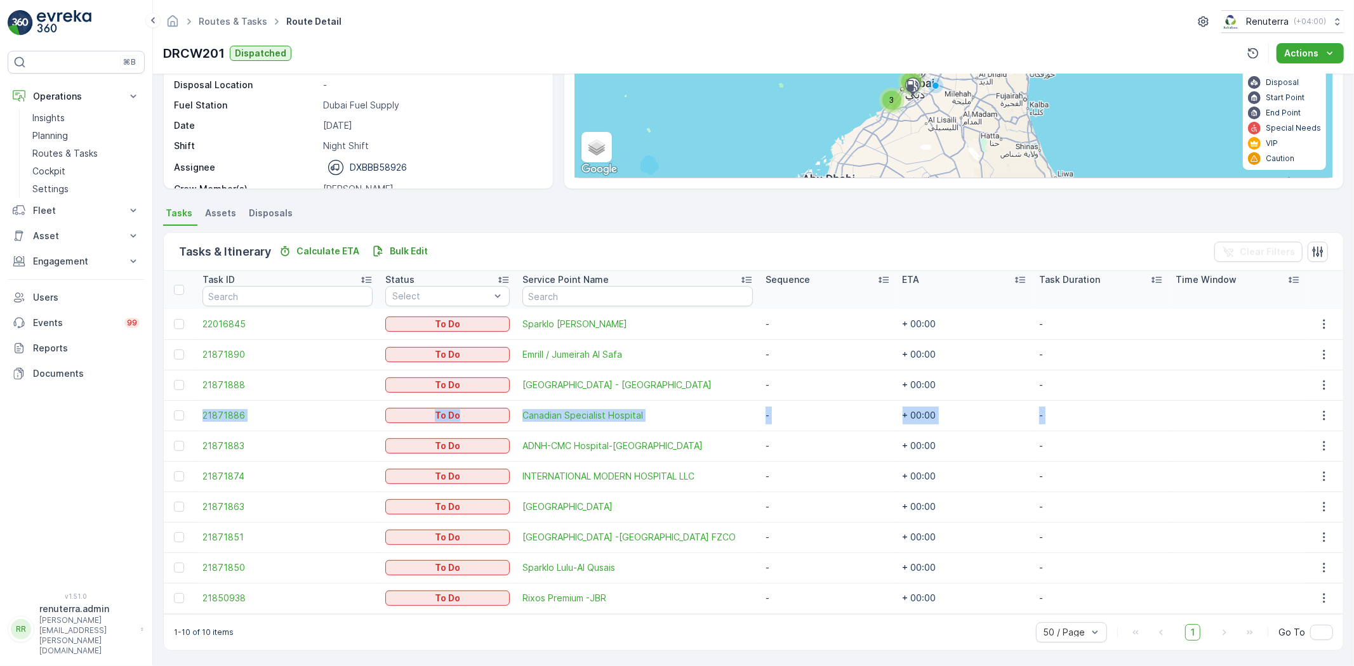
drag, startPoint x: 1169, startPoint y: 399, endPoint x: 1088, endPoint y: 409, distance: 82.0
click at [1166, 397] on tbody "22016845 To Do Sparklo Lulu-Rashidiya - + 00:00 - 21871890 To Do Emrill / Jumei…" at bounding box center [753, 461] width 1179 height 305
click at [564, 658] on div "Details Operation Dubai Recycling Start Time 16:00 End Time 08:00 Start Locatio…" at bounding box center [753, 370] width 1201 height 592
drag, startPoint x: 515, startPoint y: 608, endPoint x: 612, endPoint y: 607, distance: 97.1
click at [612, 607] on td "Rixos Premium -JBR" at bounding box center [637, 598] width 243 height 30
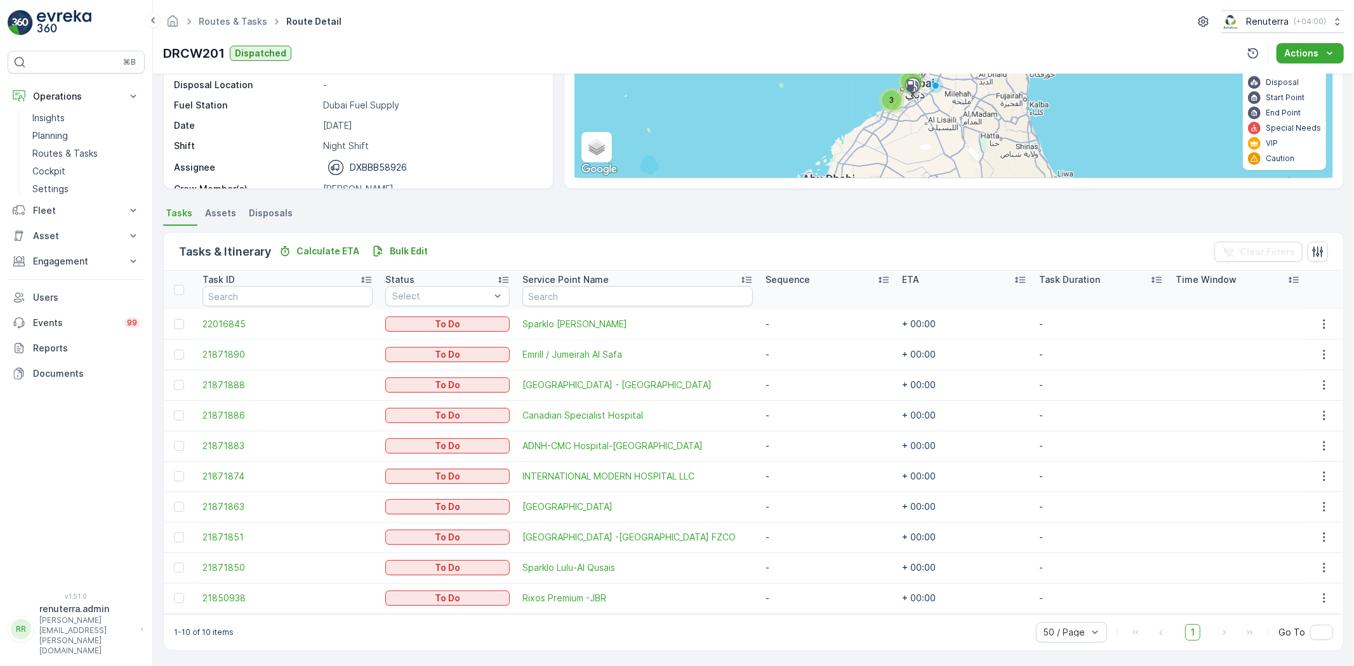
copy span "Rixos Premium -JBR"
